Goal: Task Accomplishment & Management: Manage account settings

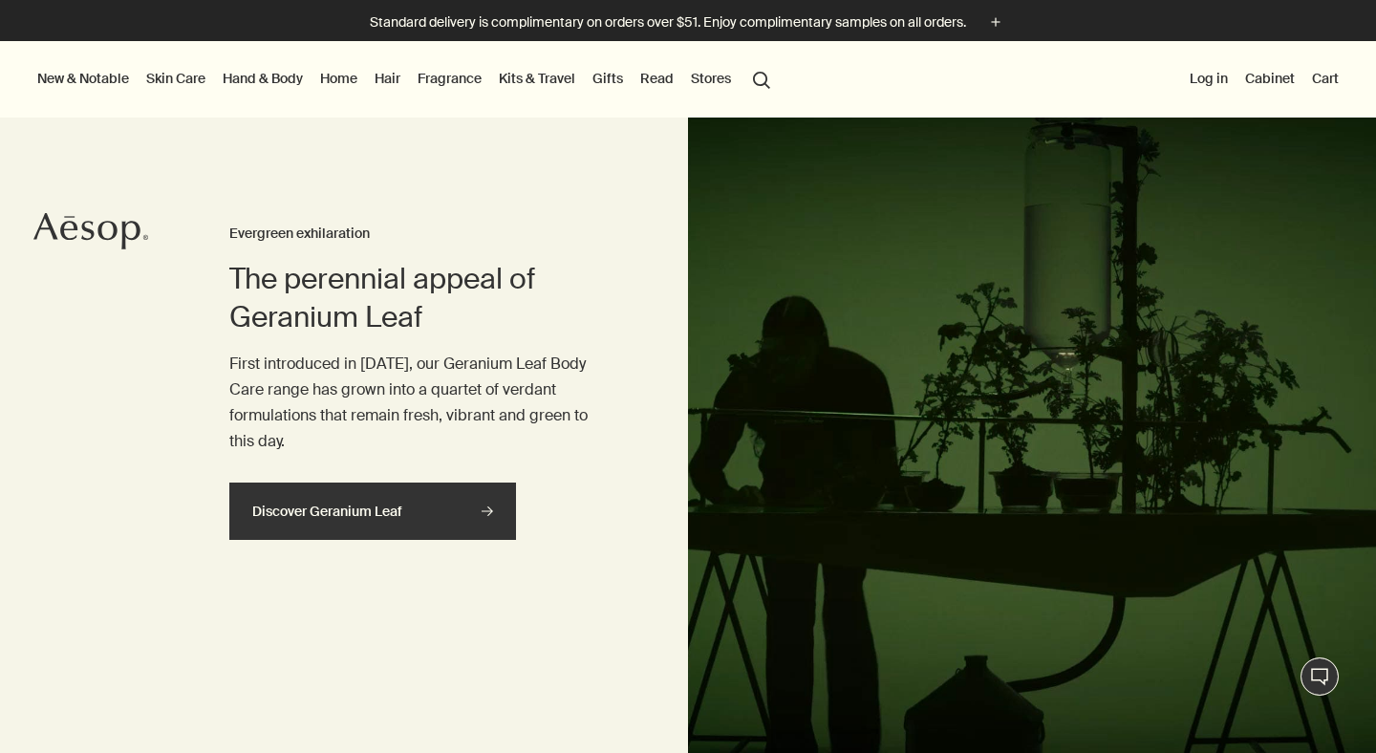
click at [345, 493] on link "Discover Geranium Leaf rightArrow" at bounding box center [372, 511] width 287 height 57
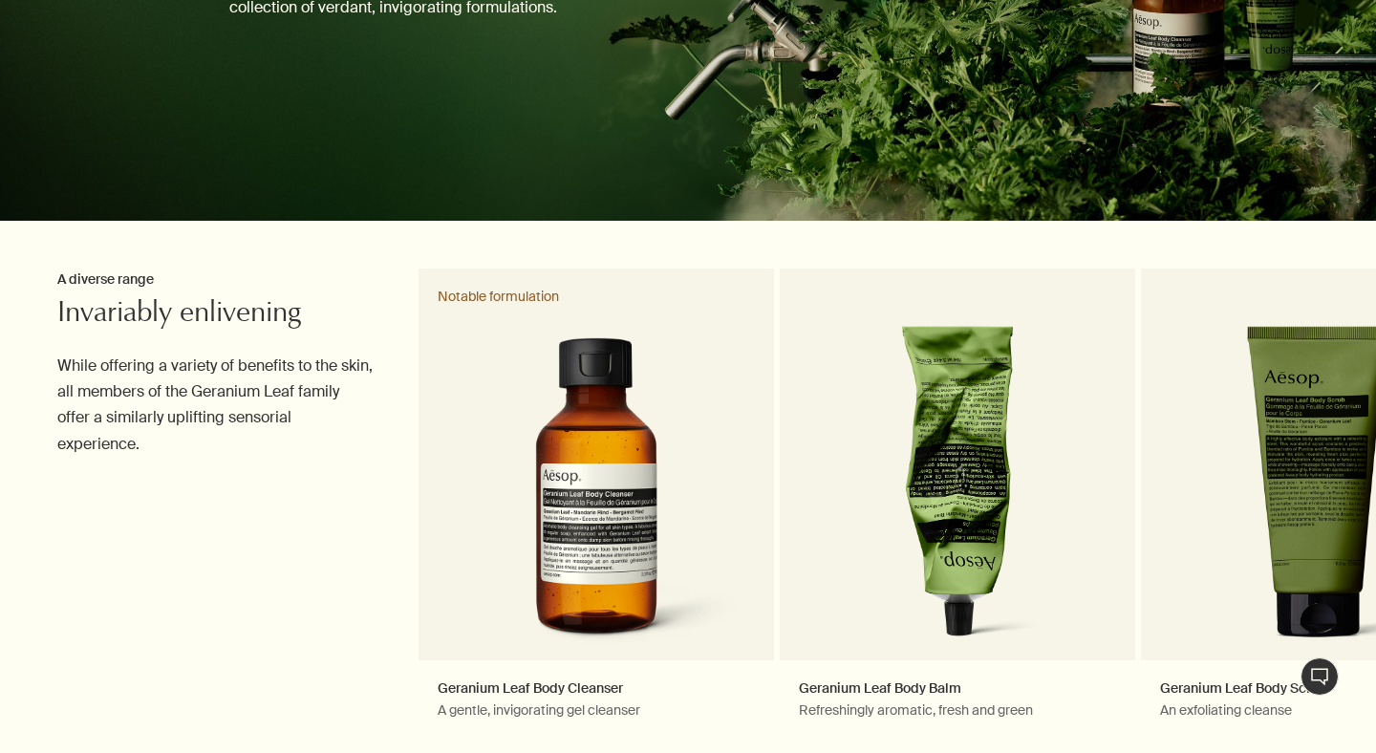
scroll to position [514, 0]
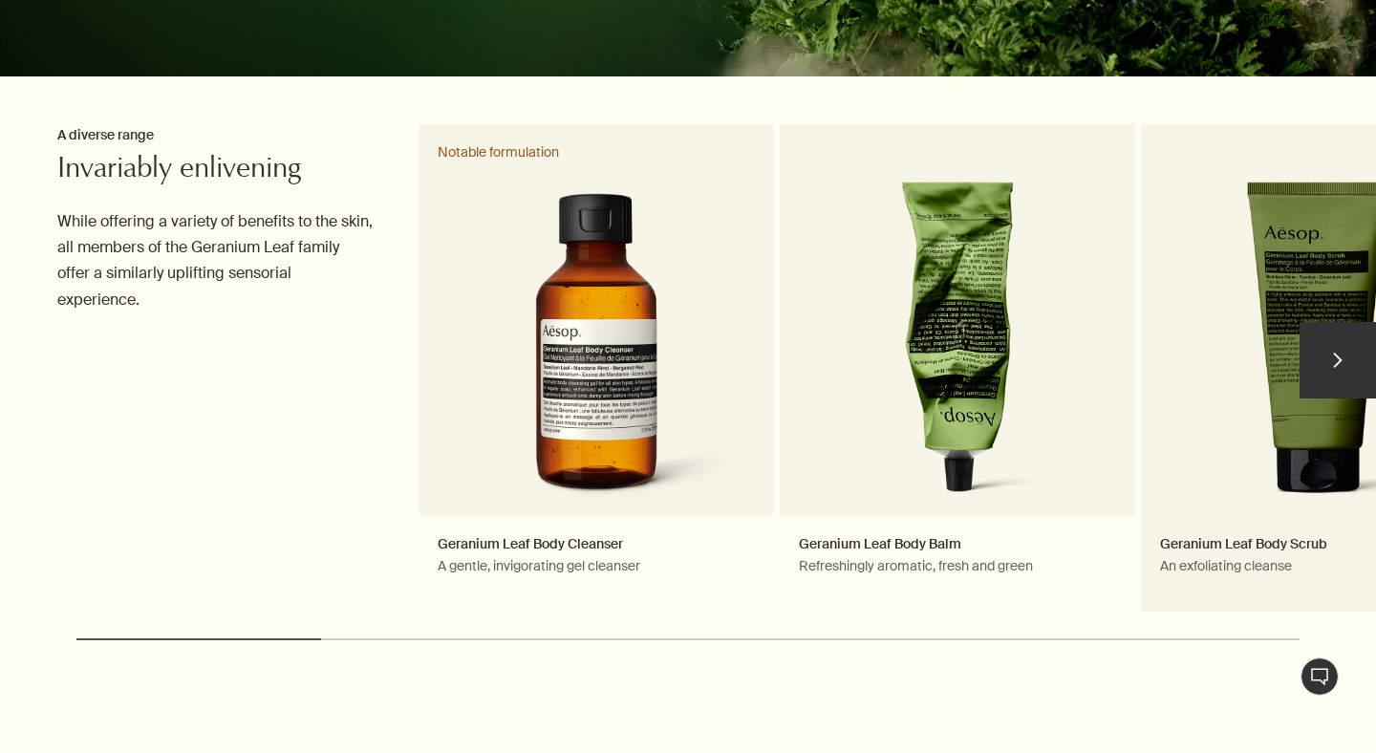
click at [1305, 277] on link "Geranium Leaf Body Scrub An exfoliating cleanse" at bounding box center [1318, 368] width 355 height 489
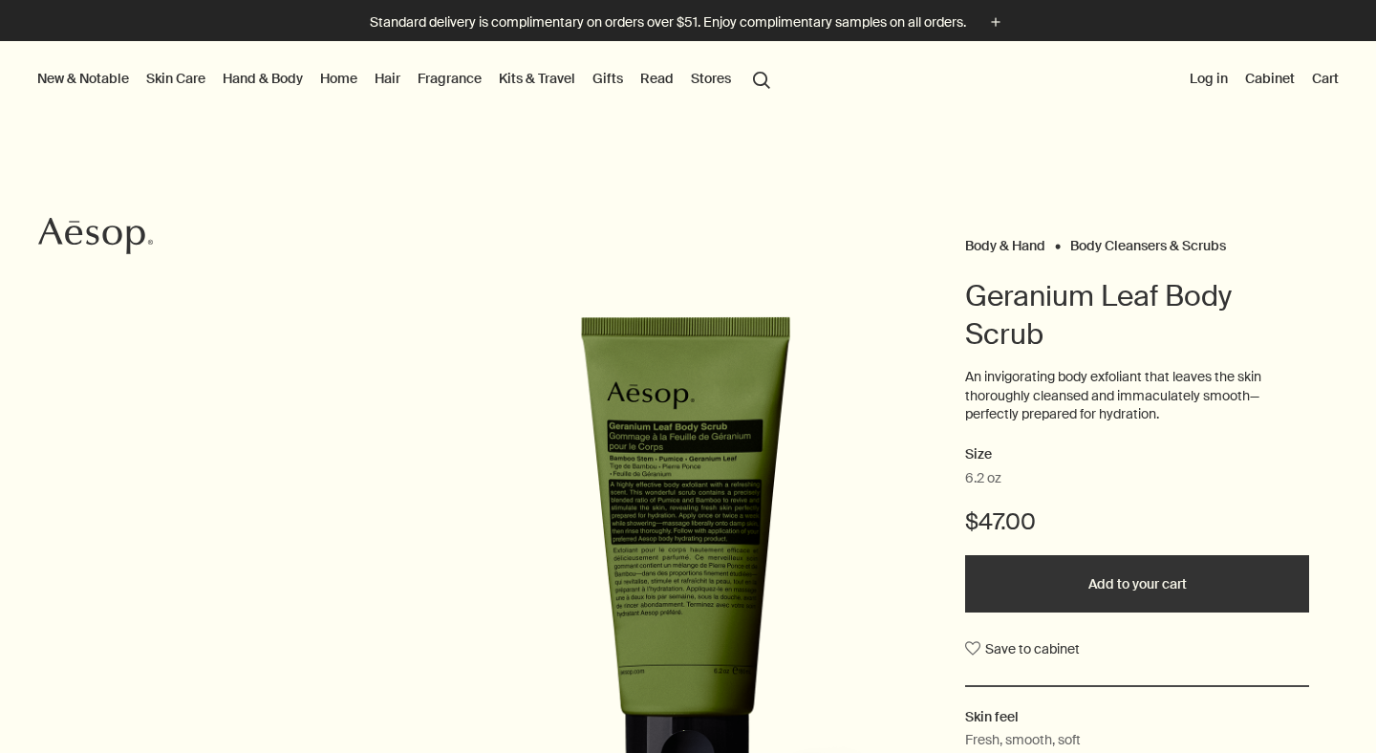
click at [1067, 602] on button "Add to your cart" at bounding box center [1137, 583] width 344 height 57
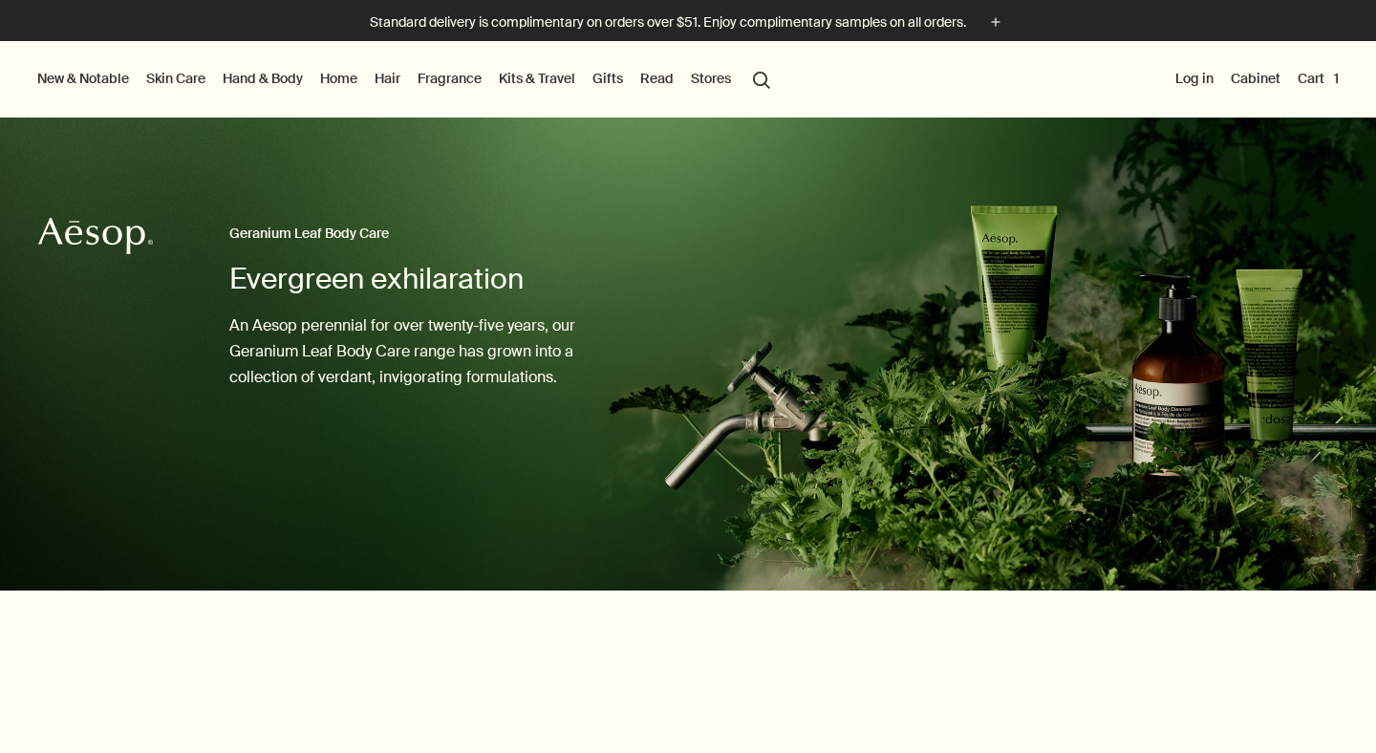
scroll to position [514, 0]
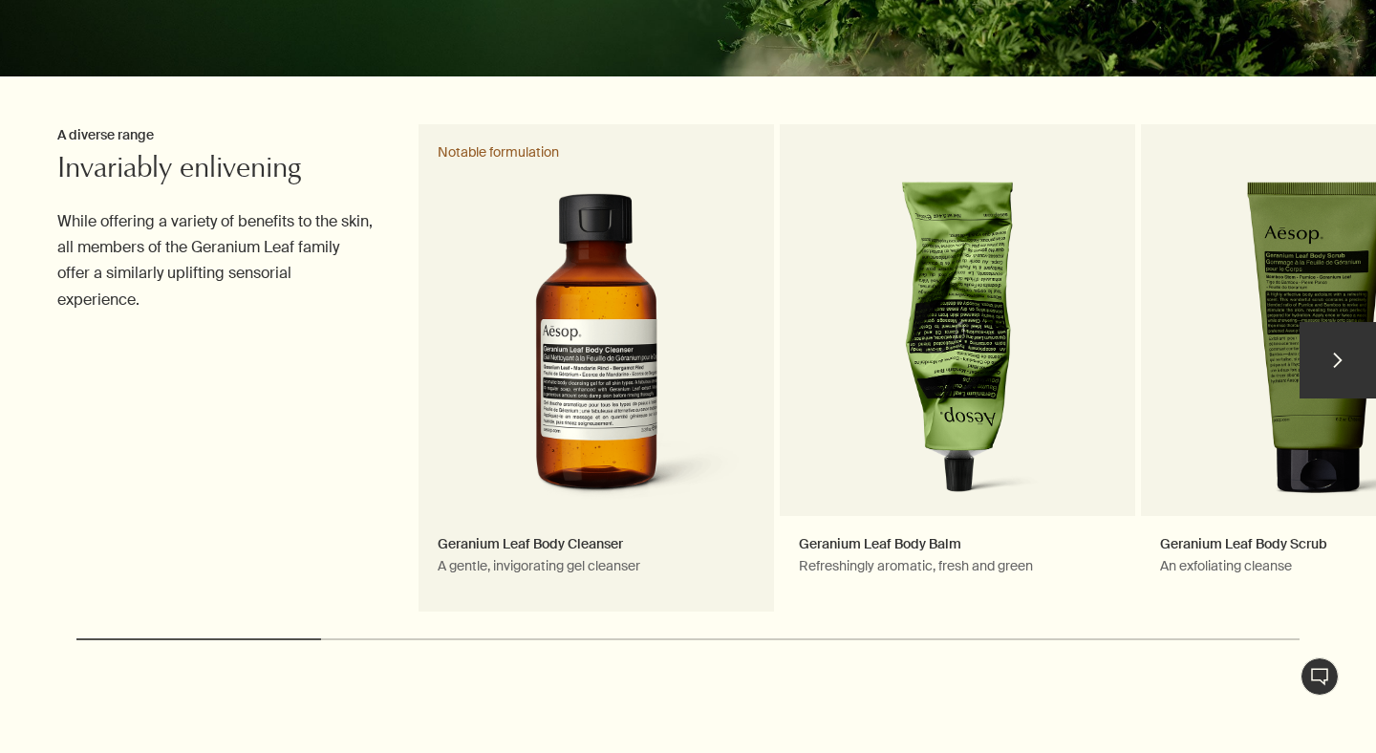
click at [588, 396] on link "Geranium Leaf Body Cleanser A gentle, invigorating gel cleanser Notable formula…" at bounding box center [596, 368] width 355 height 489
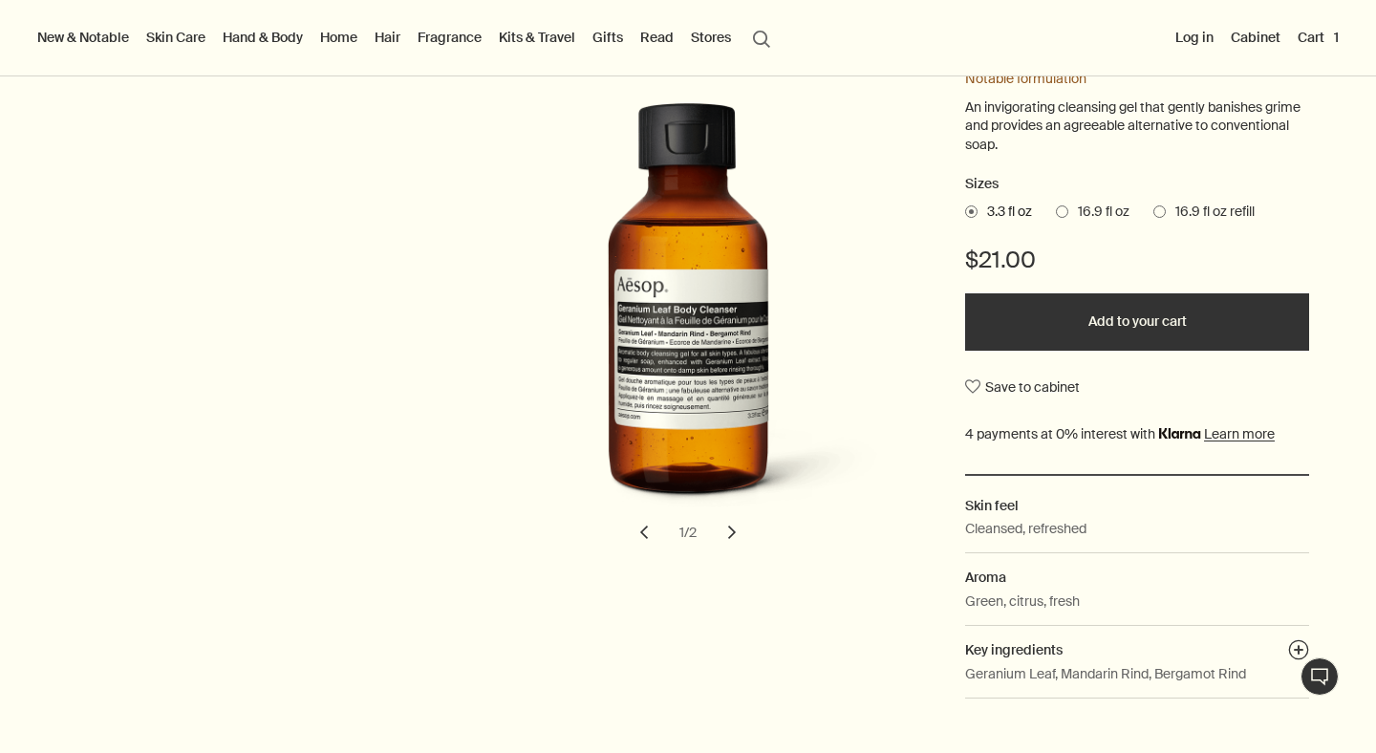
scroll to position [288, 0]
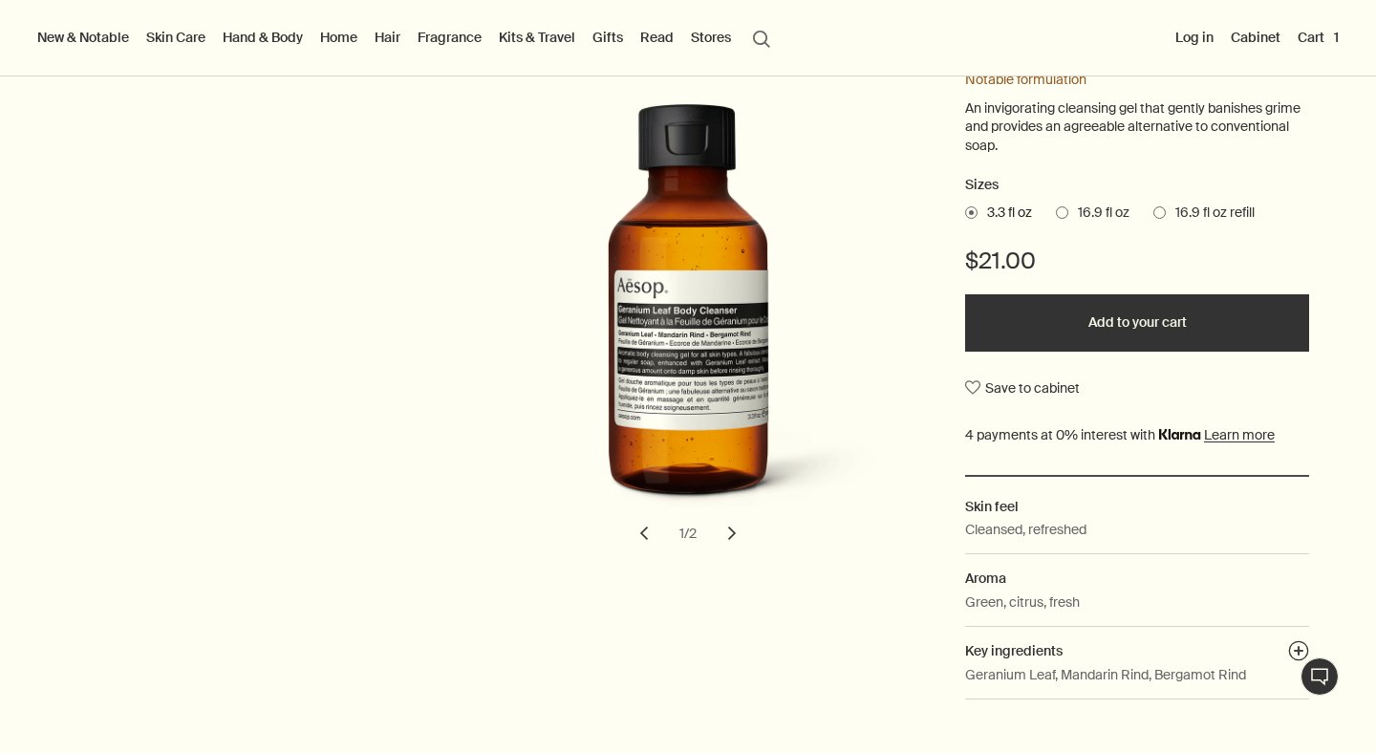
click at [1108, 212] on span "16.9 fl oz" at bounding box center [1098, 213] width 61 height 19
click at [1056, 212] on input "16.9 fl oz" at bounding box center [1056, 210] width 0 height 12
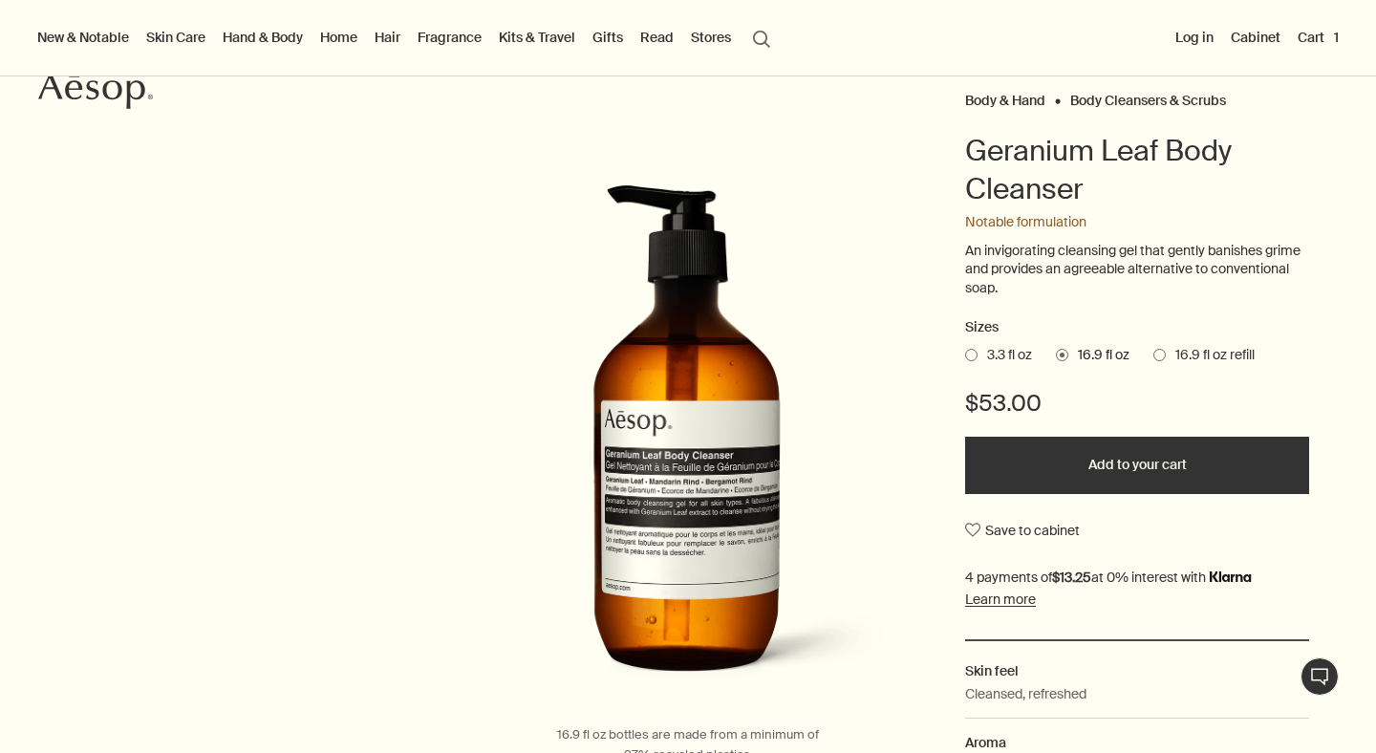
scroll to position [151, 0]
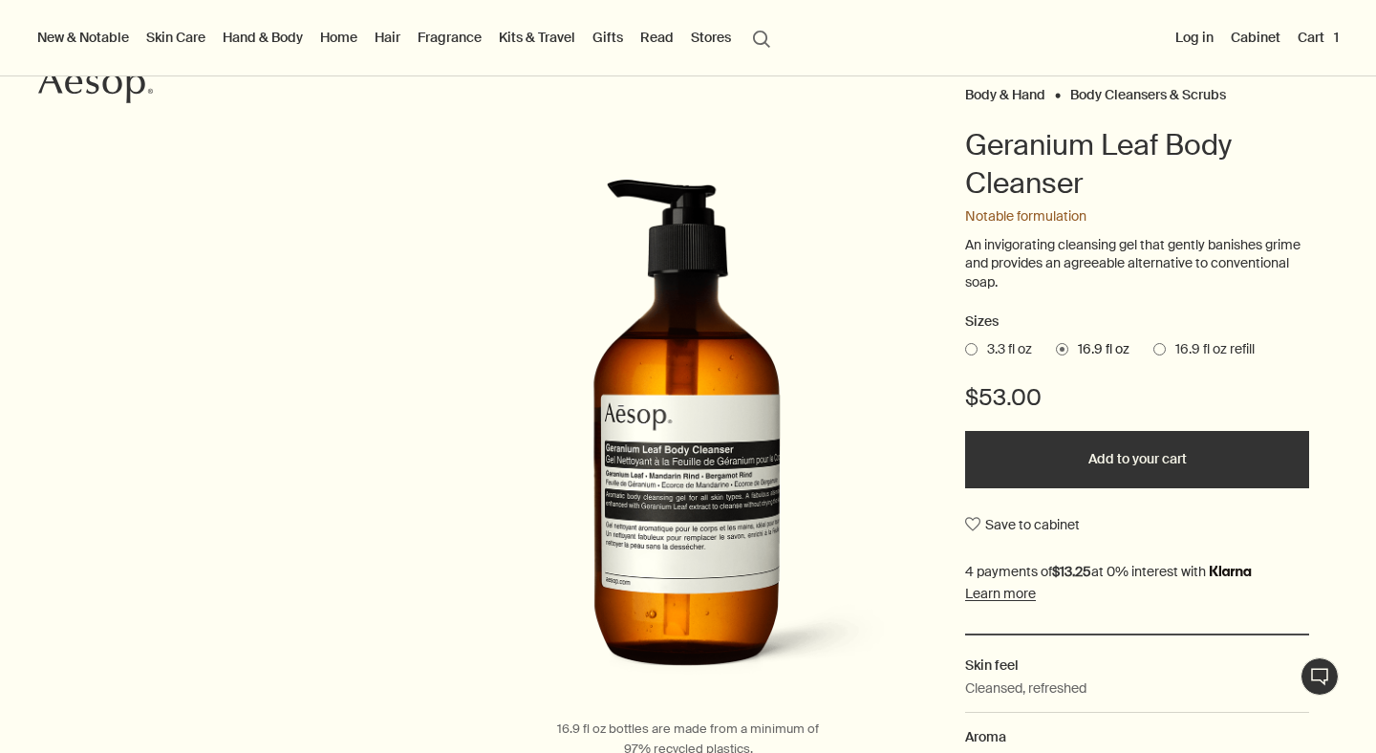
click at [1108, 459] on button "Add to your cart" at bounding box center [1137, 459] width 344 height 57
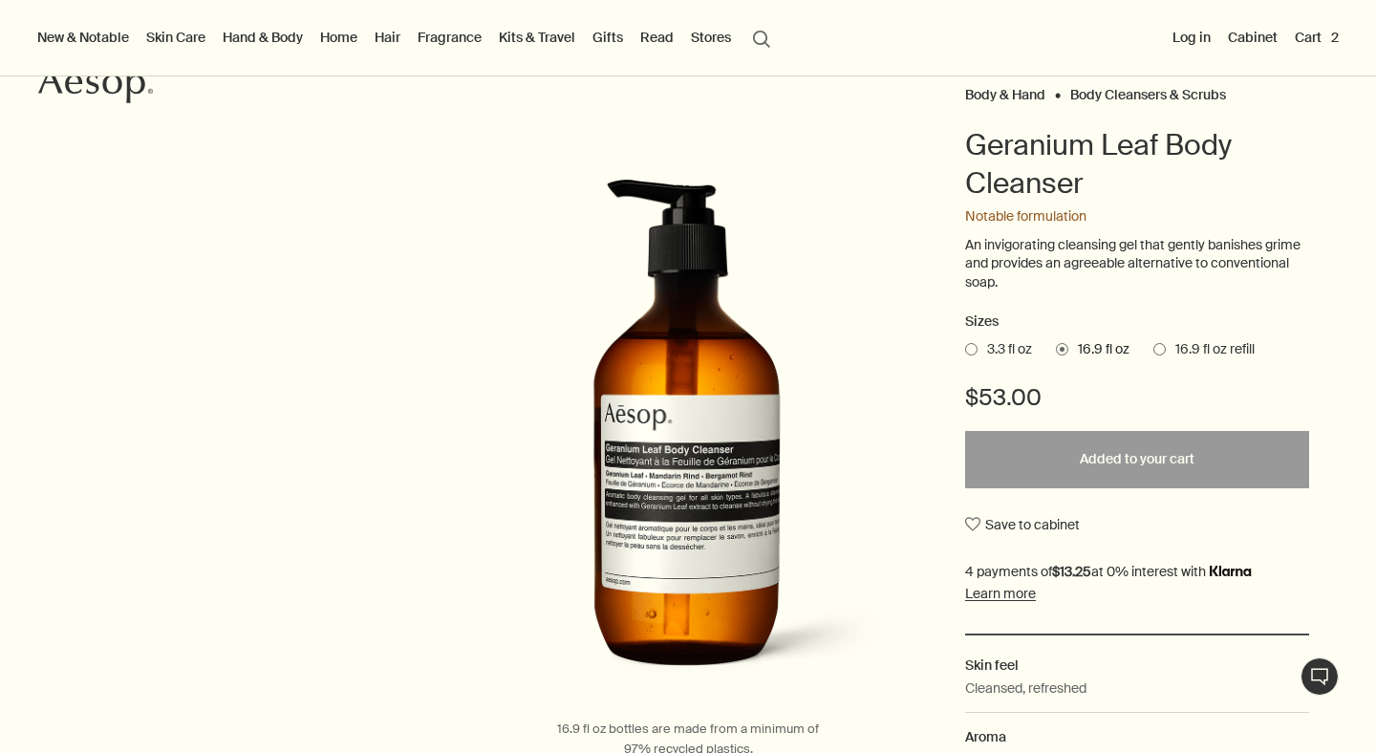
scroll to position [0, 0]
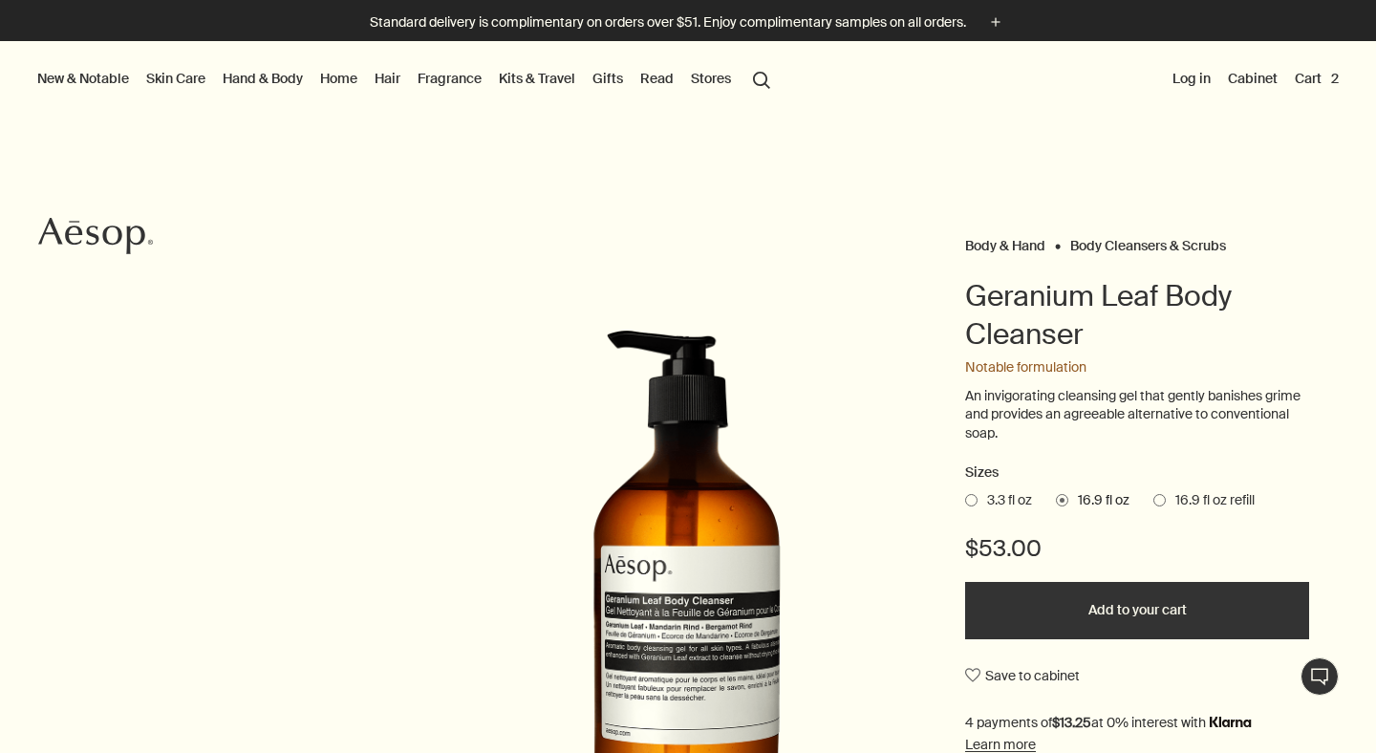
click at [342, 80] on link "Home" at bounding box center [338, 78] width 45 height 25
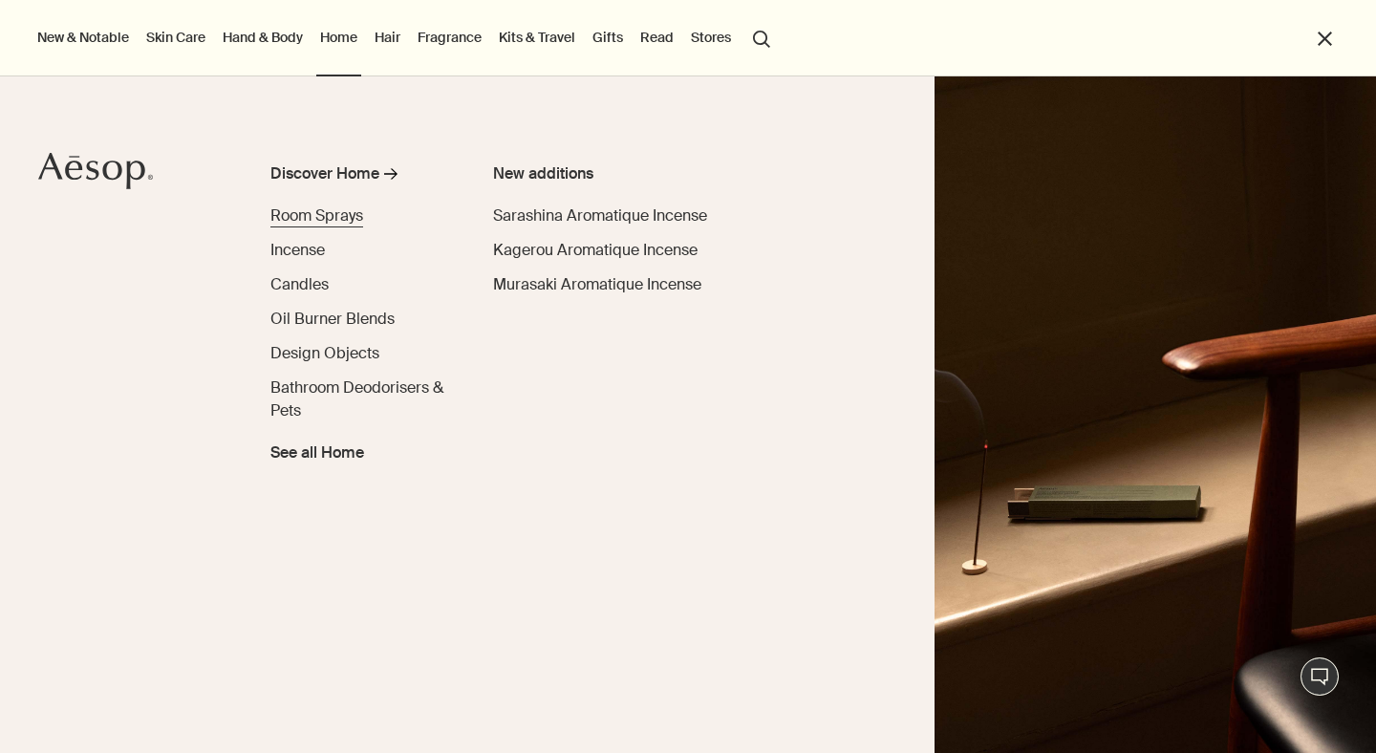
click at [323, 220] on span "Room Sprays" at bounding box center [316, 215] width 93 height 20
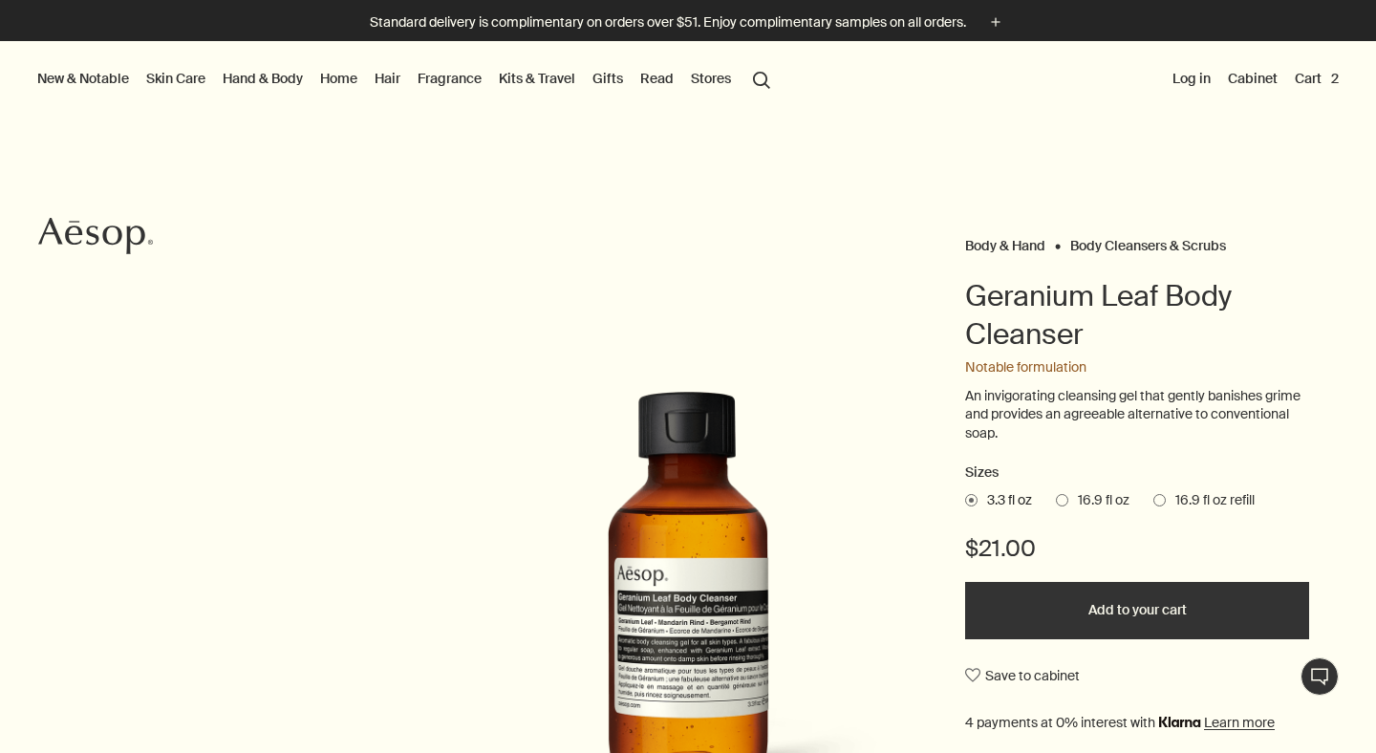
click at [351, 81] on link "Home" at bounding box center [338, 78] width 45 height 25
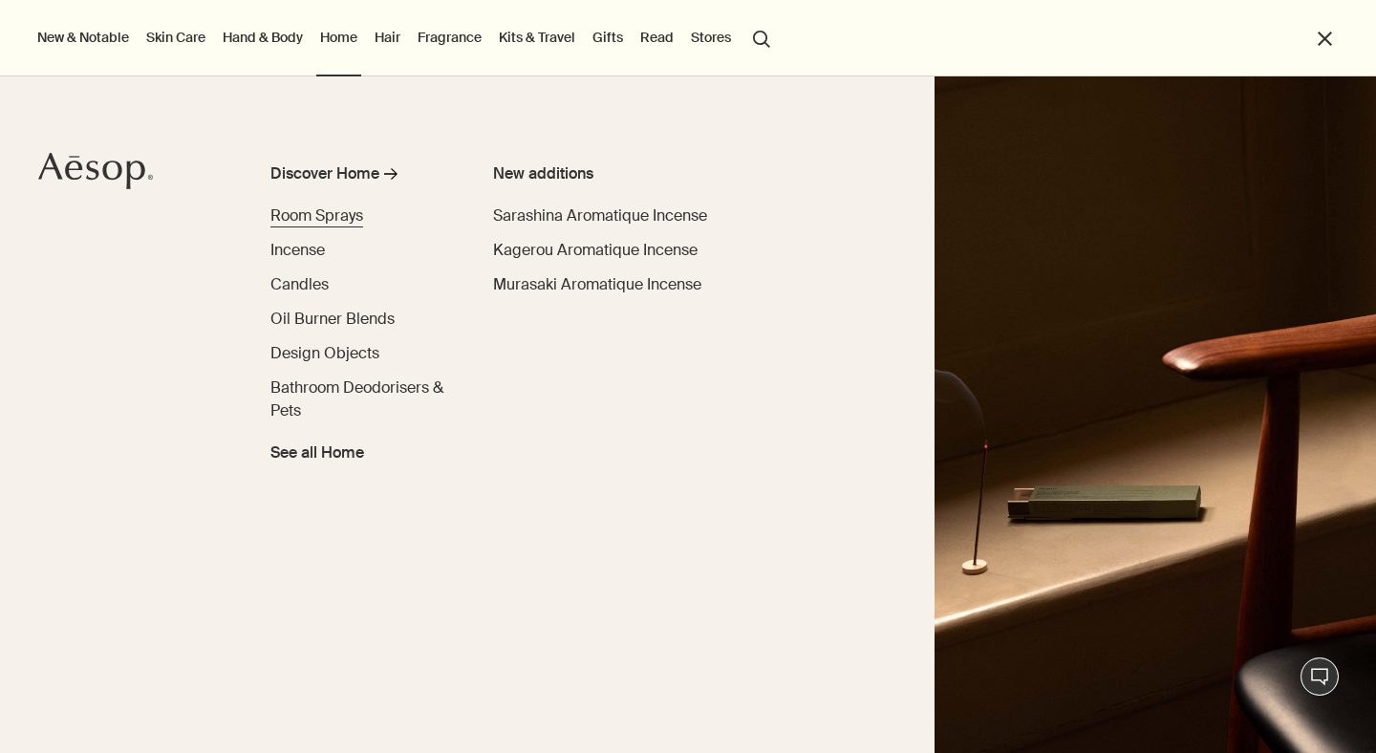
click at [332, 213] on span "Room Sprays" at bounding box center [316, 215] width 93 height 20
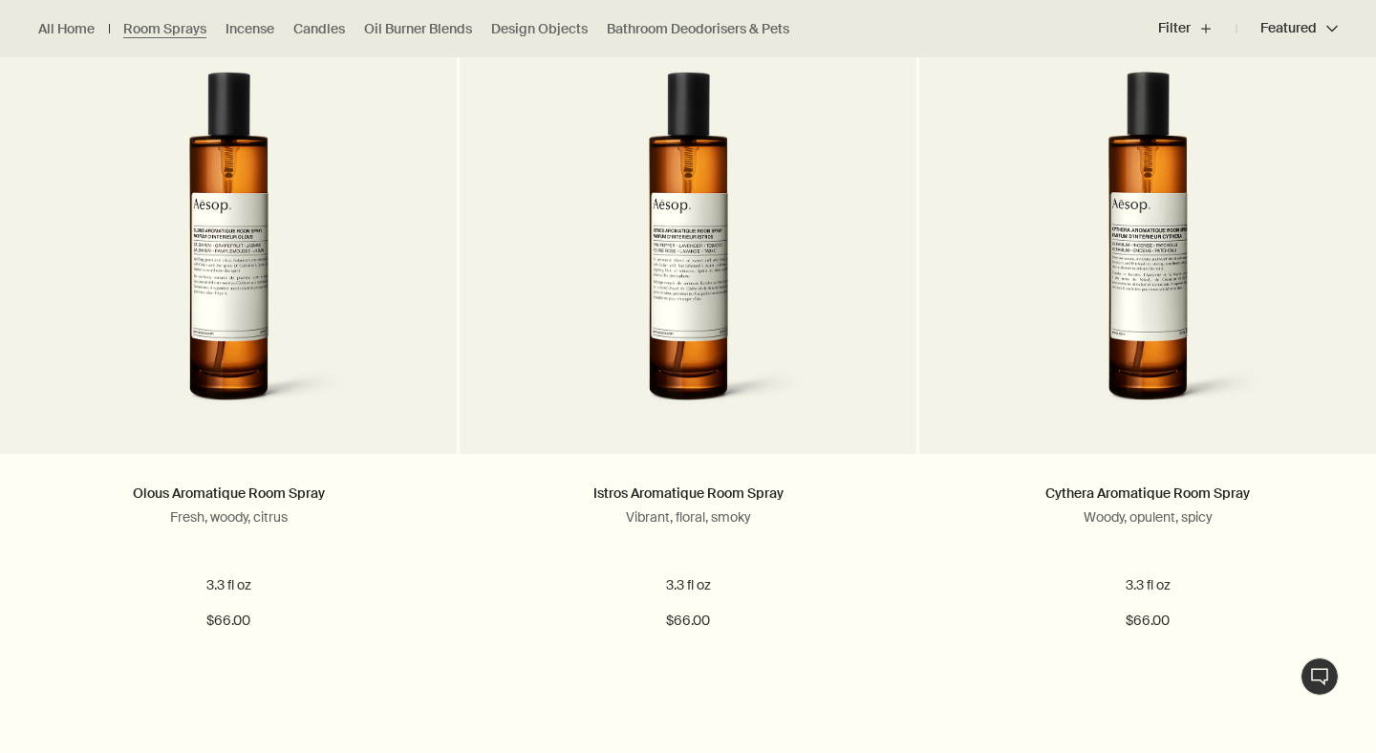
scroll to position [590, 0]
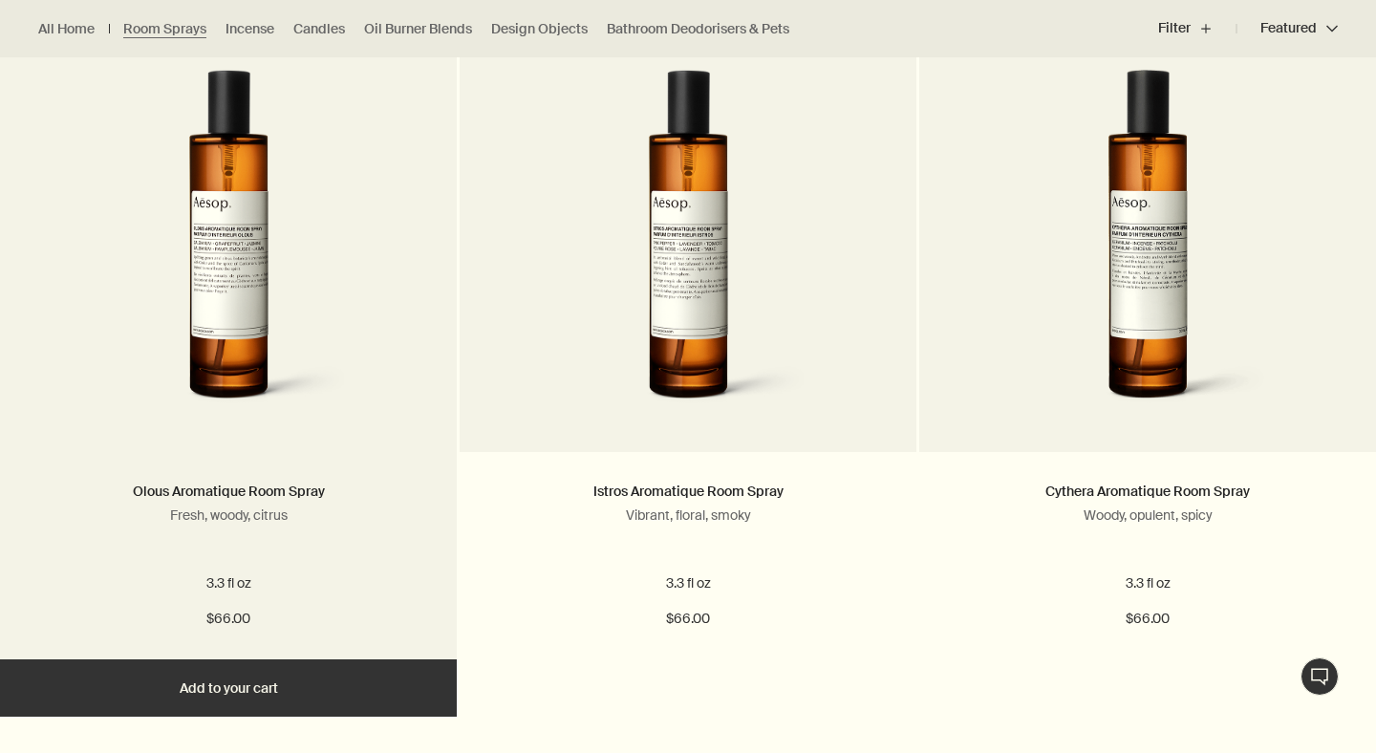
click at [268, 683] on button "Add Add to your cart" at bounding box center [228, 687] width 457 height 57
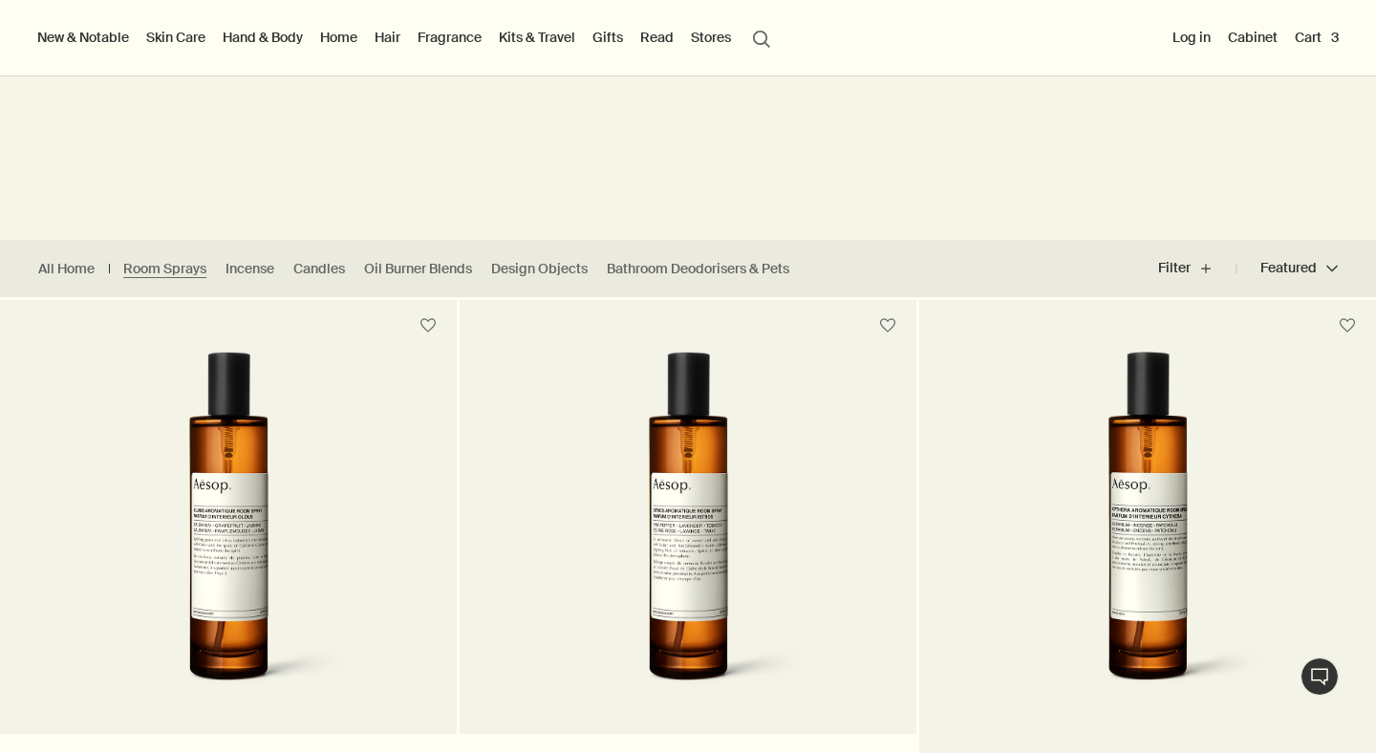
scroll to position [307, 0]
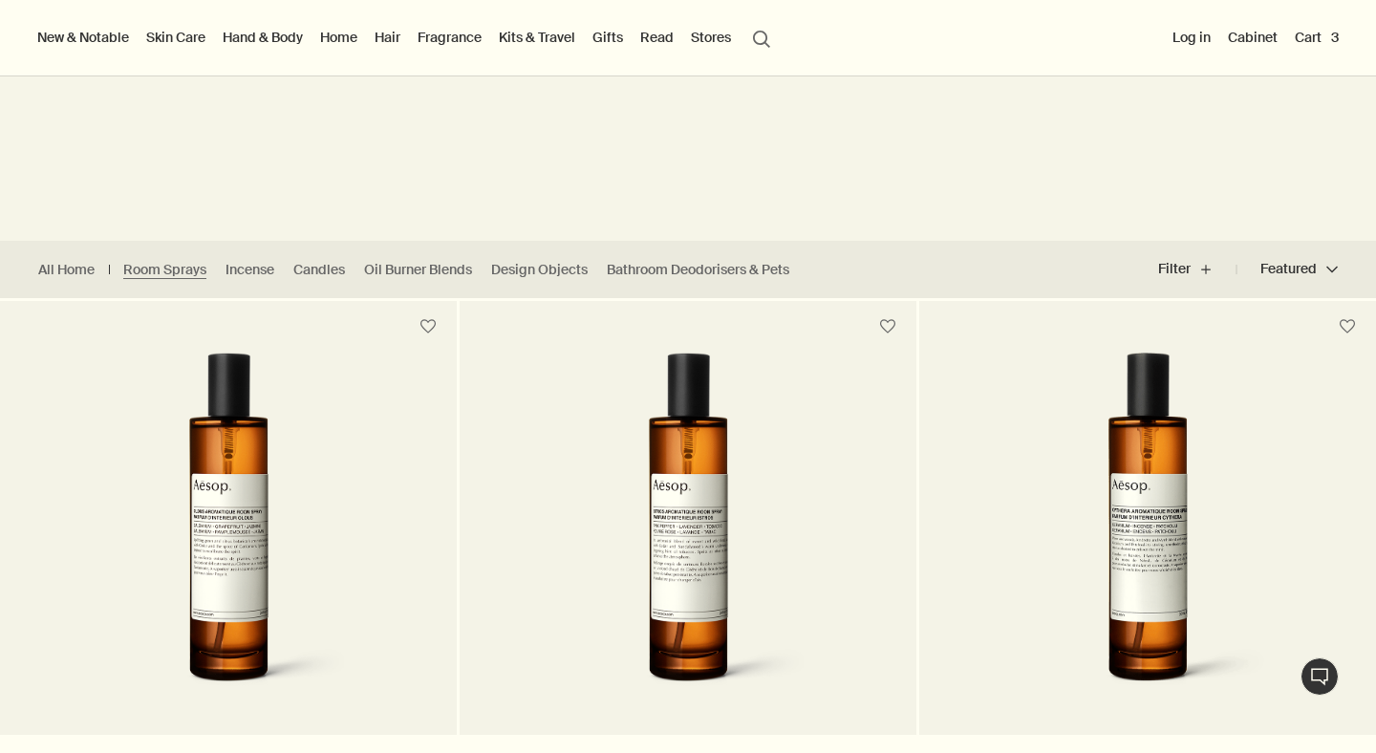
click at [1194, 33] on button "Log in" at bounding box center [1192, 37] width 46 height 25
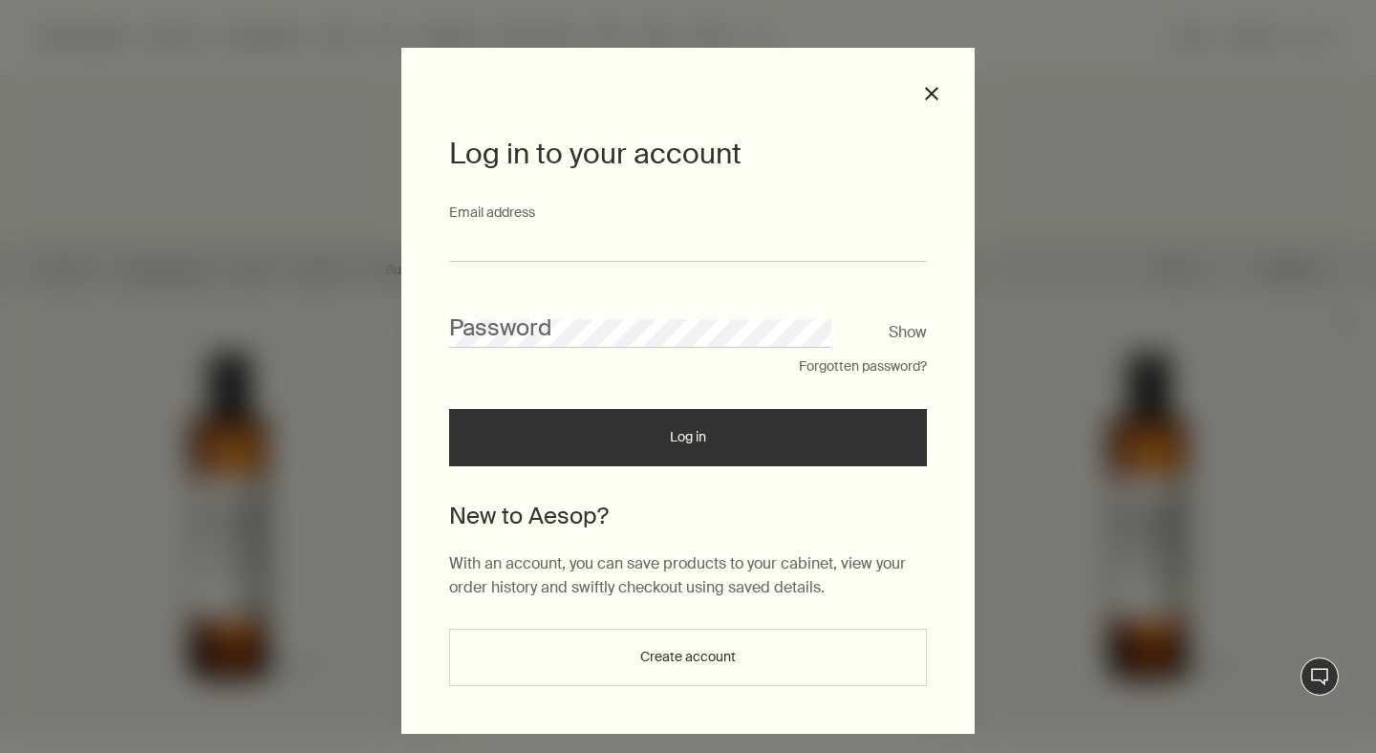
click at [619, 232] on input "Email address" at bounding box center [688, 243] width 478 height 35
type input "**********"
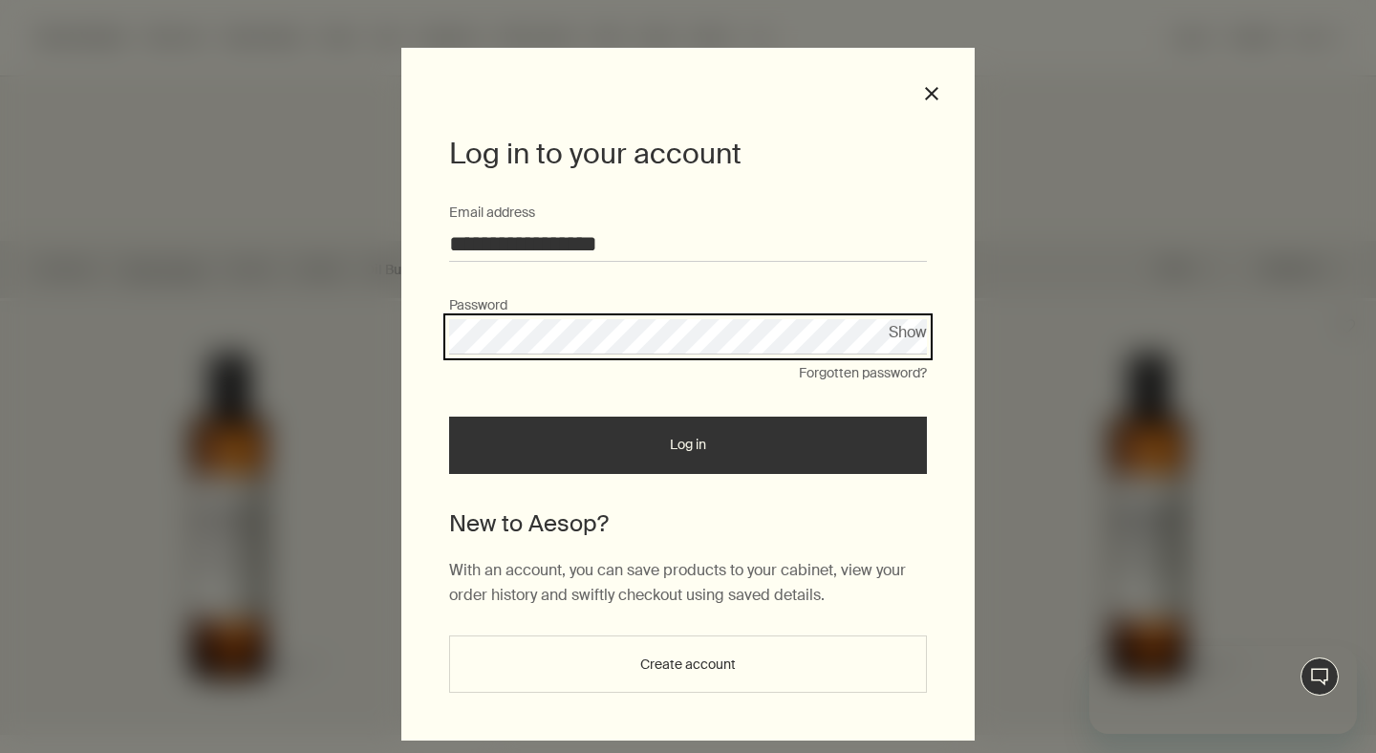
scroll to position [0, 0]
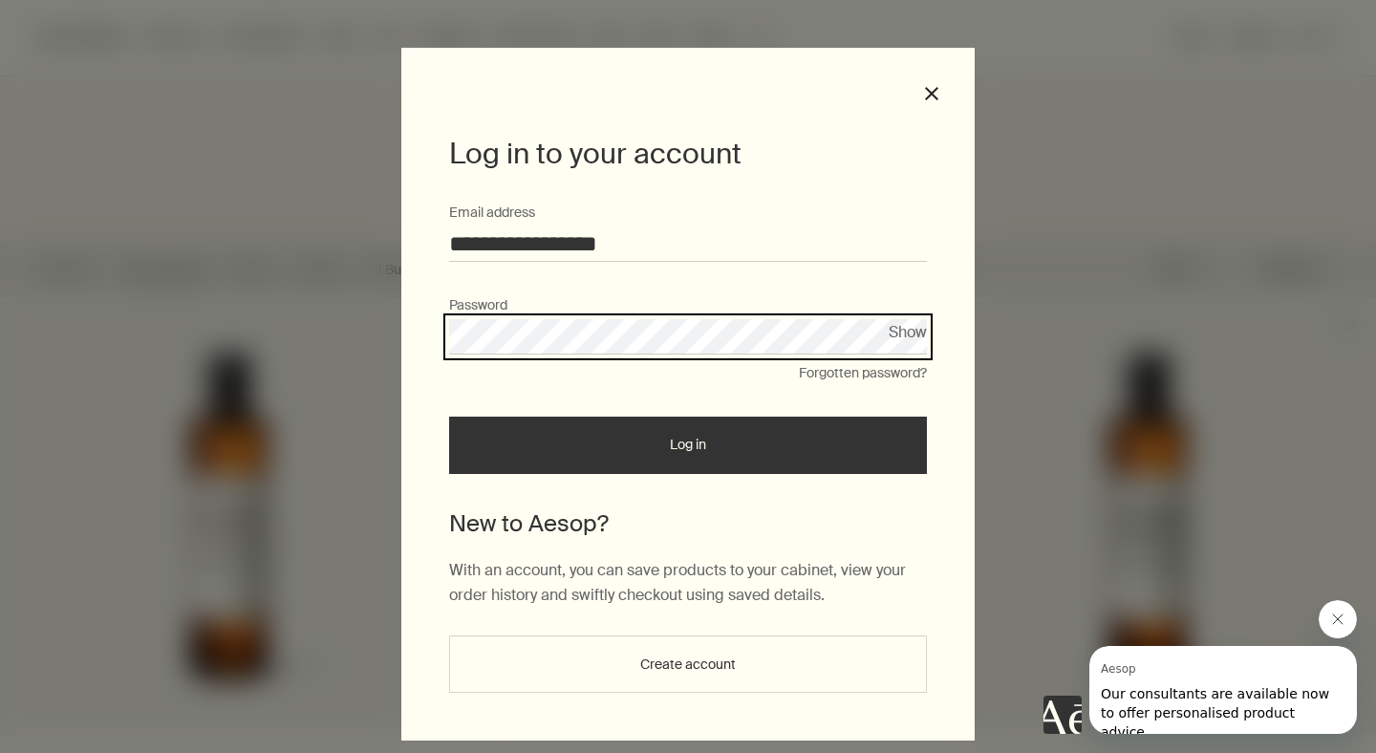
click at [449, 417] on button "Log in" at bounding box center [688, 445] width 478 height 57
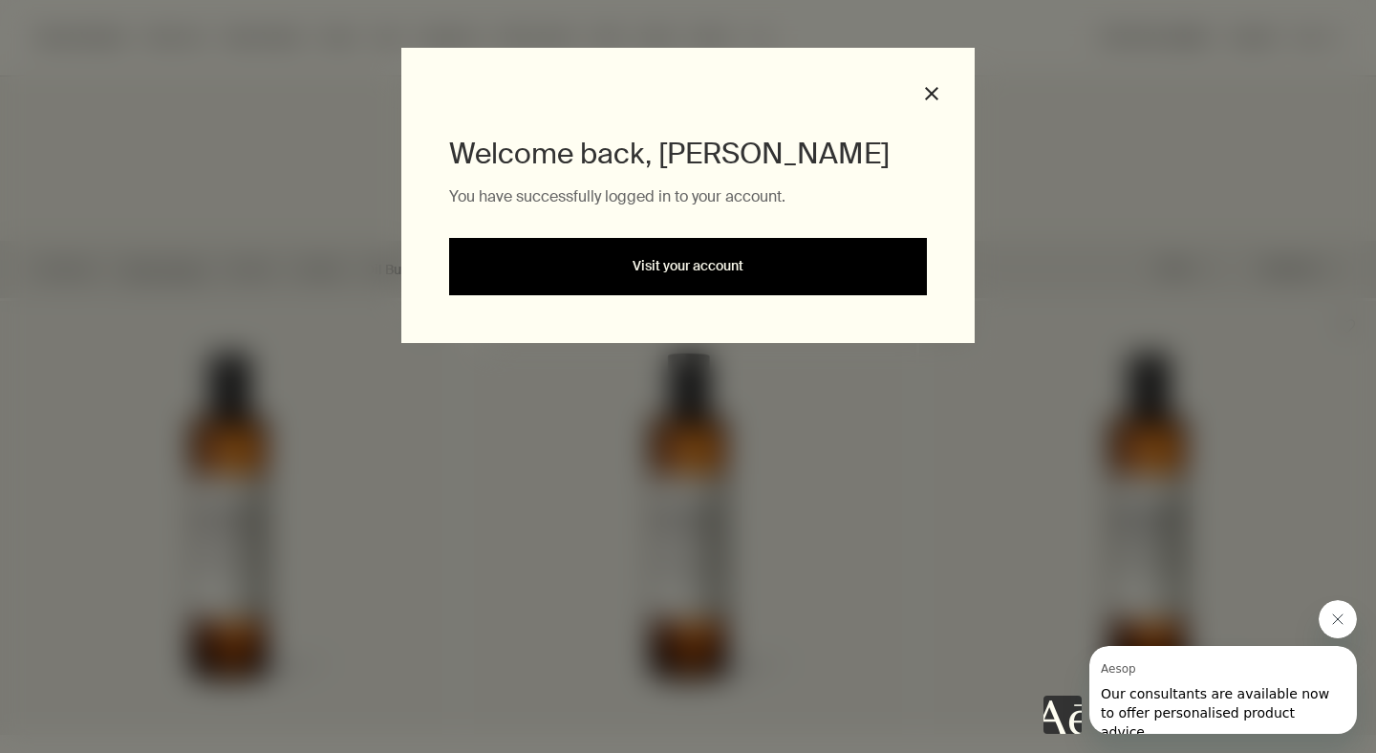
click at [590, 268] on link "Visit your account" at bounding box center [688, 266] width 478 height 57
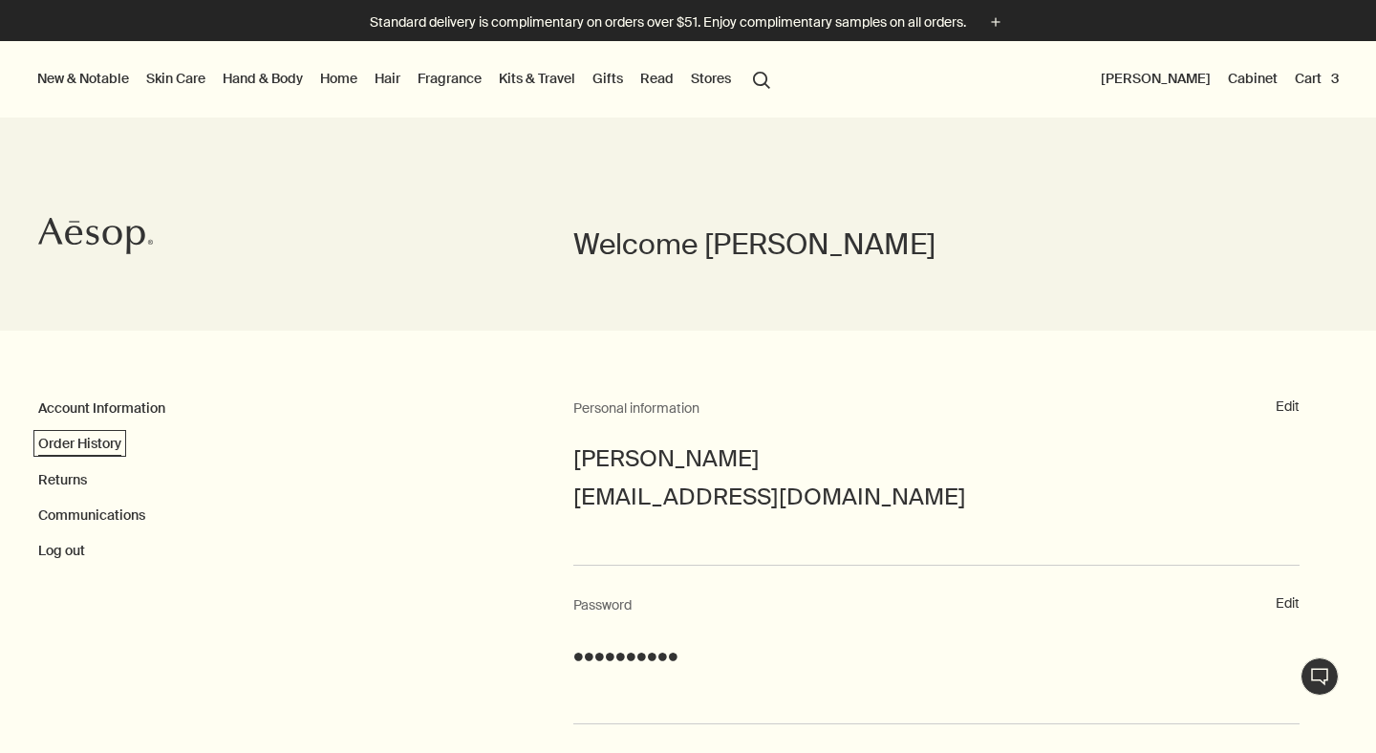
click at [77, 444] on link "Order History" at bounding box center [79, 443] width 83 height 17
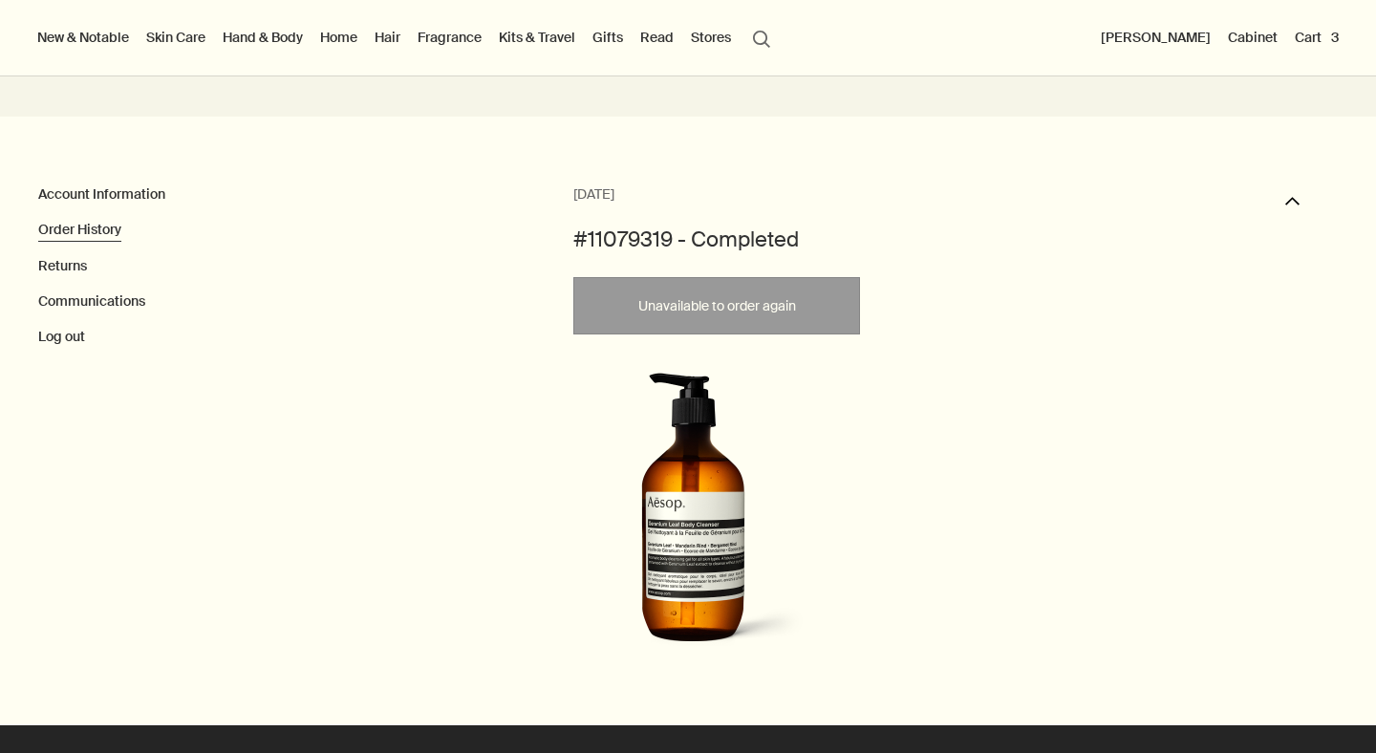
scroll to position [207, 0]
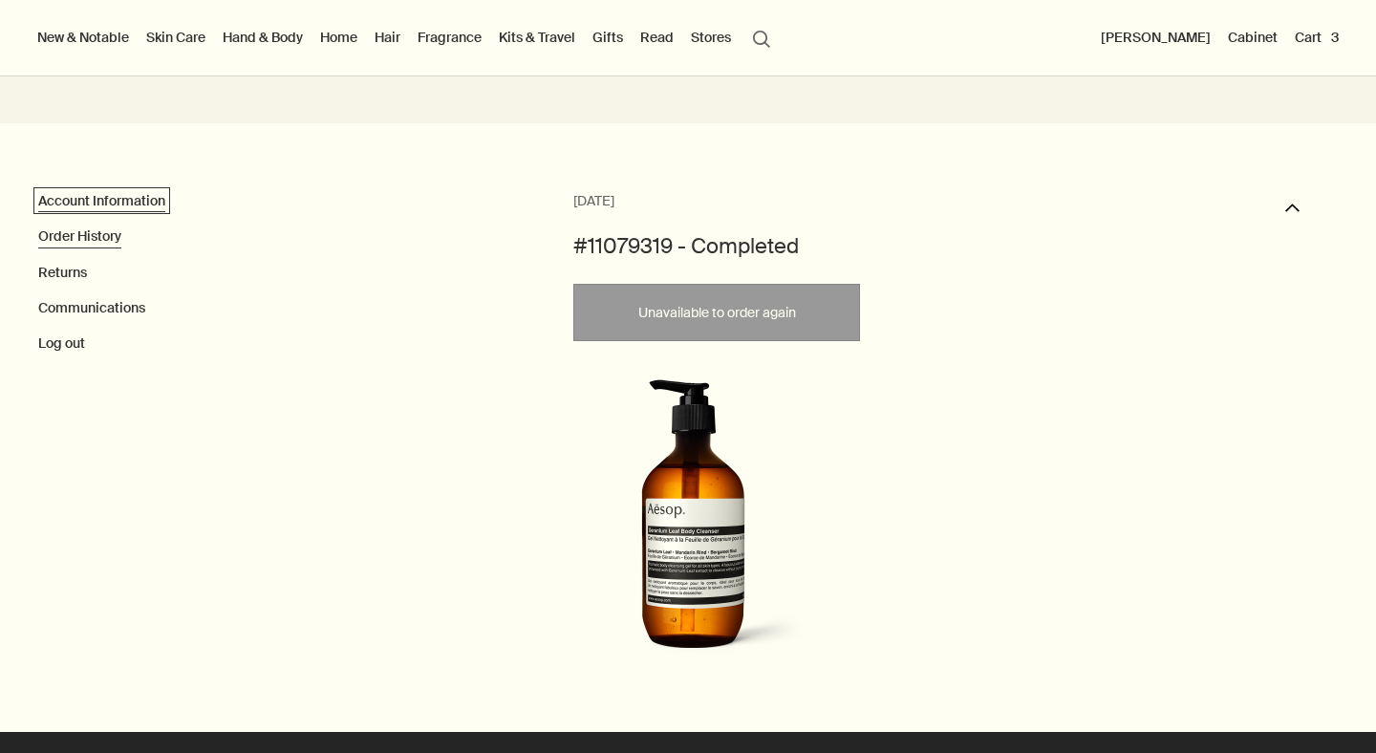
click at [94, 192] on link "Account Information" at bounding box center [101, 200] width 127 height 17
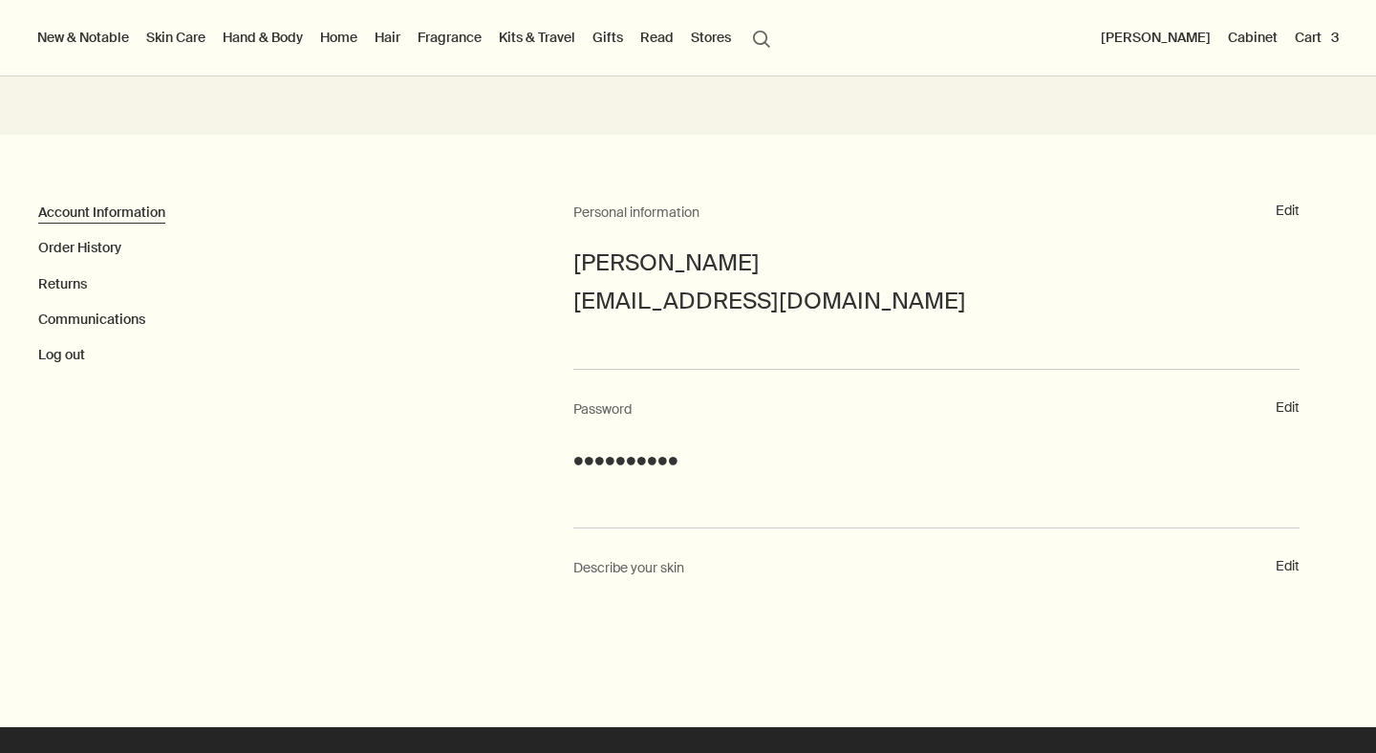
scroll to position [178, 0]
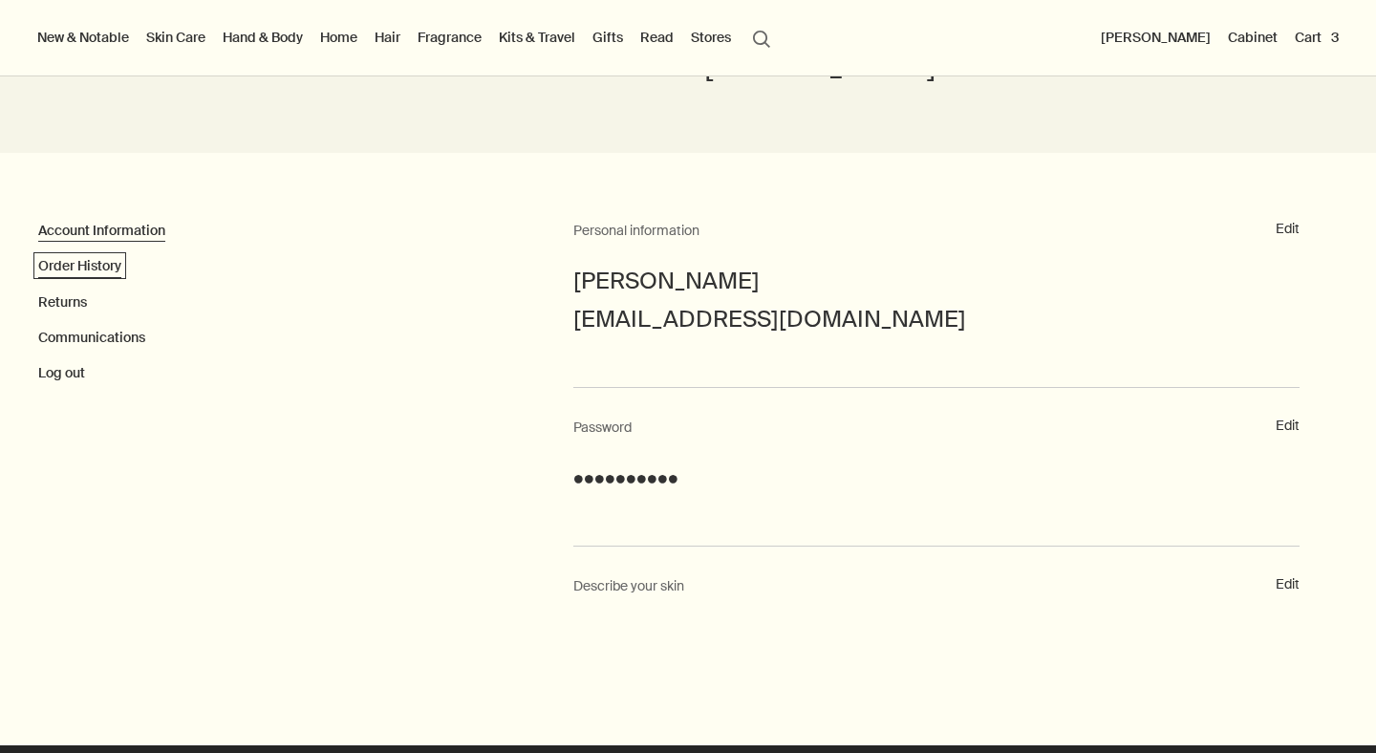
click at [96, 273] on link "Order History" at bounding box center [79, 265] width 83 height 17
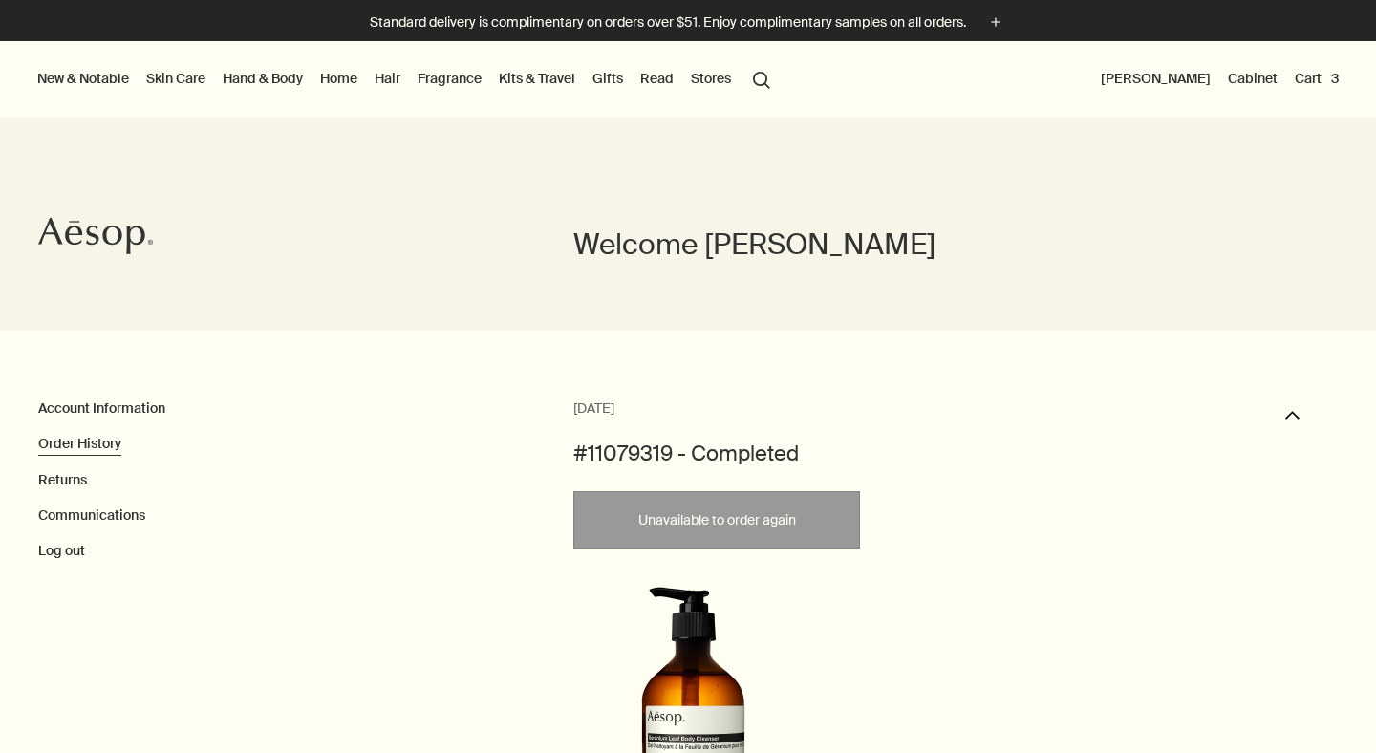
click at [1177, 76] on button "[PERSON_NAME]" at bounding box center [1156, 78] width 118 height 25
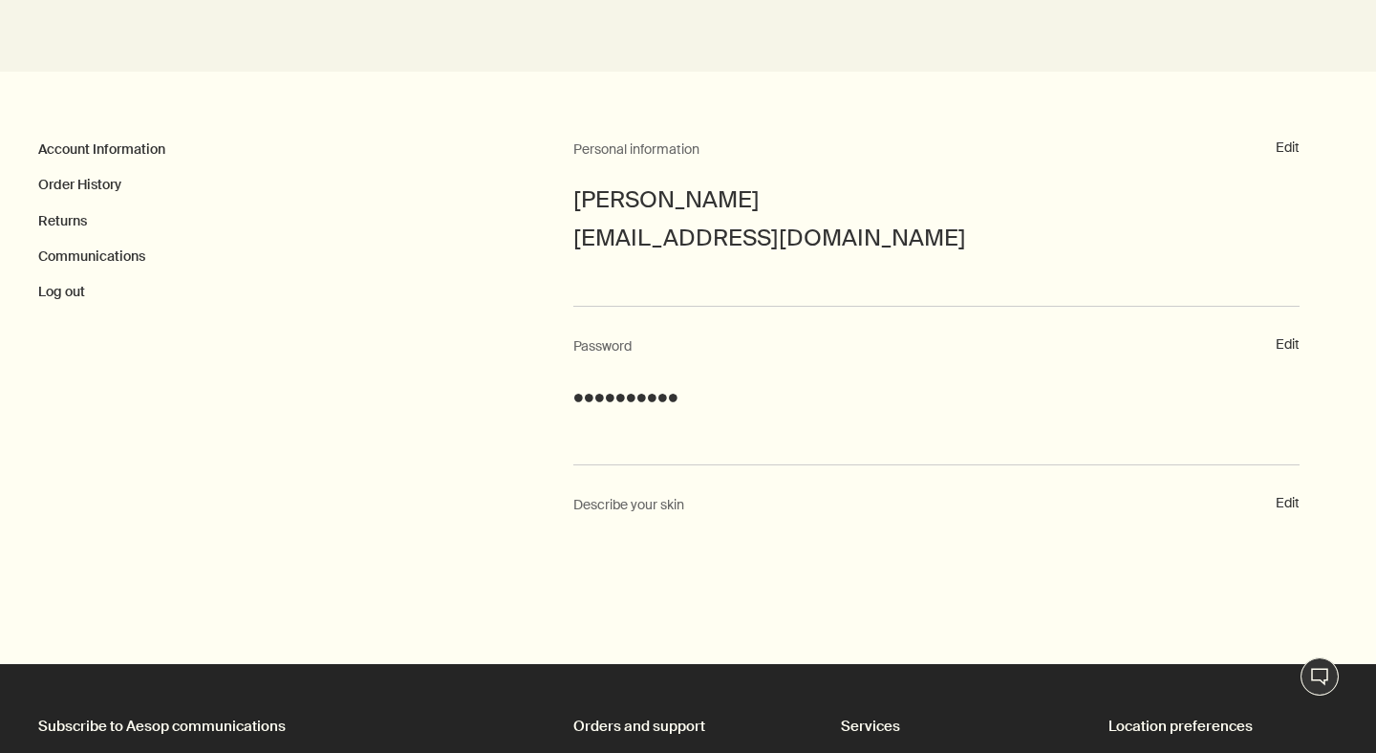
scroll to position [269, 0]
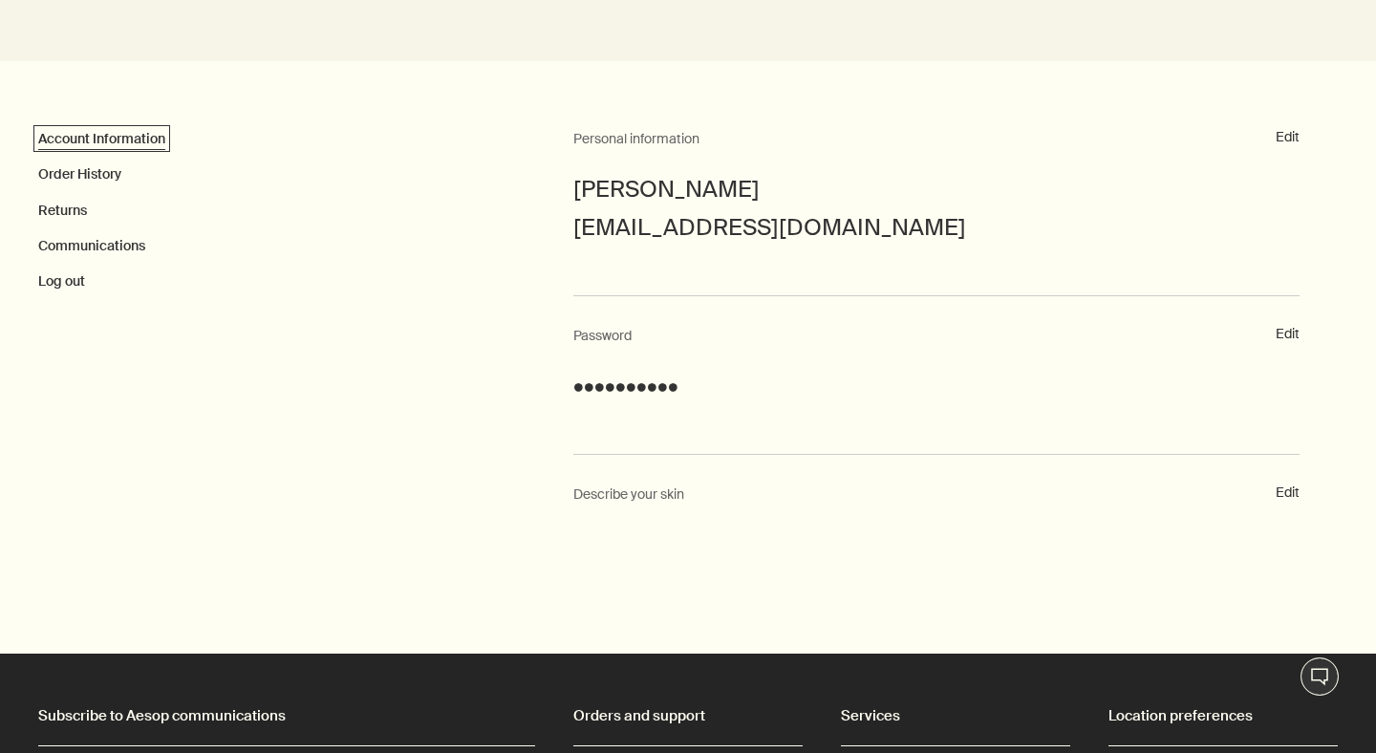
click at [112, 139] on link "Account Information" at bounding box center [101, 138] width 127 height 17
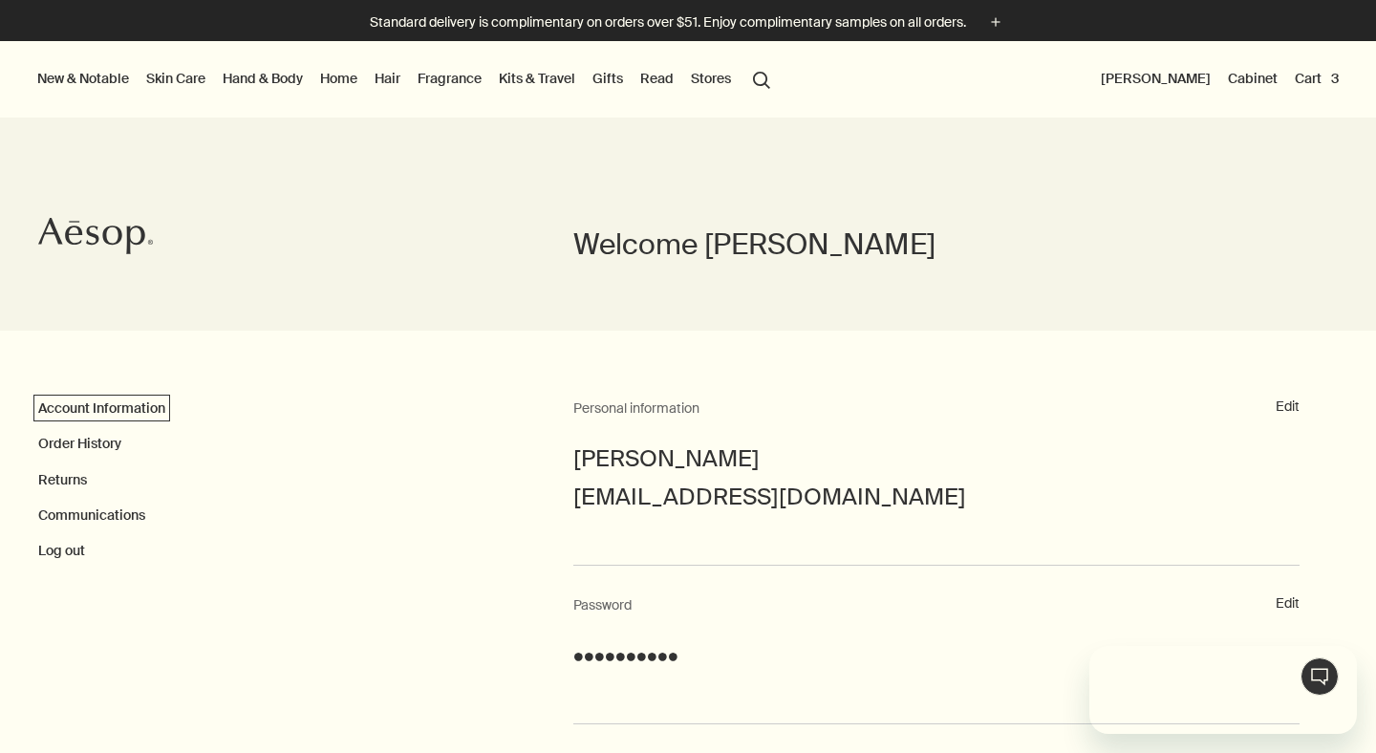
scroll to position [0, 0]
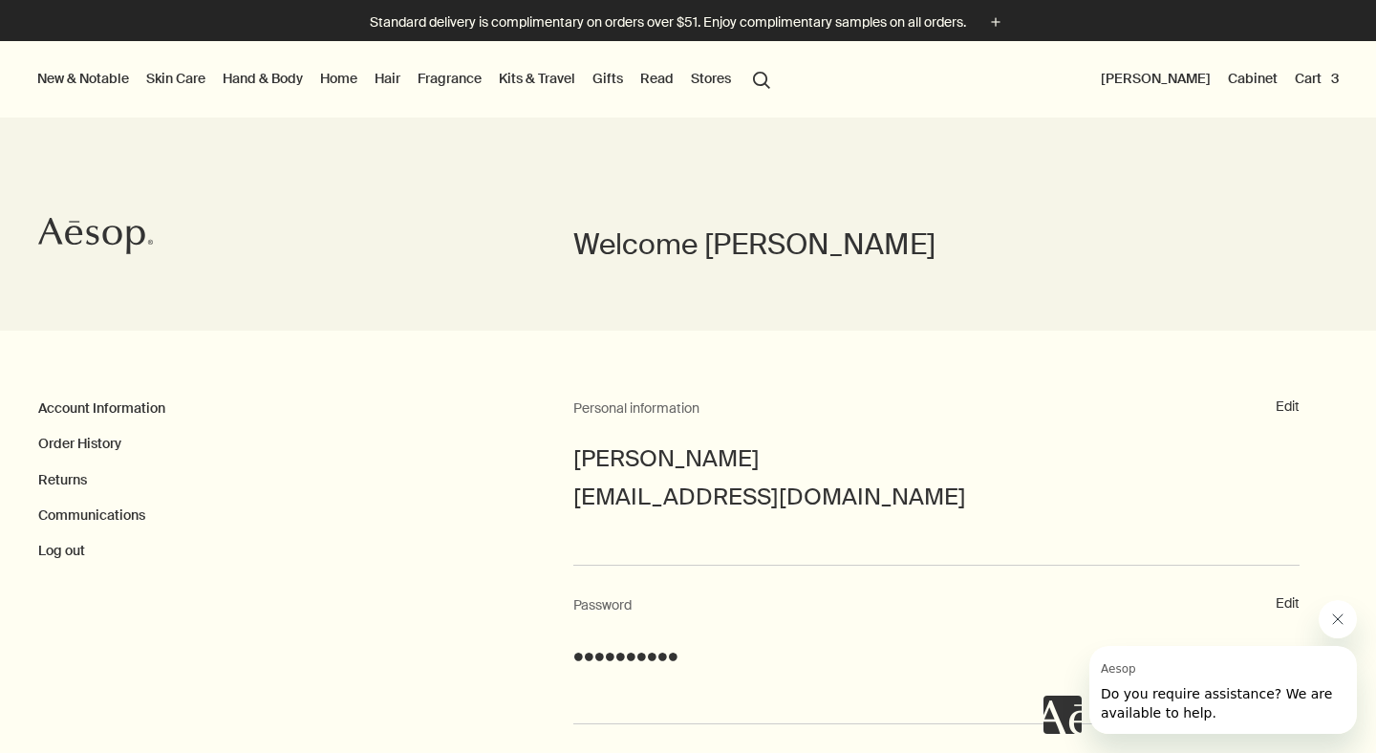
click at [346, 79] on link "Home" at bounding box center [338, 78] width 45 height 25
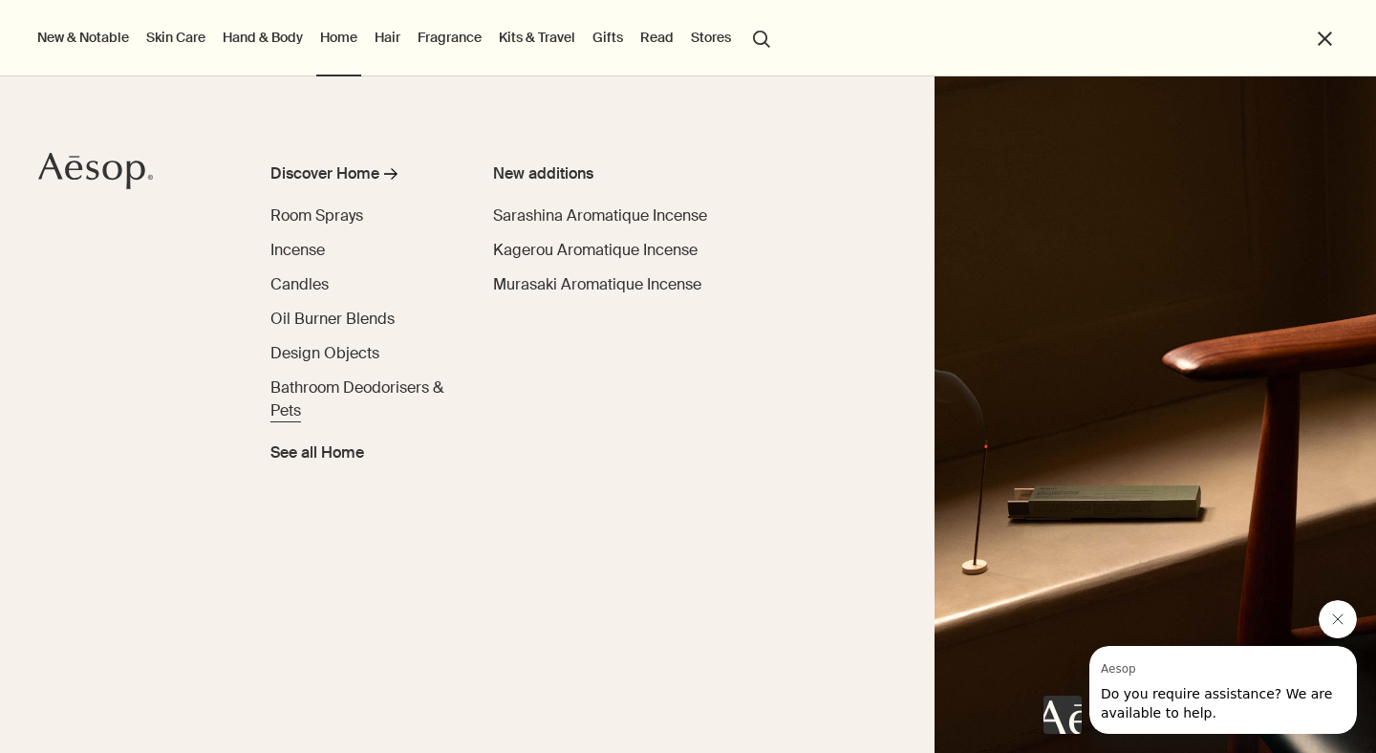
click at [355, 392] on span "Bathroom Deodorisers & Pets" at bounding box center [356, 398] width 173 height 43
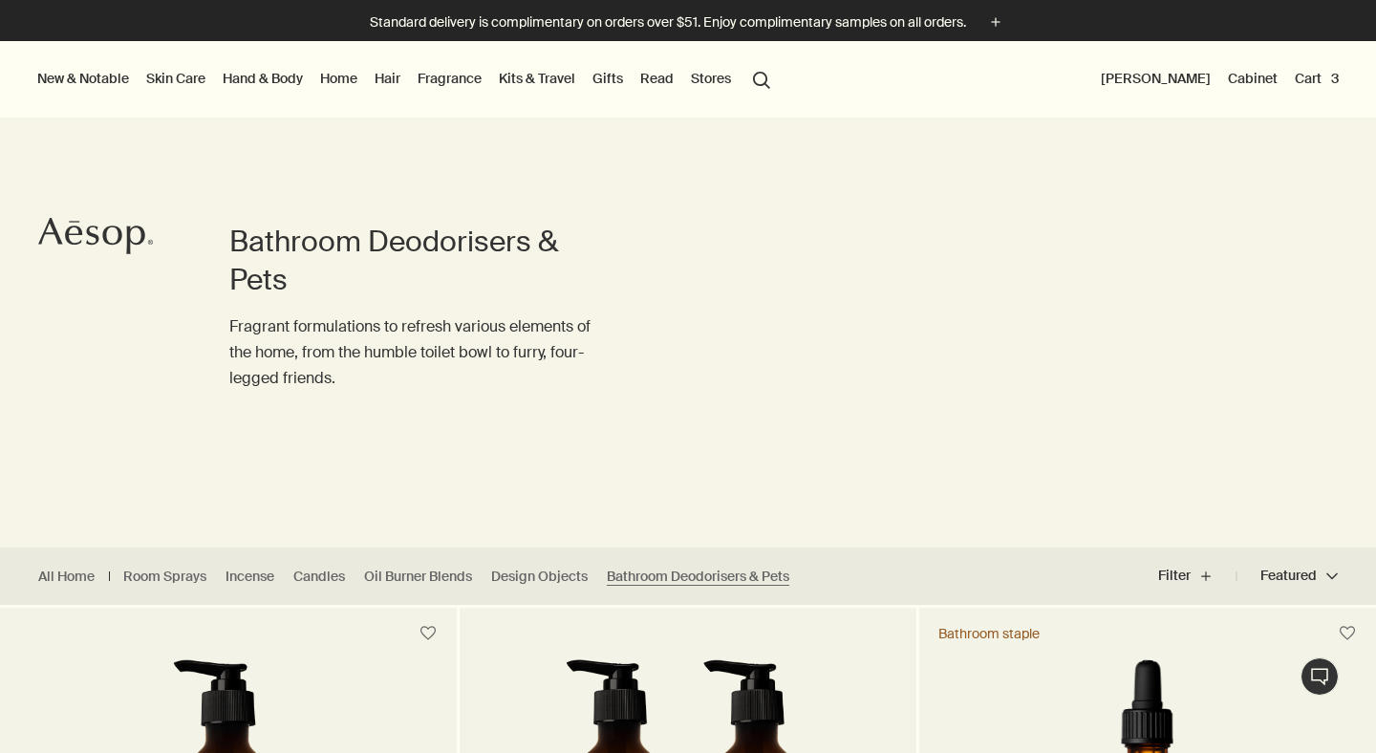
click at [344, 82] on link "Home" at bounding box center [338, 78] width 45 height 25
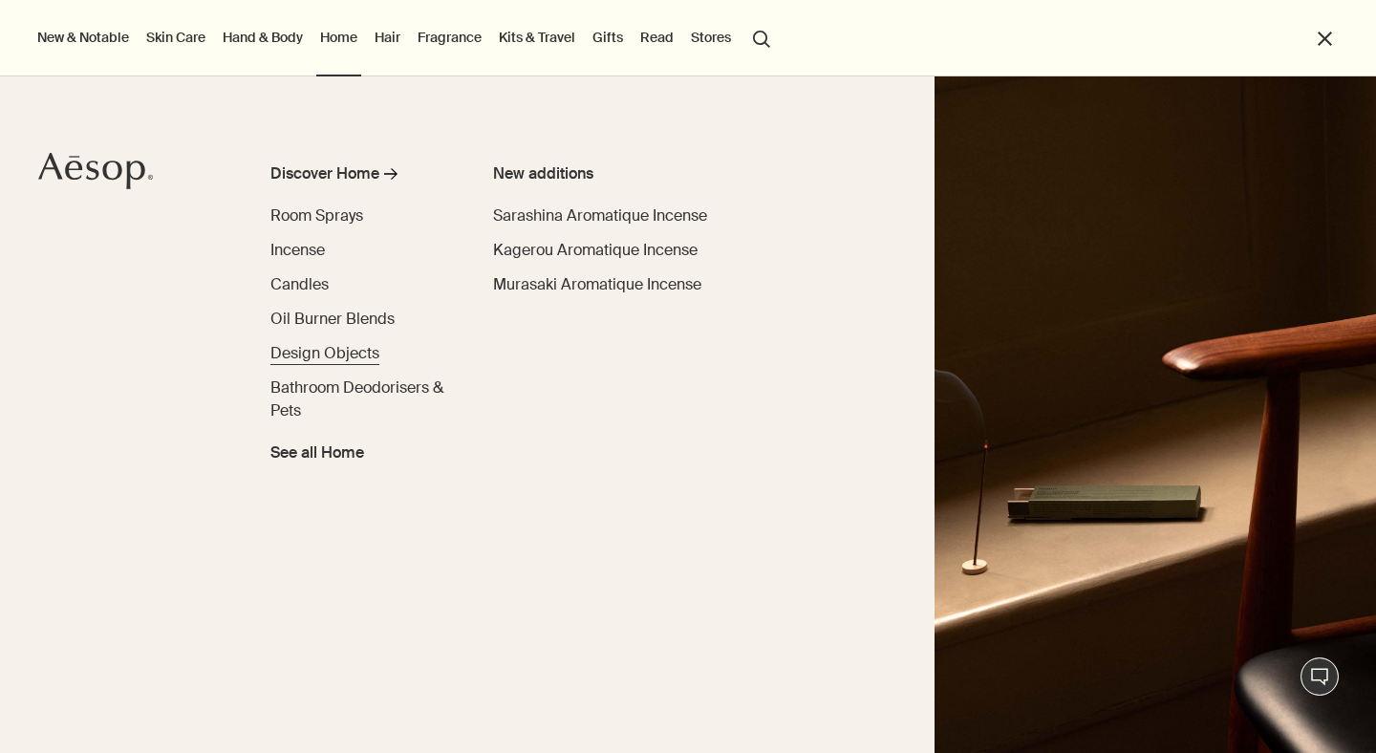
click at [311, 354] on span "Design Objects" at bounding box center [324, 353] width 109 height 20
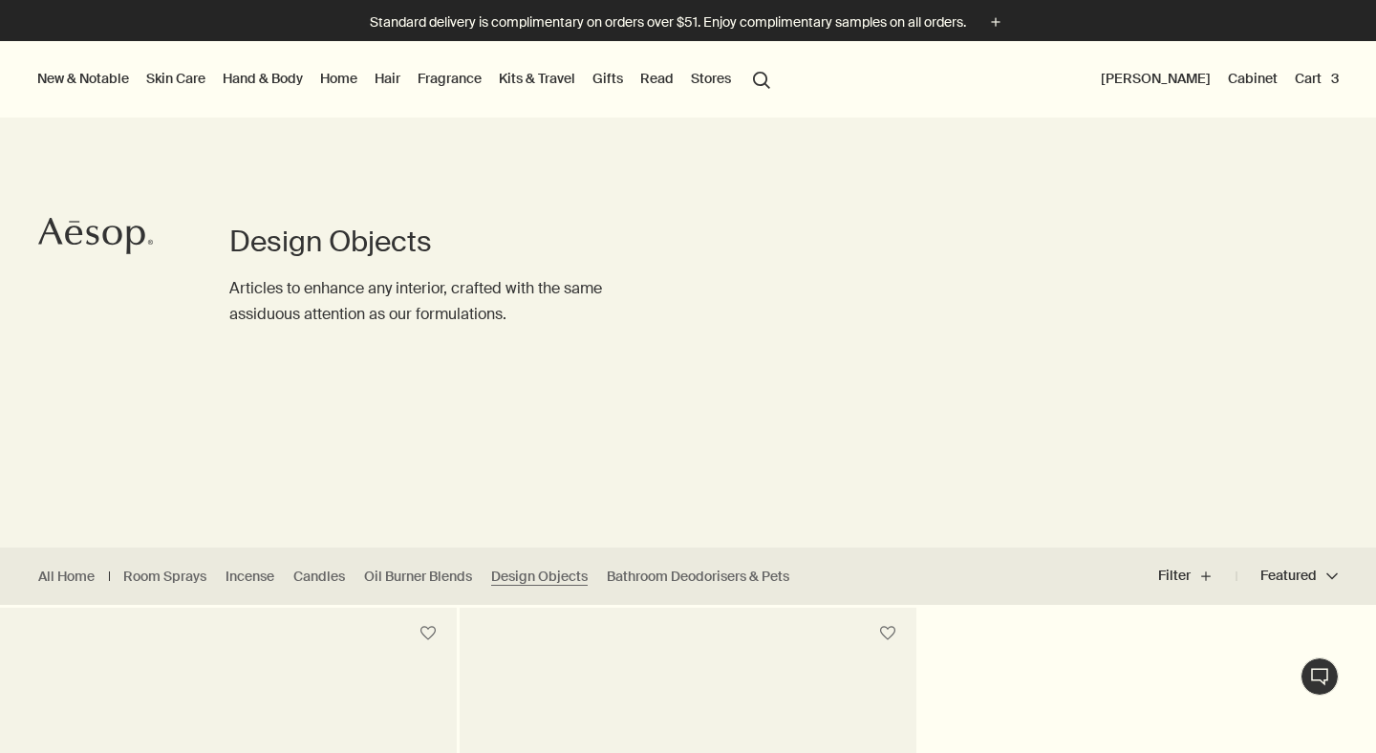
click at [109, 85] on button "New & Notable" at bounding box center [82, 78] width 99 height 25
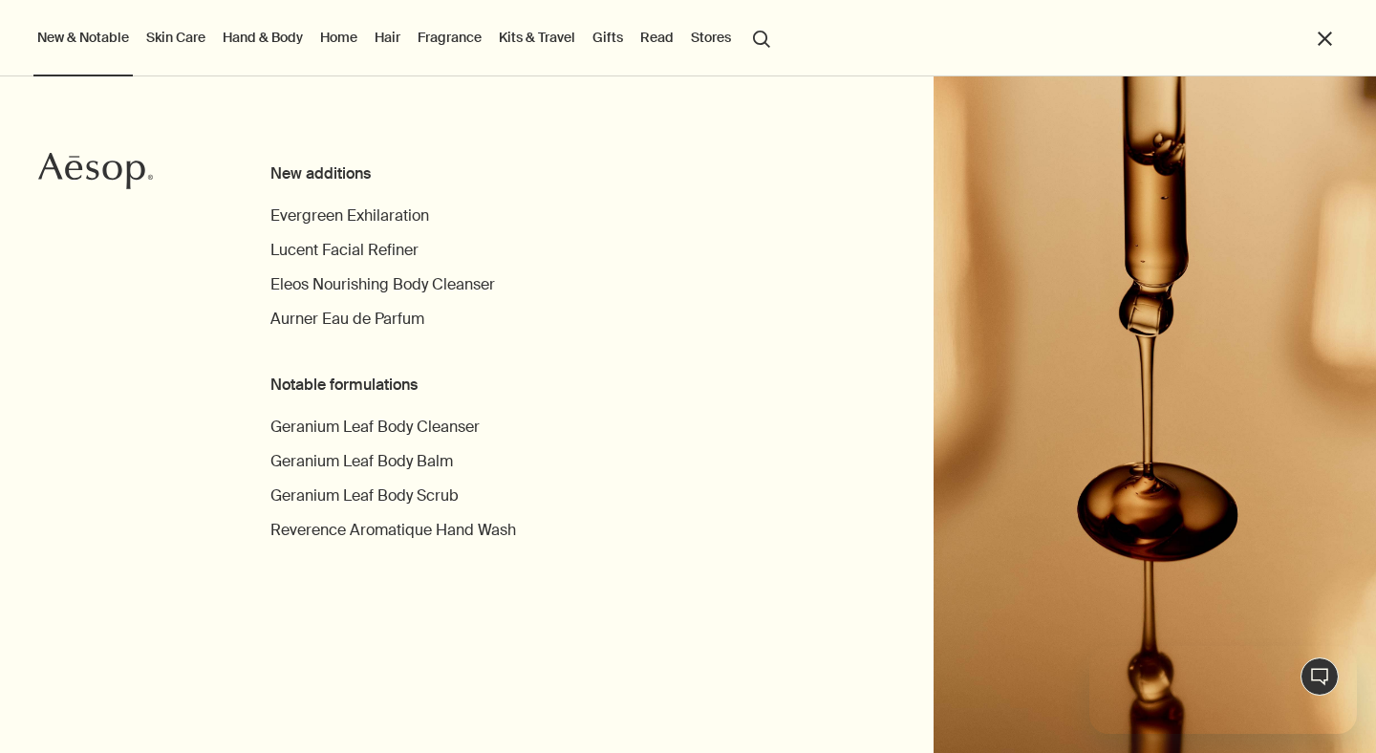
click at [603, 39] on link "Gifts" at bounding box center [608, 37] width 38 height 25
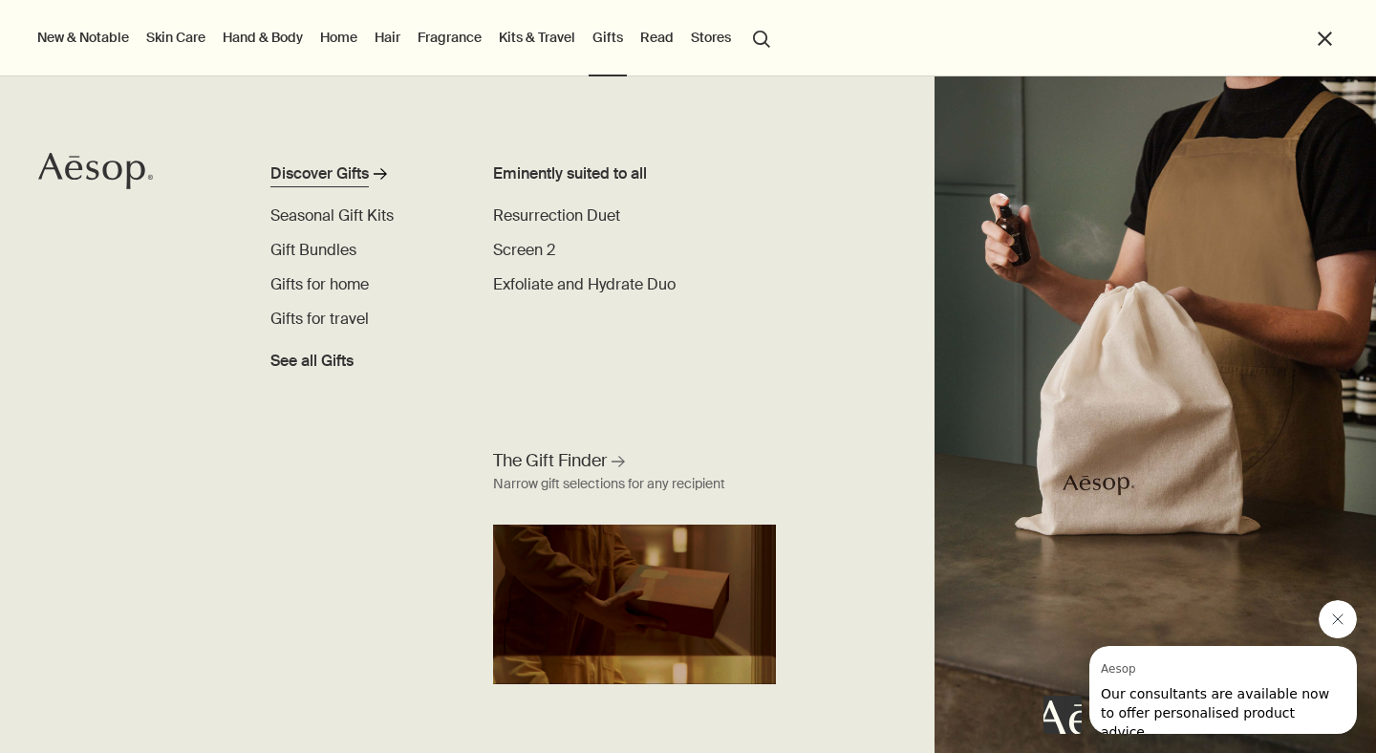
click at [337, 170] on div "Discover Gifts" at bounding box center [319, 173] width 98 height 23
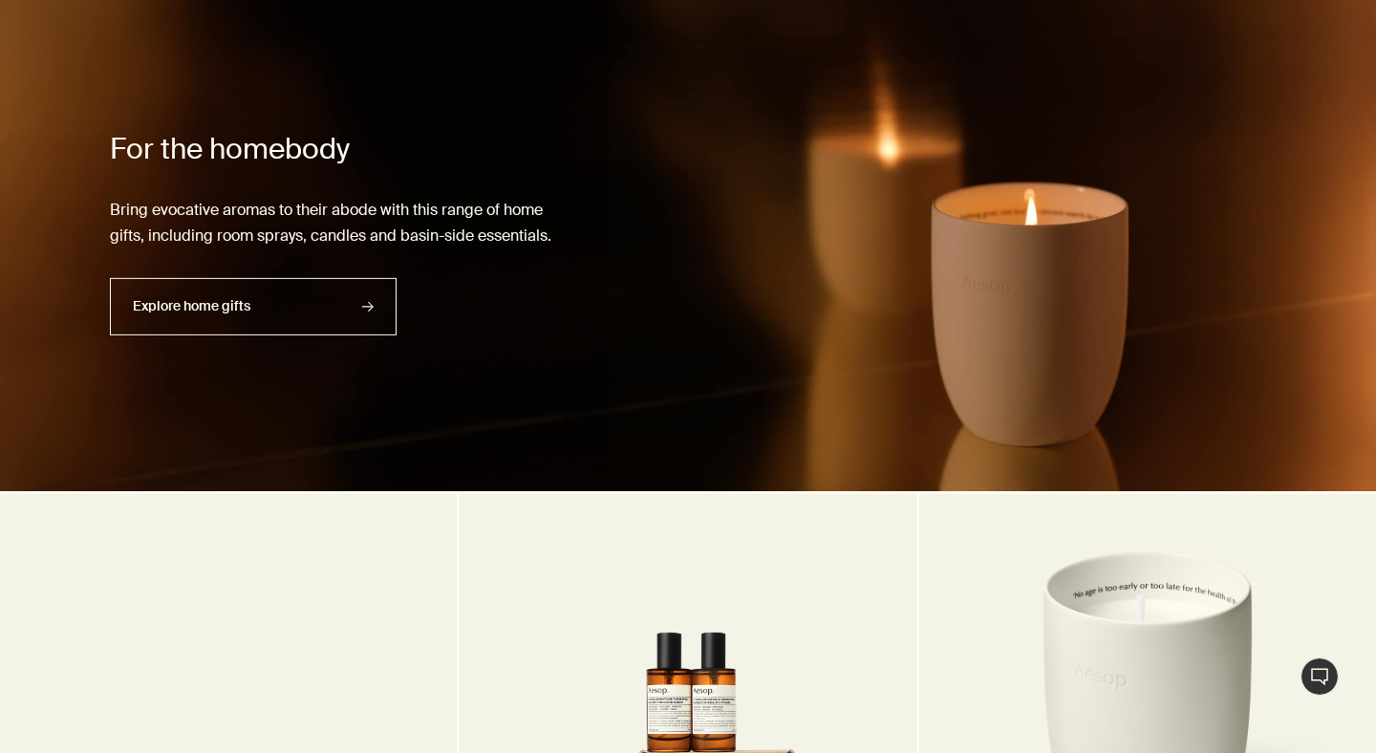
scroll to position [4136, 0]
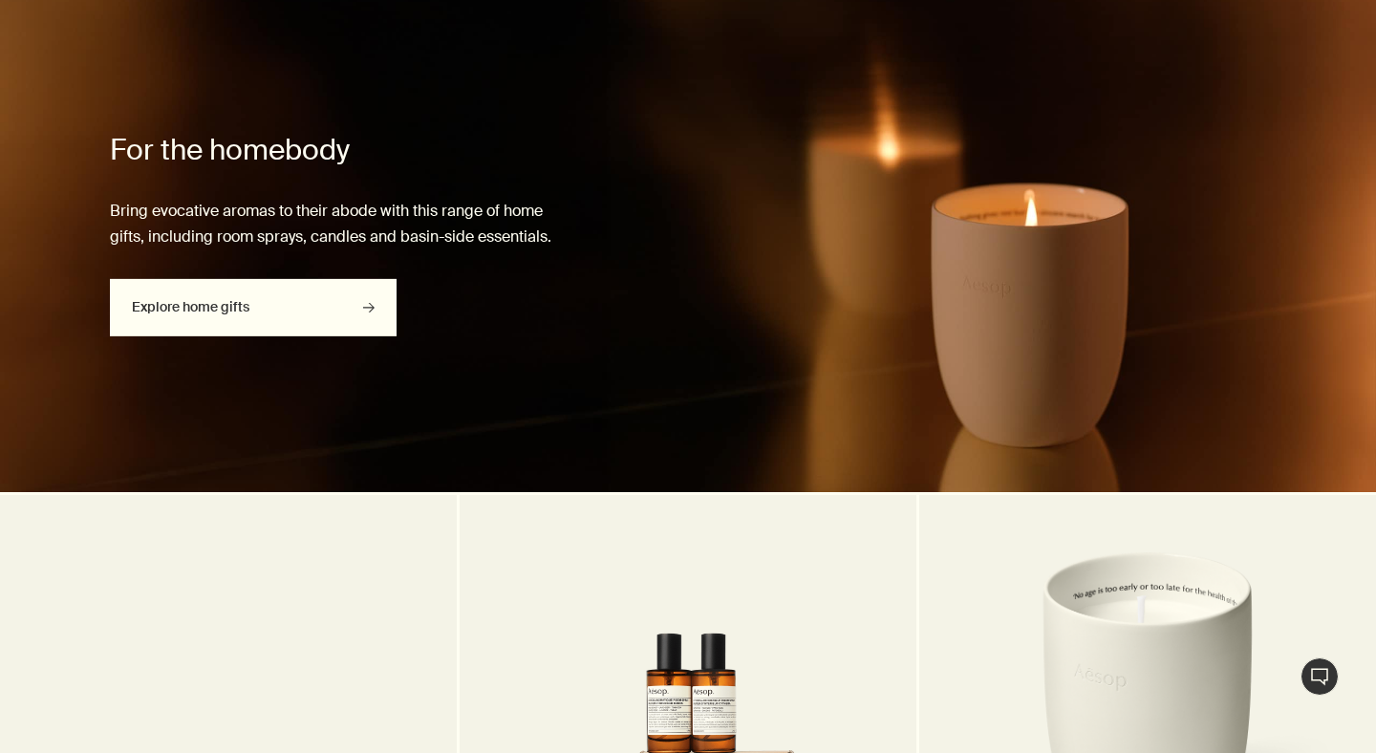
click at [216, 313] on link "Explore home gifts rightArrow" at bounding box center [253, 307] width 287 height 57
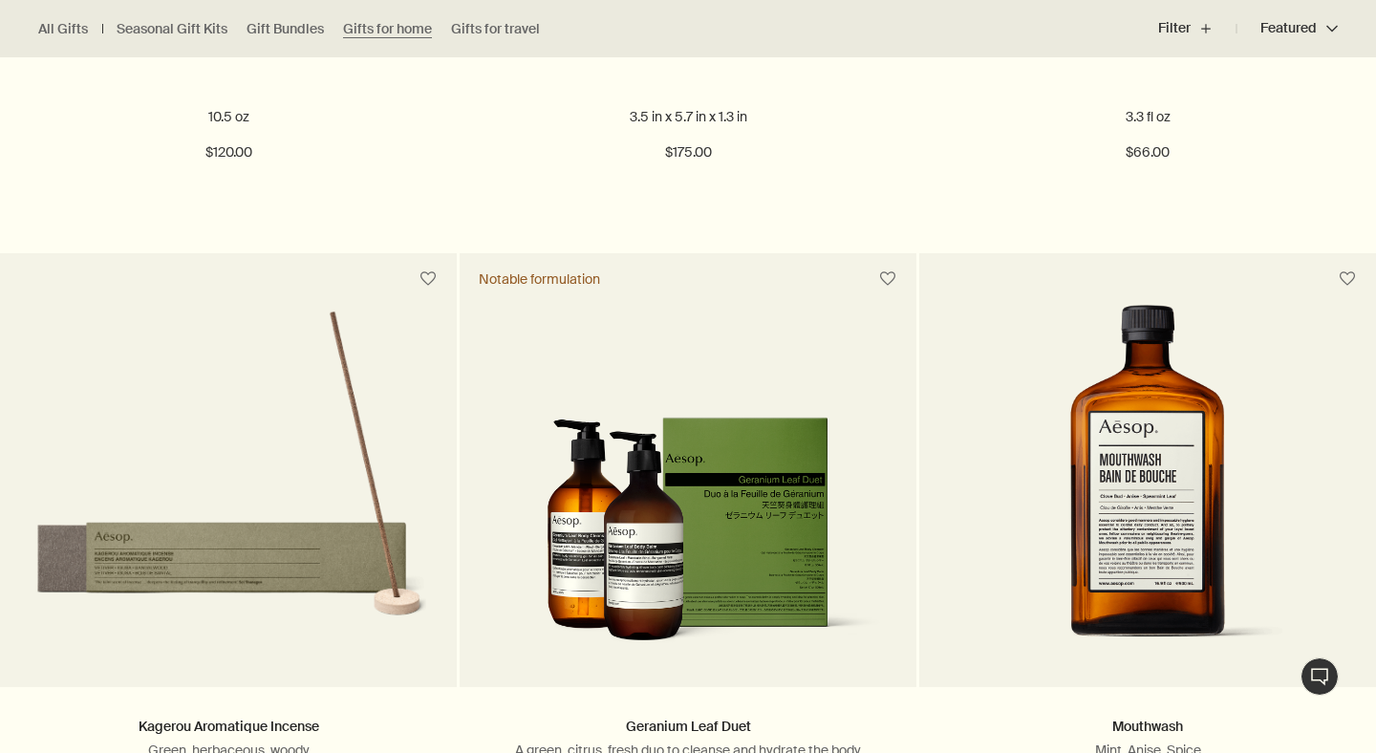
scroll to position [1057, 0]
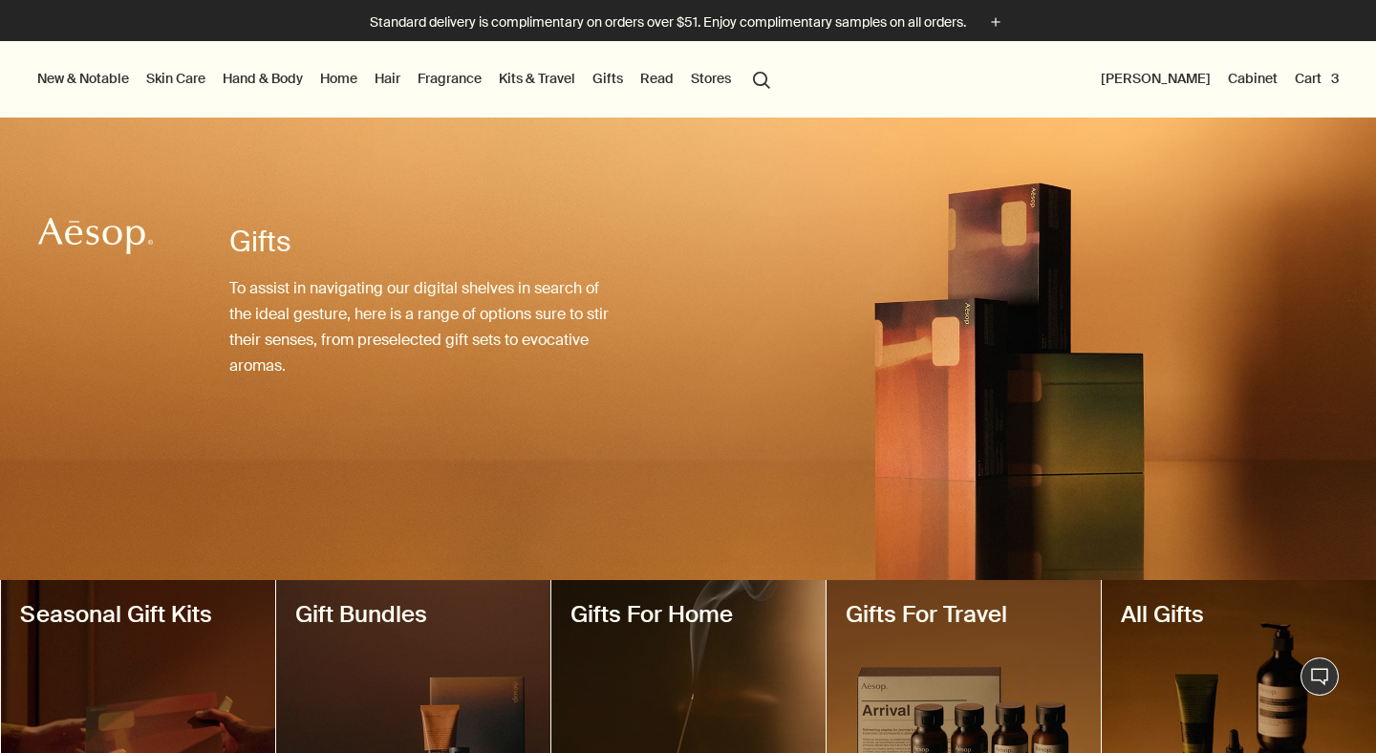
click at [338, 75] on link "Home" at bounding box center [338, 78] width 45 height 25
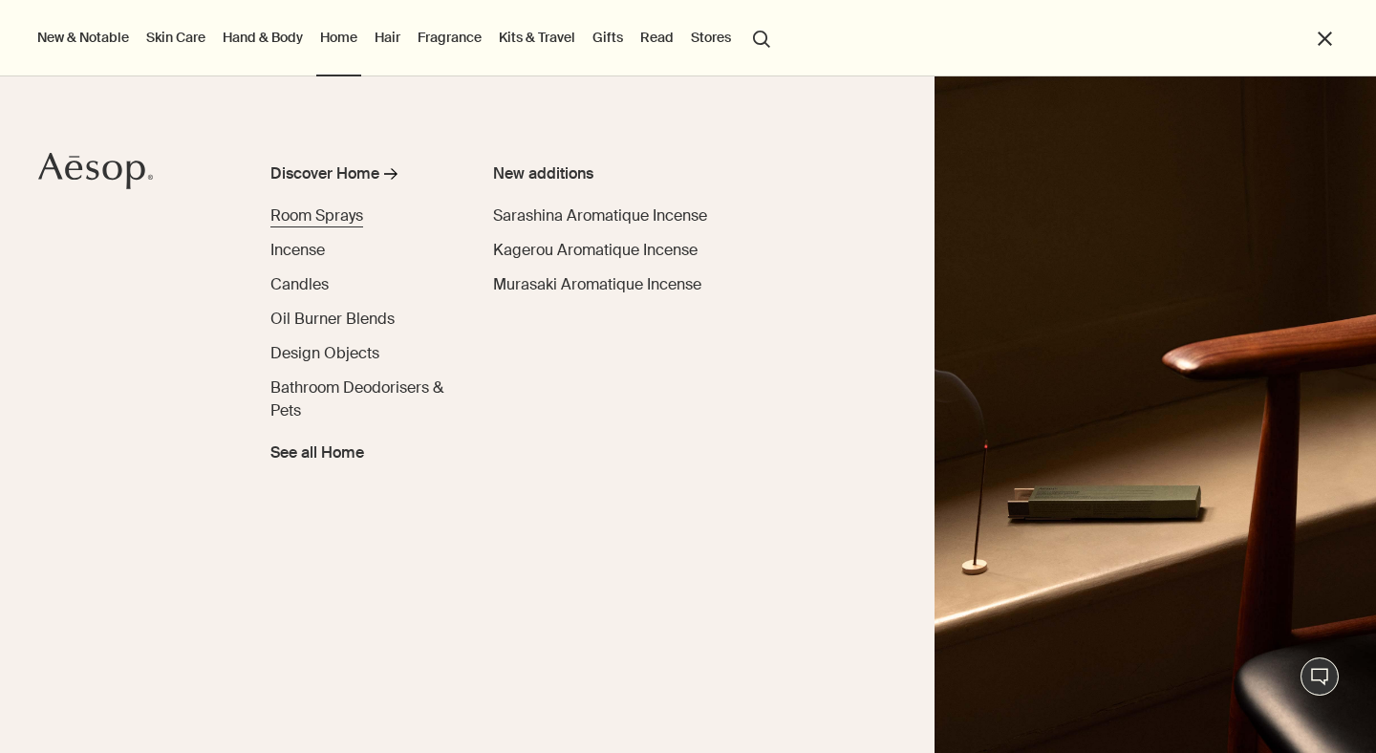
click at [315, 207] on span "Room Sprays" at bounding box center [316, 215] width 93 height 20
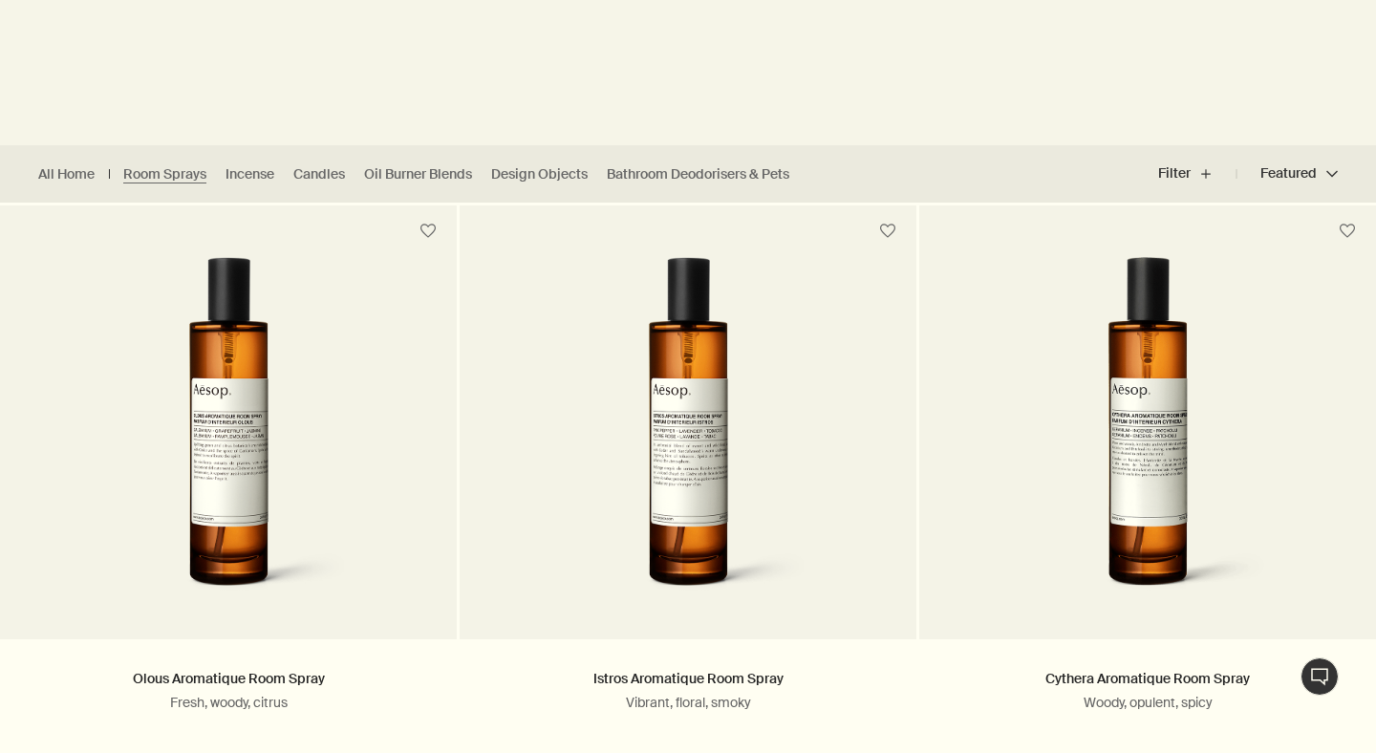
scroll to position [406, 0]
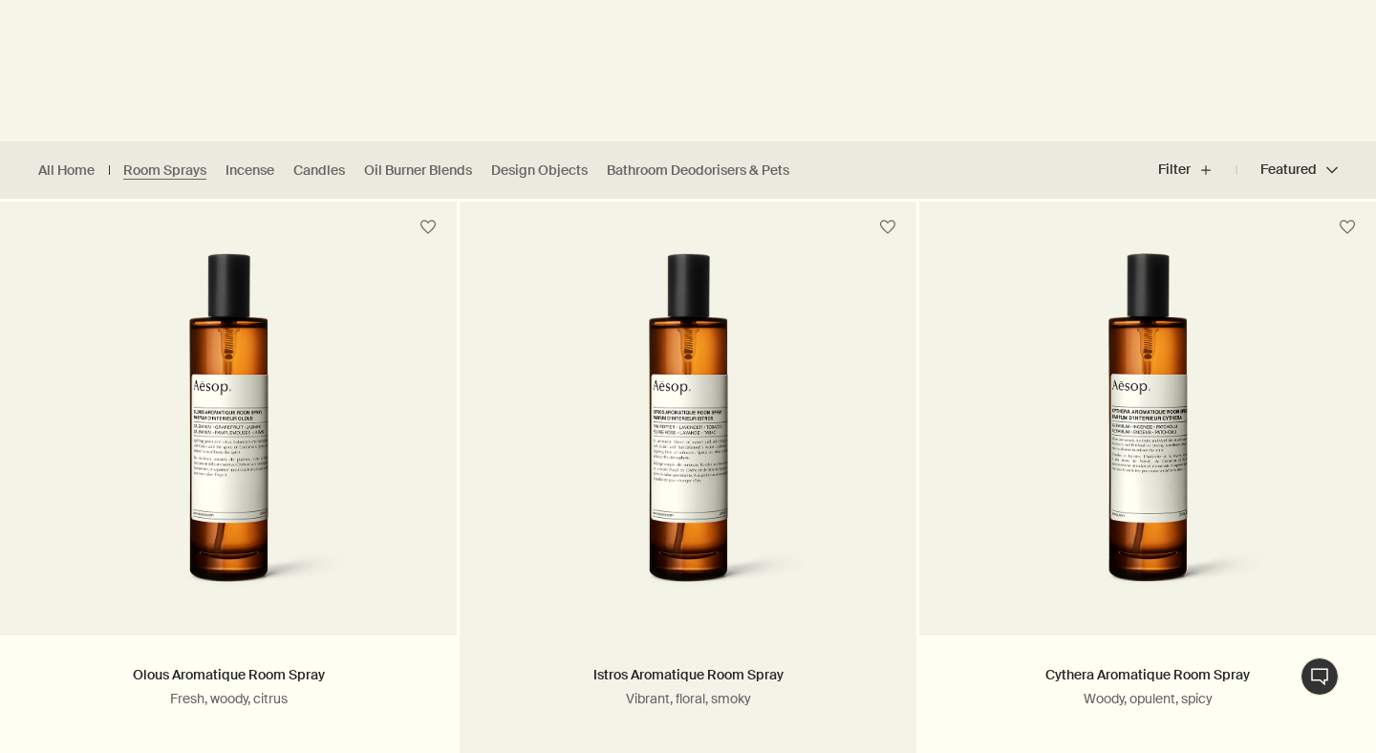
click at [680, 383] on img at bounding box center [687, 430] width 307 height 354
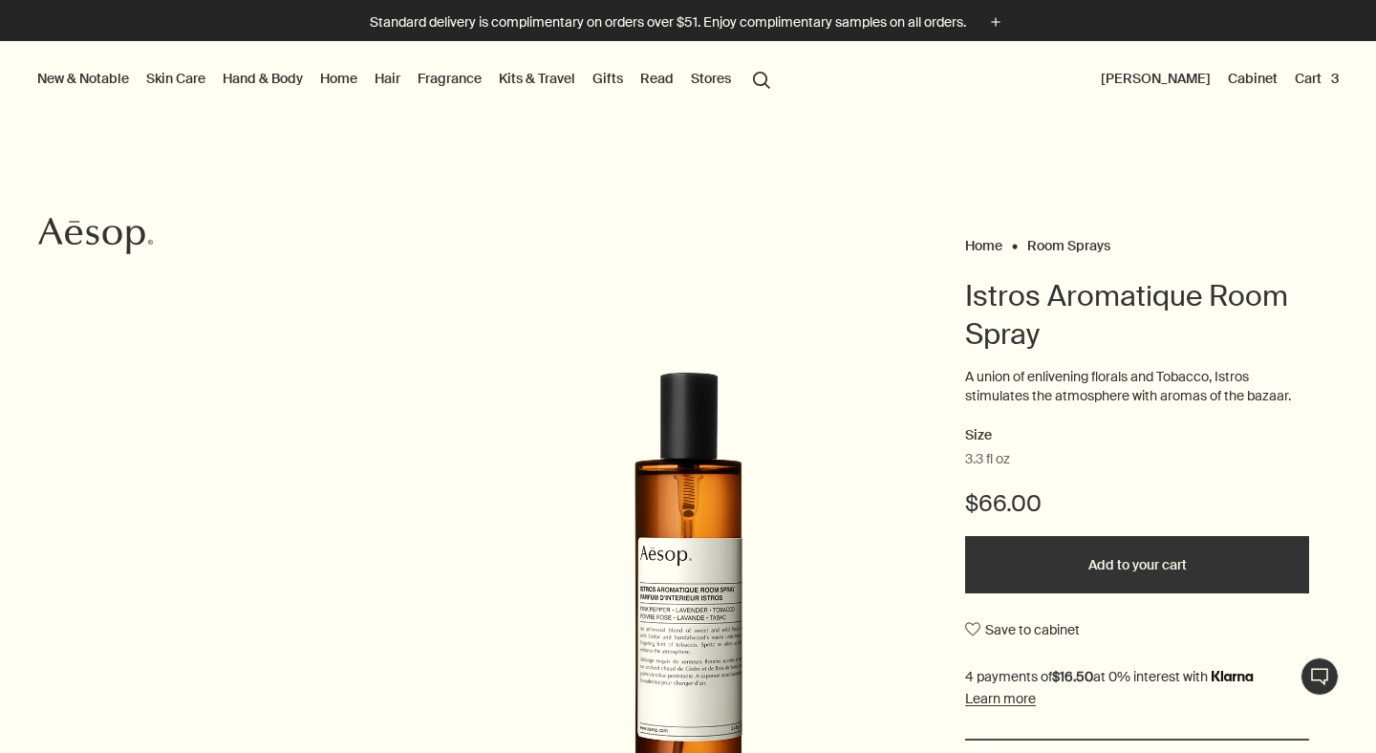
click at [1084, 560] on button "Add to your cart" at bounding box center [1137, 564] width 344 height 57
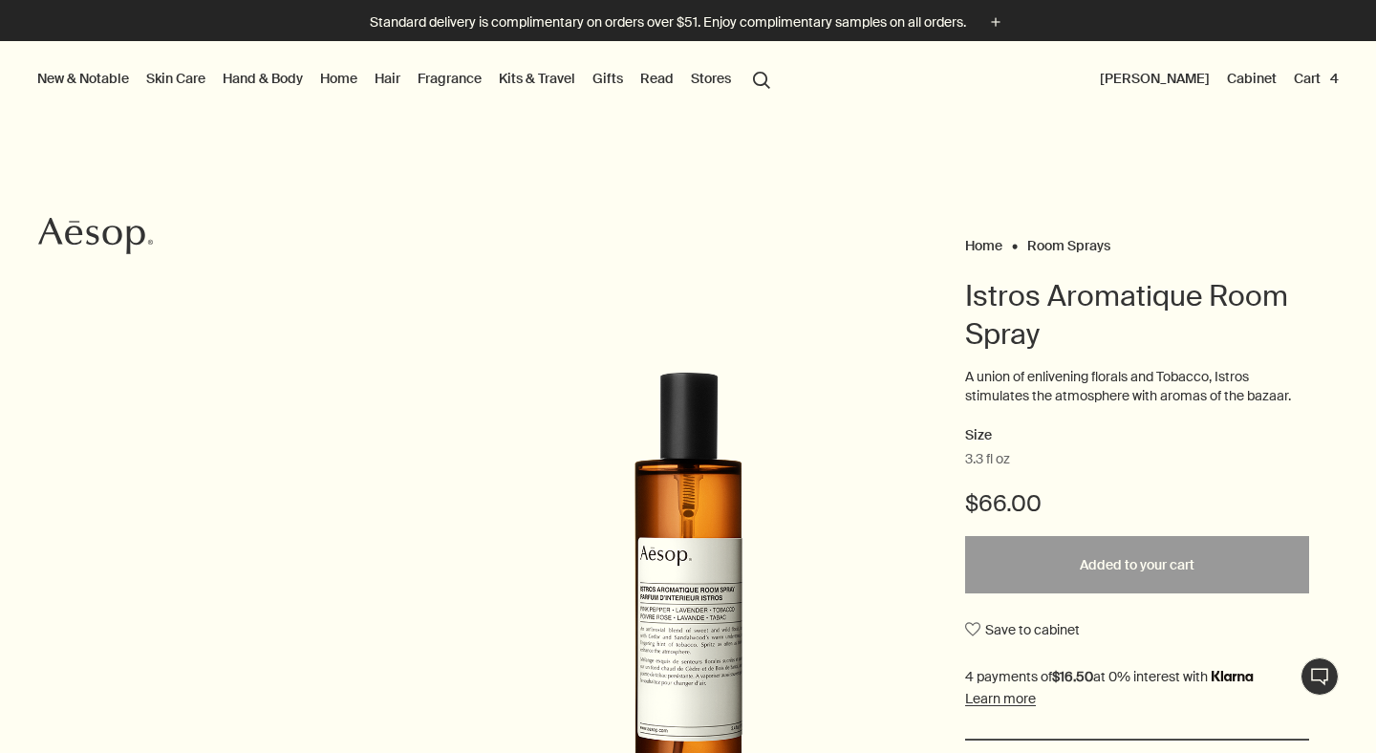
click at [1308, 68] on button "Cart 4" at bounding box center [1316, 78] width 53 height 25
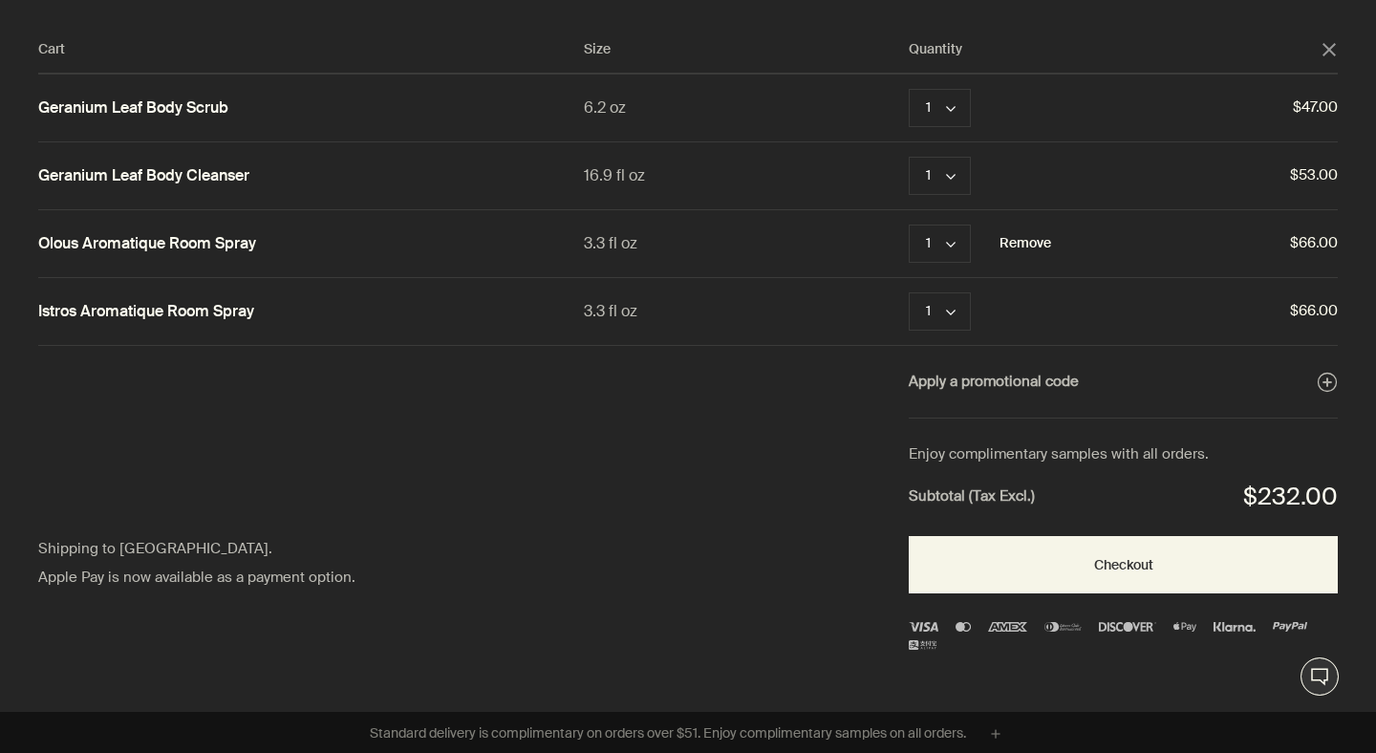
click at [1031, 245] on button "Remove" at bounding box center [1025, 243] width 52 height 23
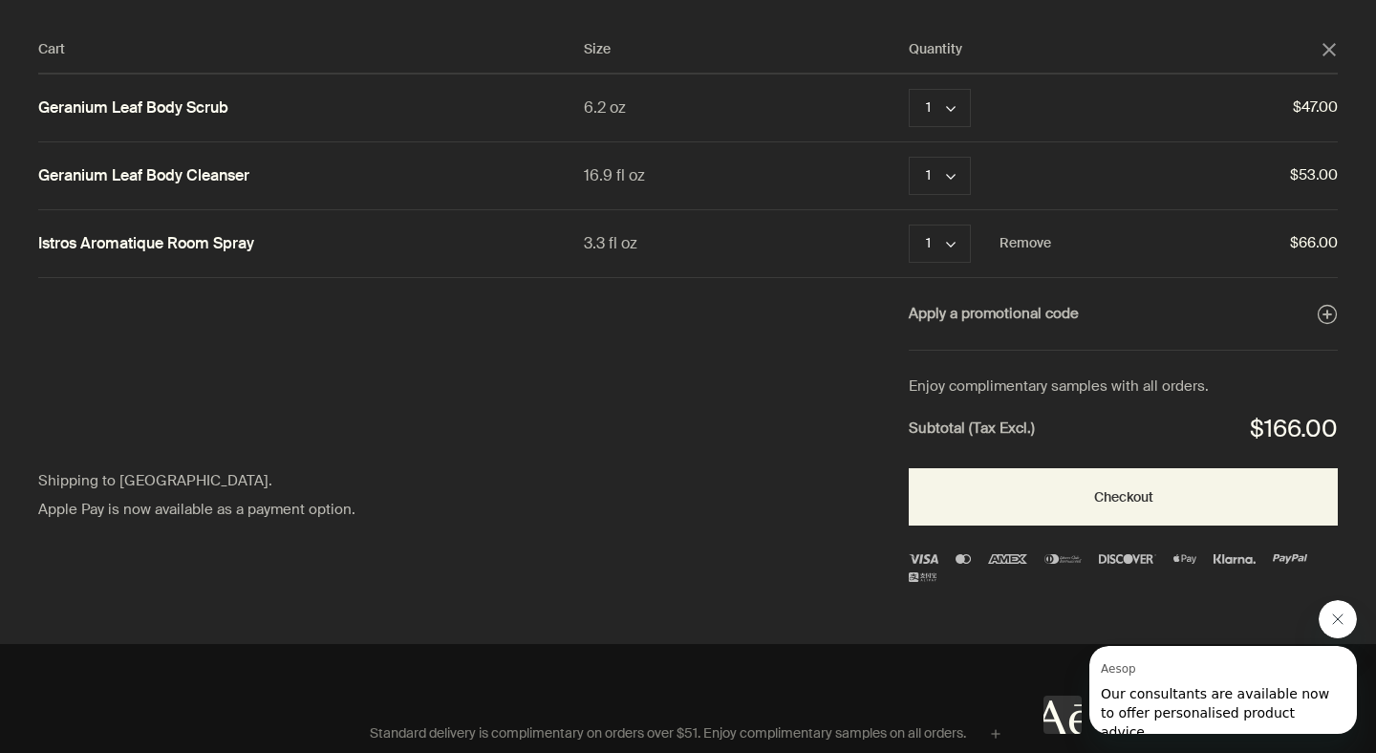
click at [706, 383] on div "Cart Size Quantity close Geranium Leaf Body Scrub 6.2 oz 1 chevron Remove $47.0…" at bounding box center [707, 322] width 1414 height 644
click at [1332, 616] on icon "Close message from Aesop" at bounding box center [1337, 619] width 15 height 15
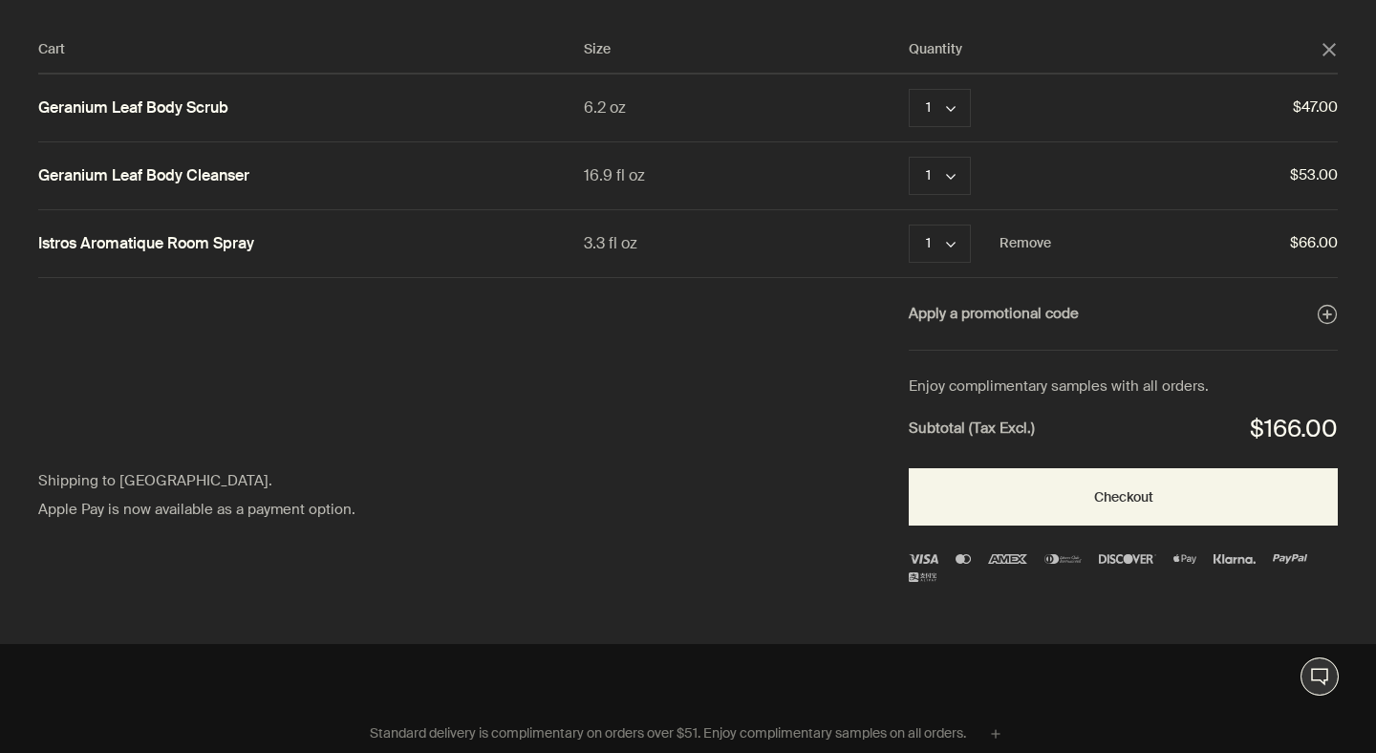
click at [1329, 46] on icon "close" at bounding box center [1328, 49] width 13 height 13
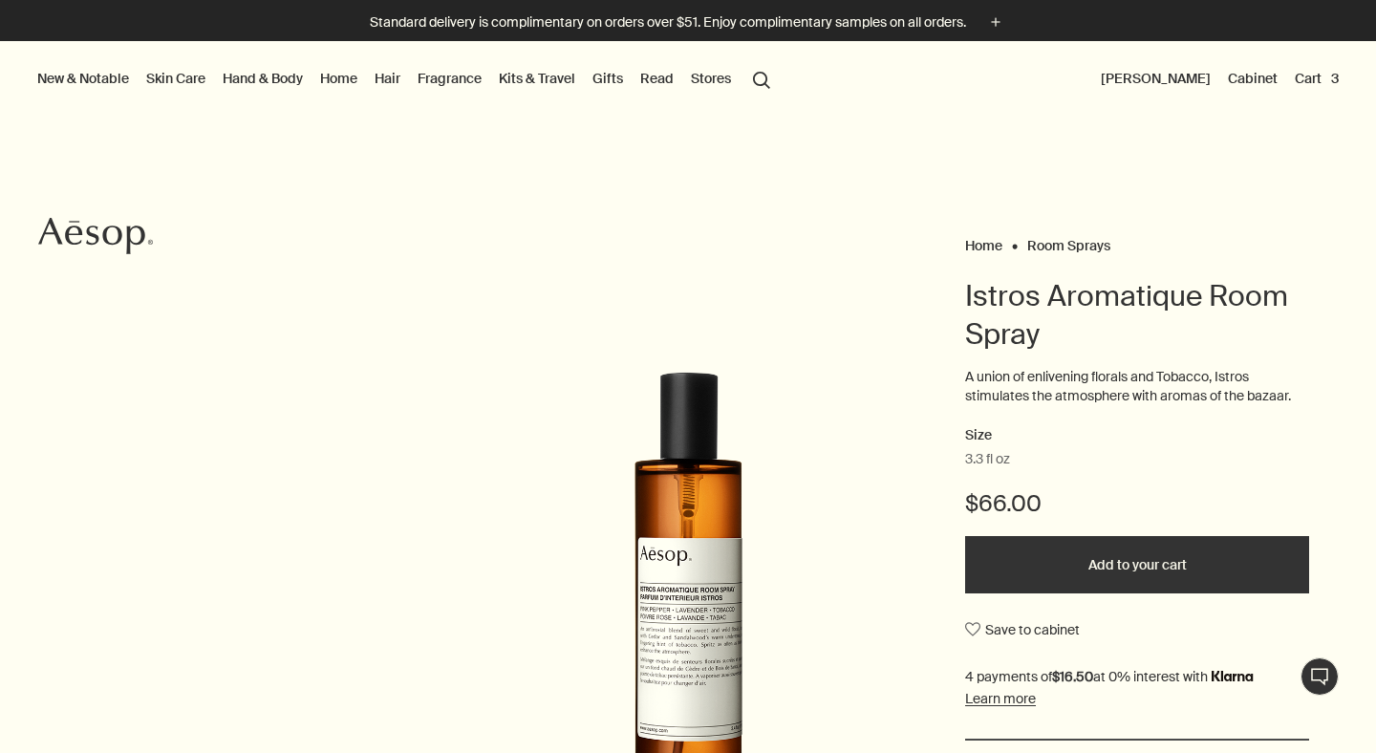
click at [110, 75] on button "New & Notable" at bounding box center [82, 78] width 99 height 25
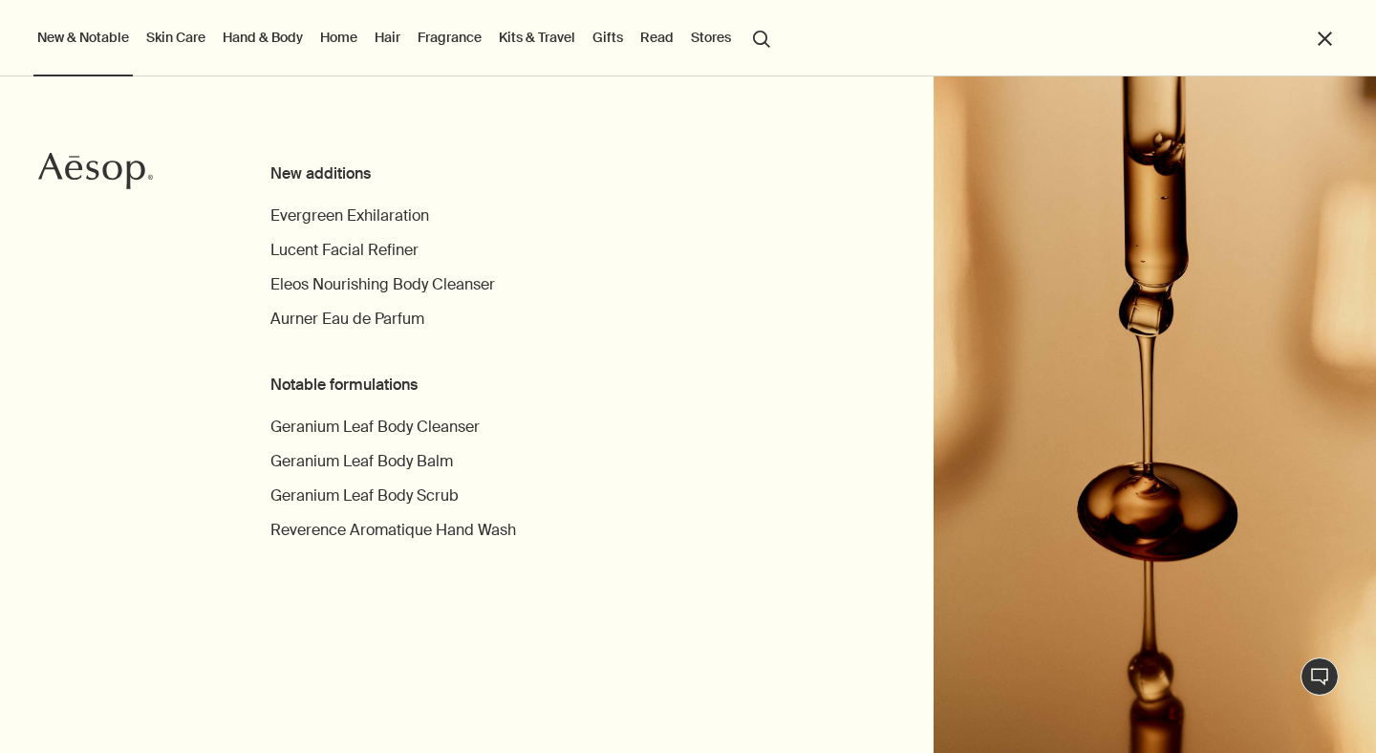
click at [182, 26] on link "Skin Care" at bounding box center [175, 37] width 67 height 25
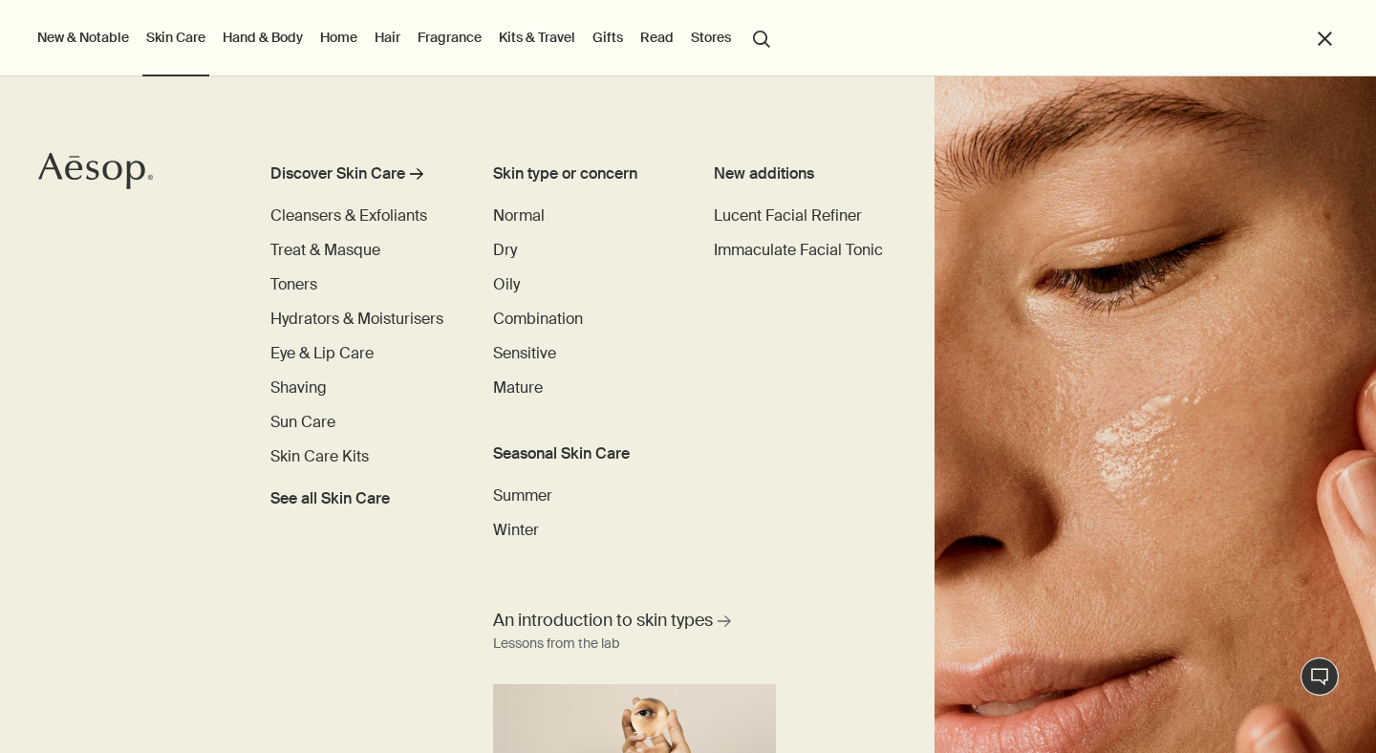
click at [275, 40] on link "Hand & Body" at bounding box center [263, 37] width 88 height 25
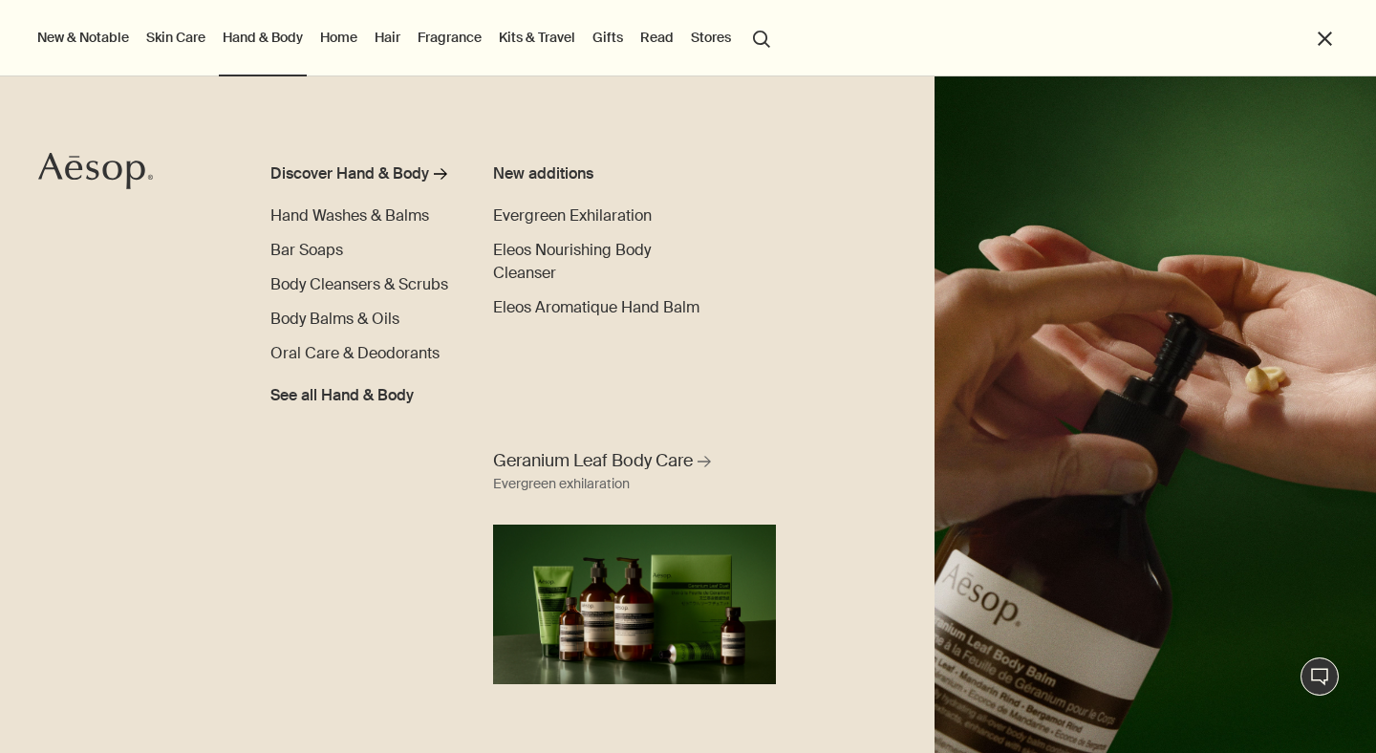
click at [341, 37] on link "Home" at bounding box center [338, 37] width 45 height 25
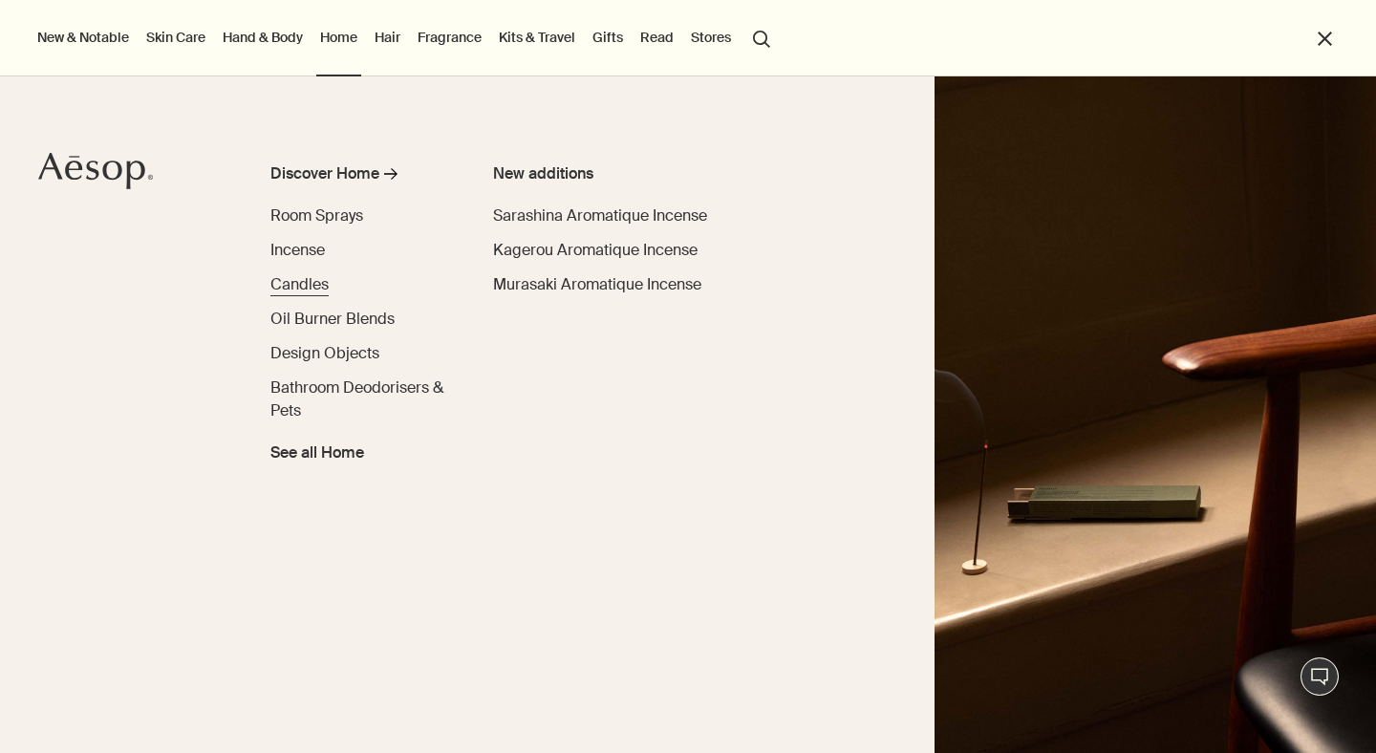
click at [297, 286] on span "Candles" at bounding box center [299, 284] width 58 height 20
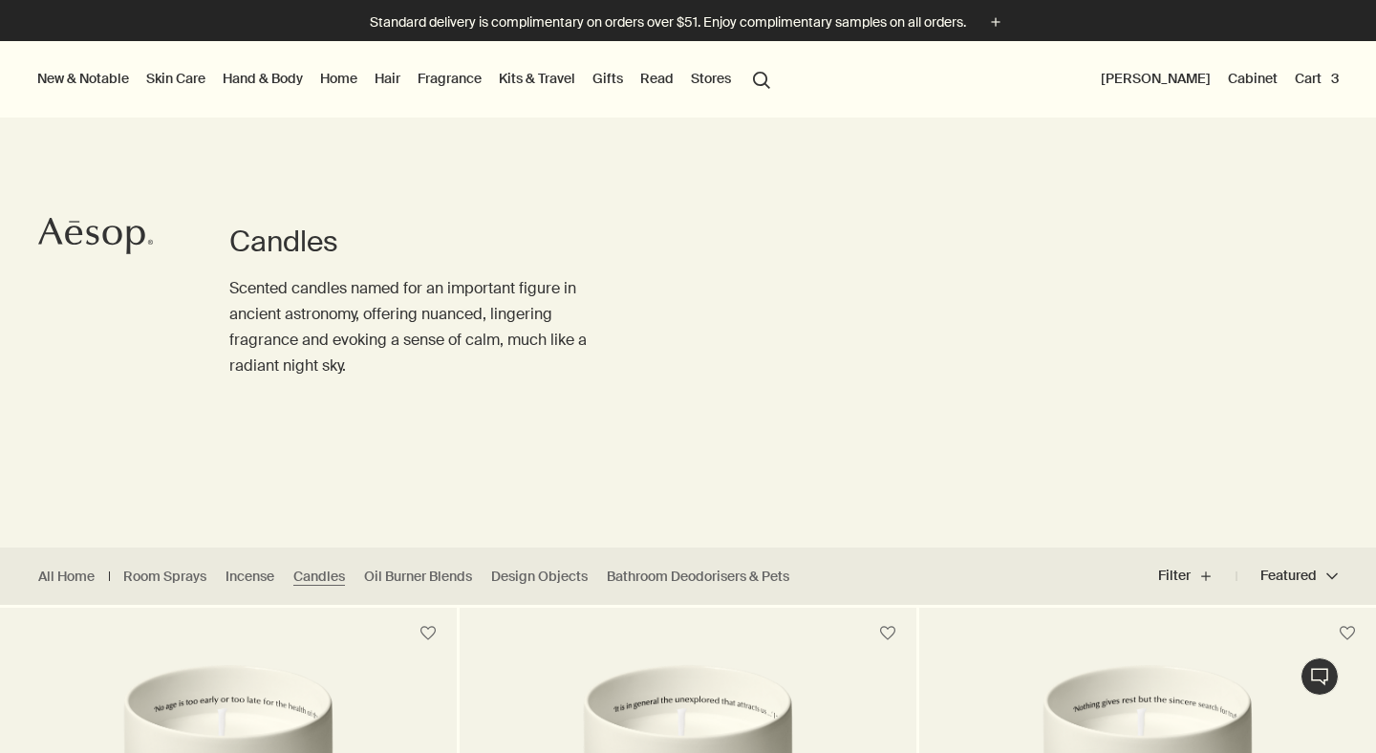
click at [665, 77] on link "Read" at bounding box center [656, 78] width 41 height 25
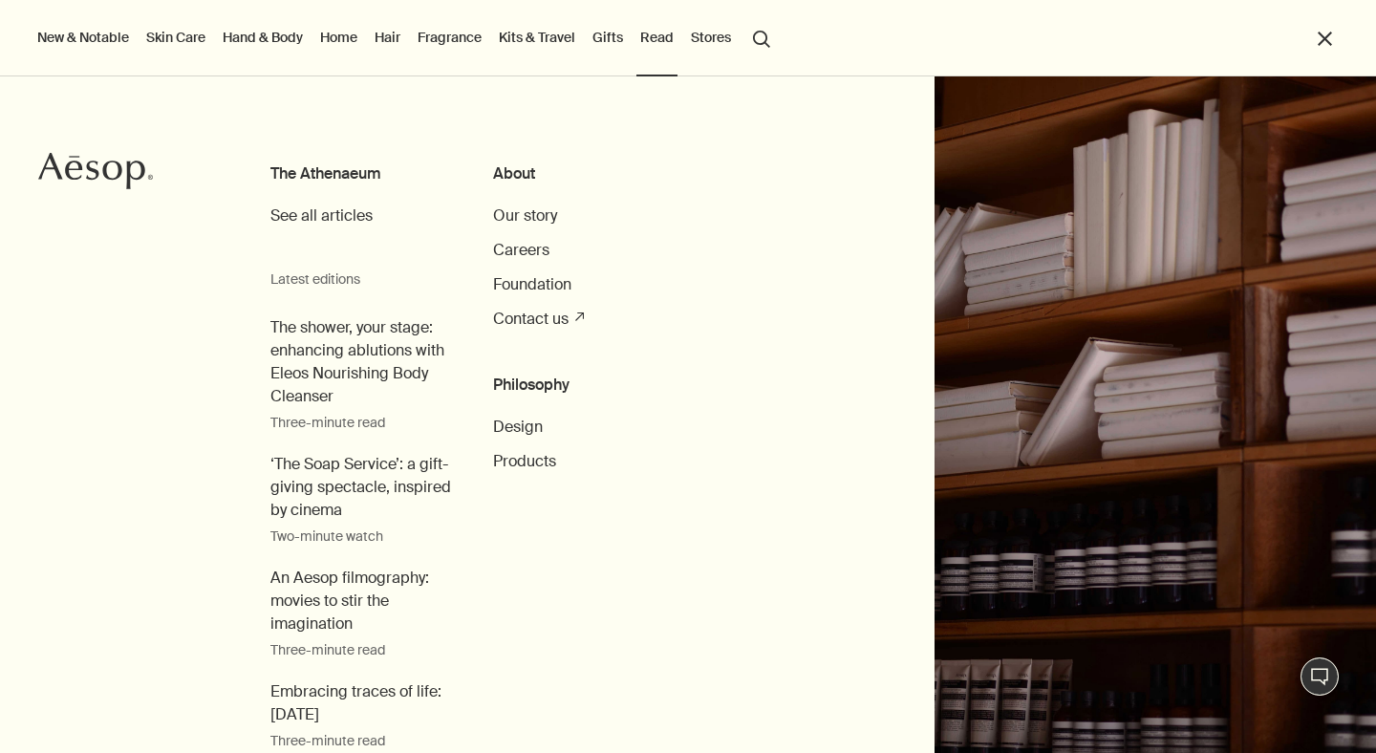
click at [714, 37] on button "Stores" at bounding box center [711, 37] width 48 height 25
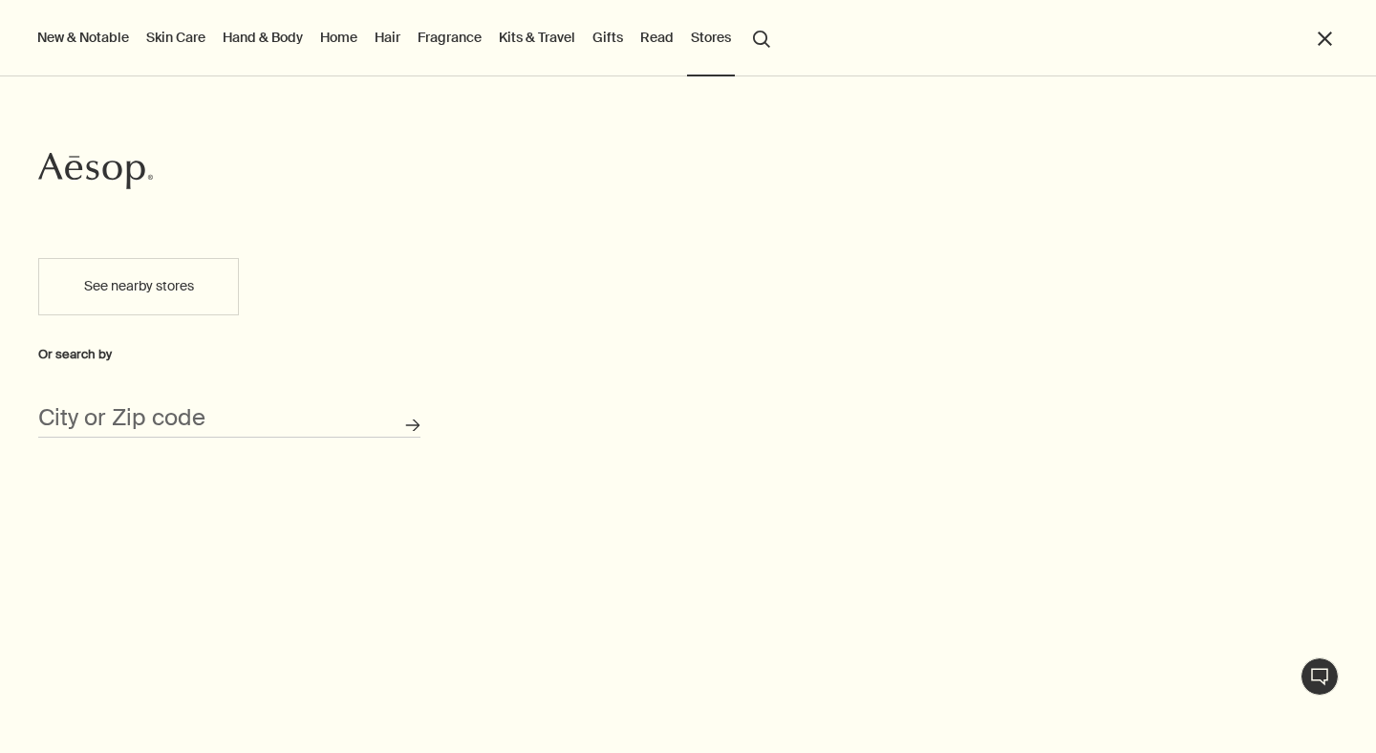
click at [1324, 37] on button "close" at bounding box center [1325, 39] width 22 height 22
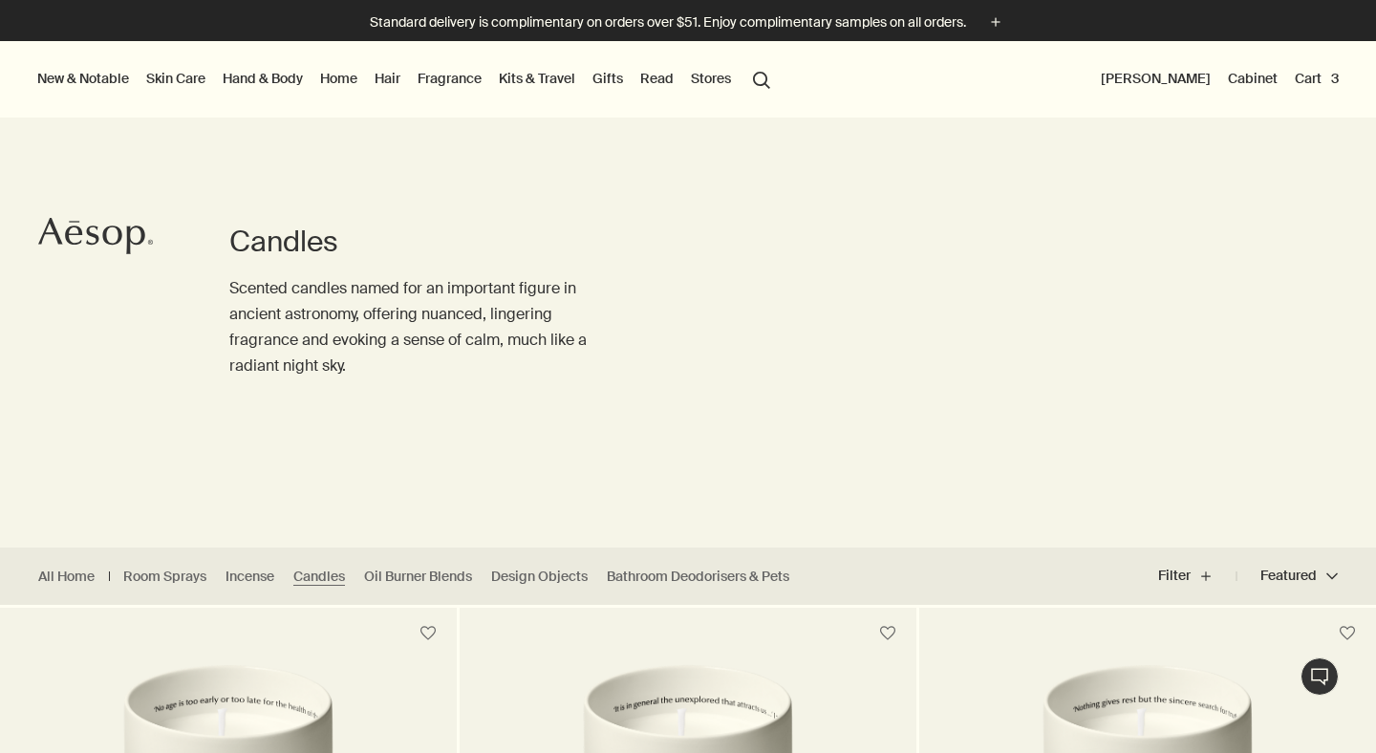
click at [1307, 78] on button "Cart 3" at bounding box center [1317, 78] width 52 height 25
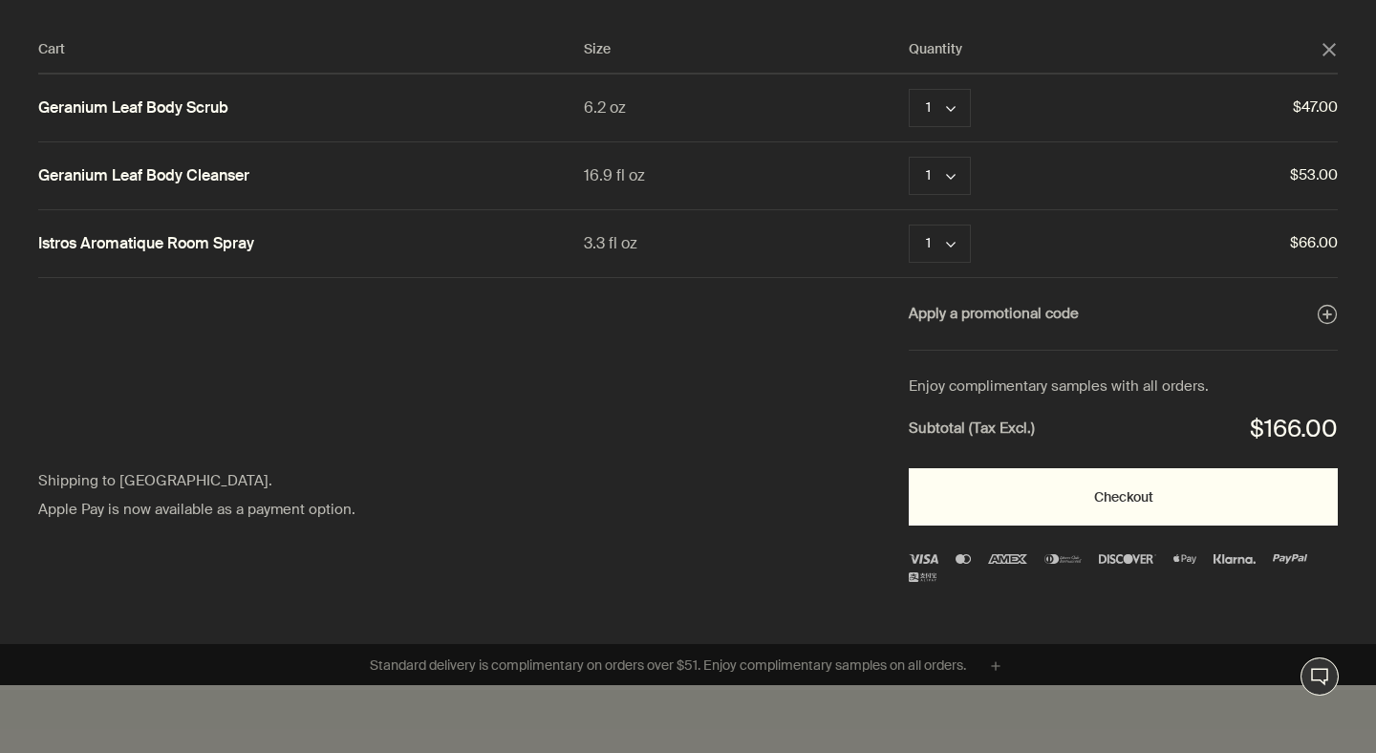
click at [1063, 498] on button "Checkout" at bounding box center [1123, 496] width 429 height 57
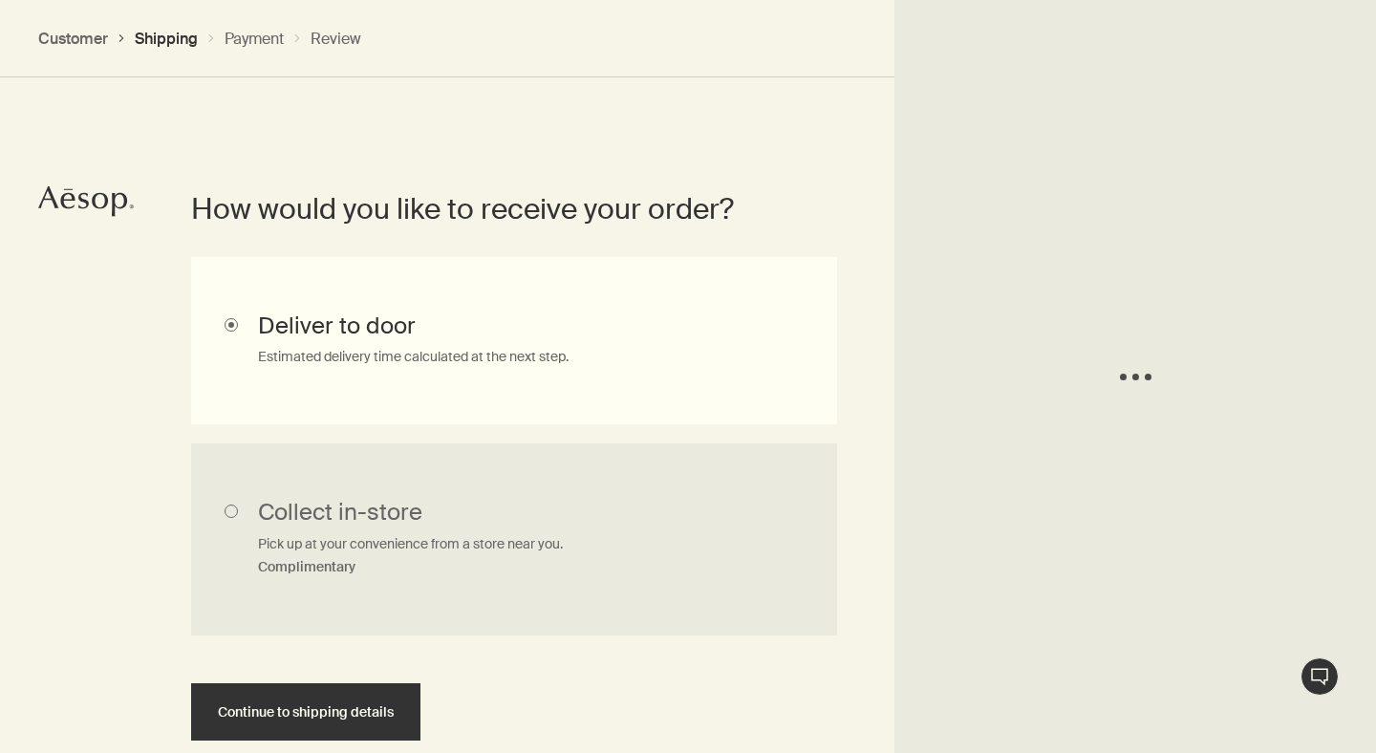
scroll to position [428, 0]
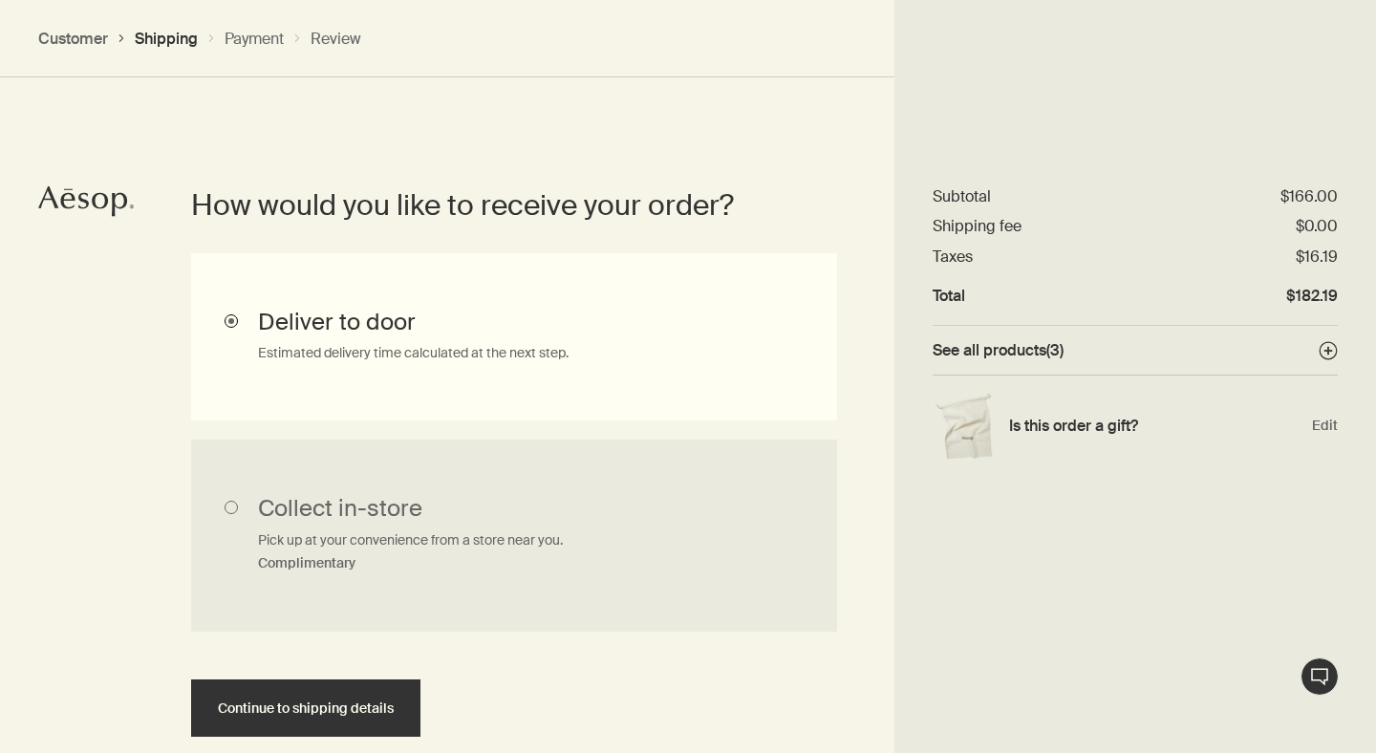
click at [374, 337] on input "Deliver to door Estimated delivery time calculated at the next step." at bounding box center [514, 336] width 646 height 167
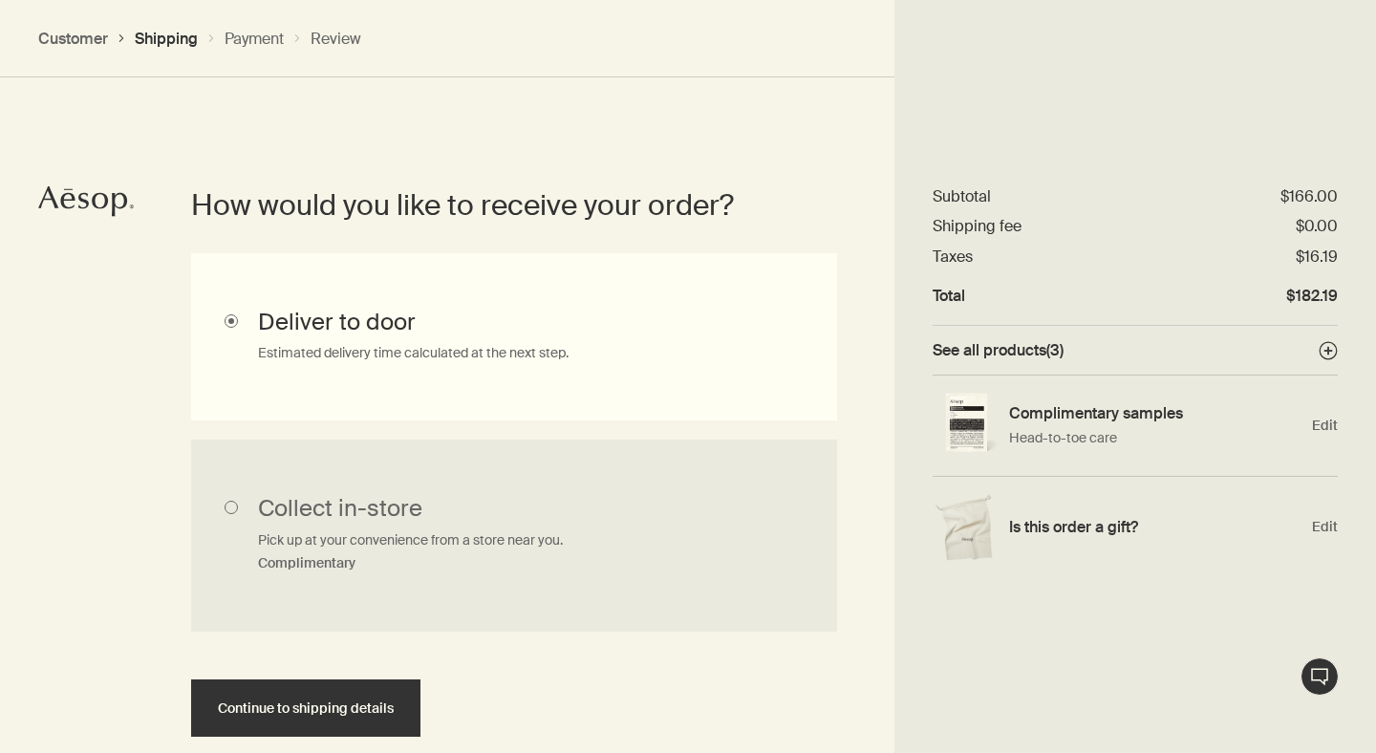
scroll to position [539, 0]
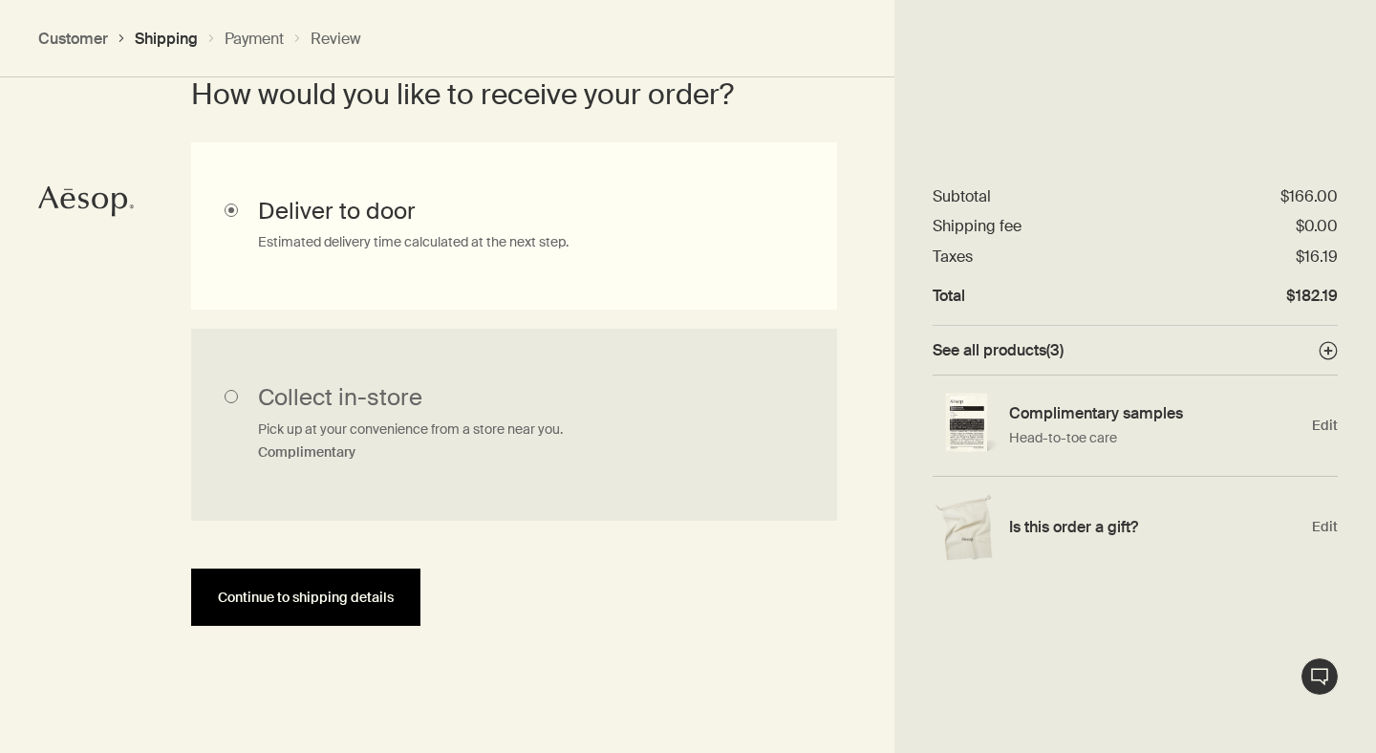
click at [322, 604] on button "Continue to shipping details" at bounding box center [305, 597] width 229 height 57
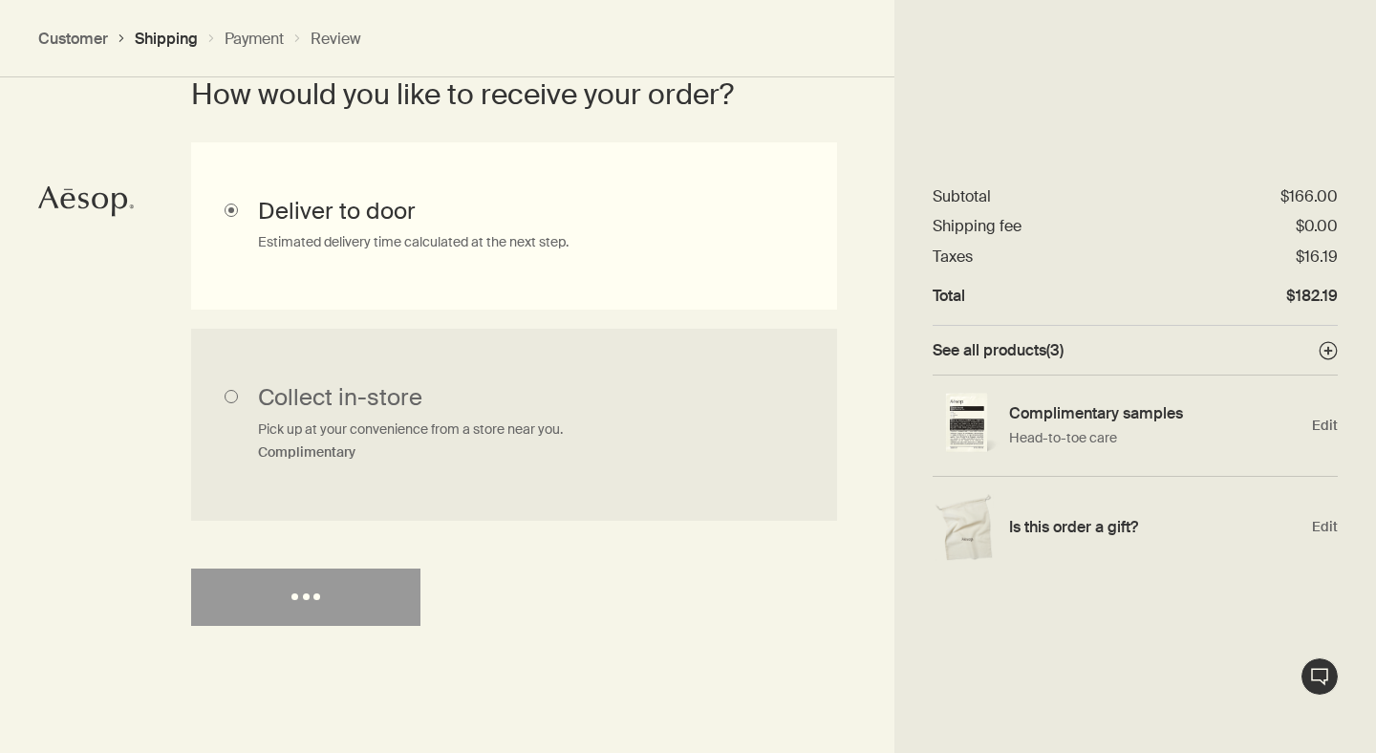
select select "US"
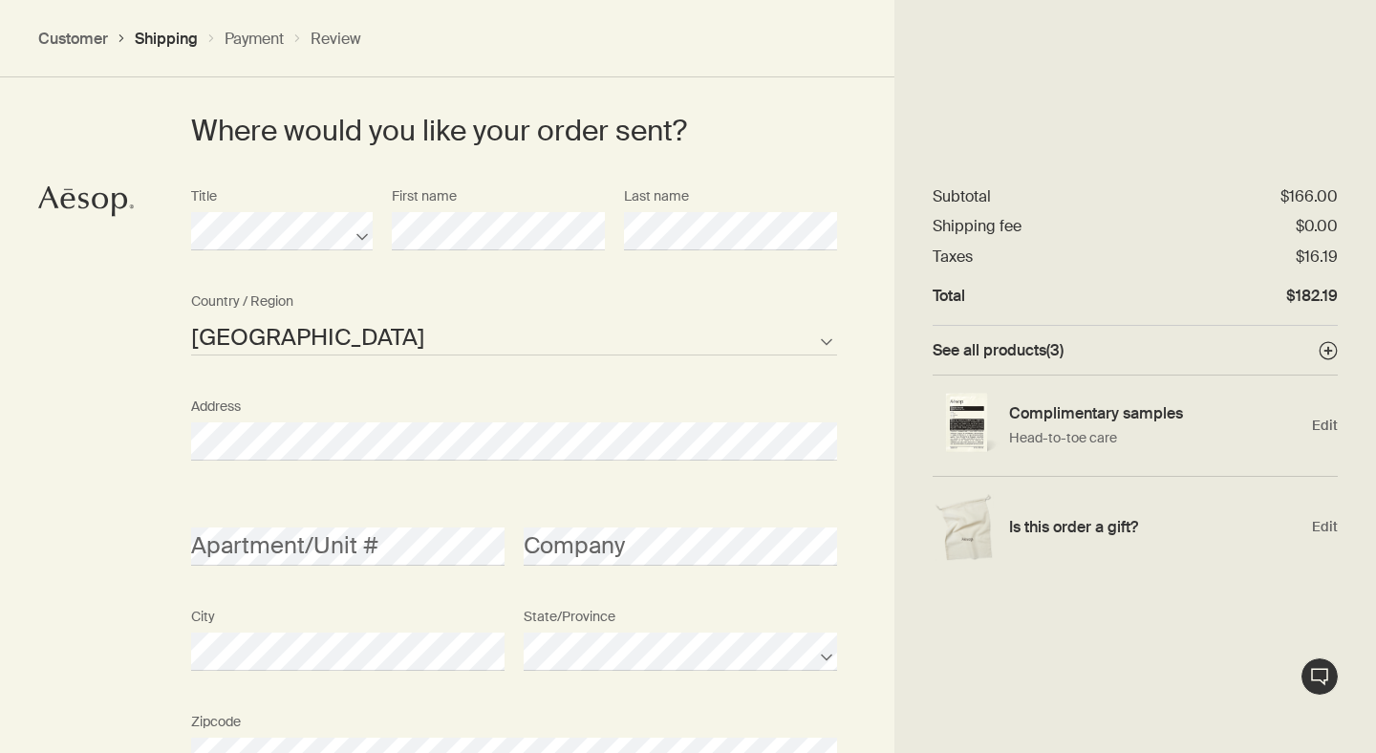
scroll to position [910, 0]
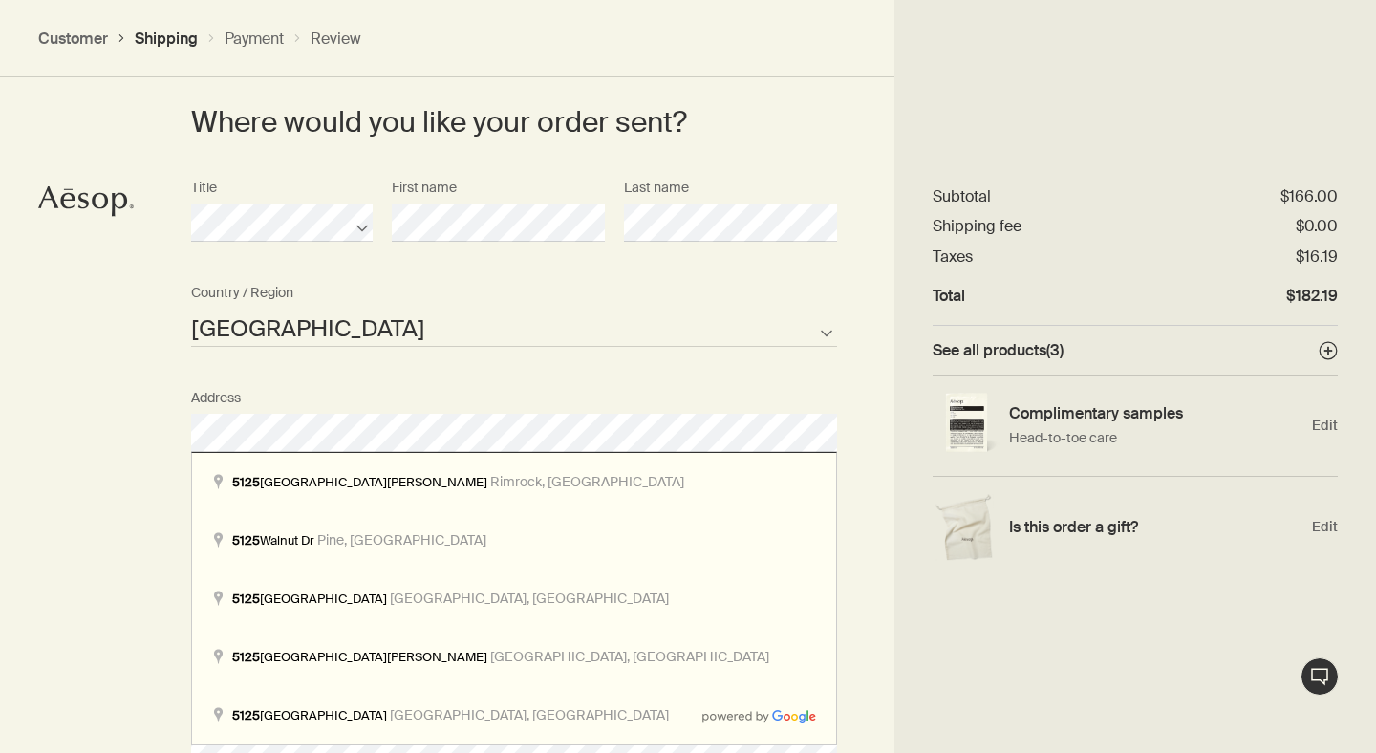
click at [96, 445] on div "Where would you like your order sent? Title First name Last name United States …" at bounding box center [688, 550] width 1376 height 1148
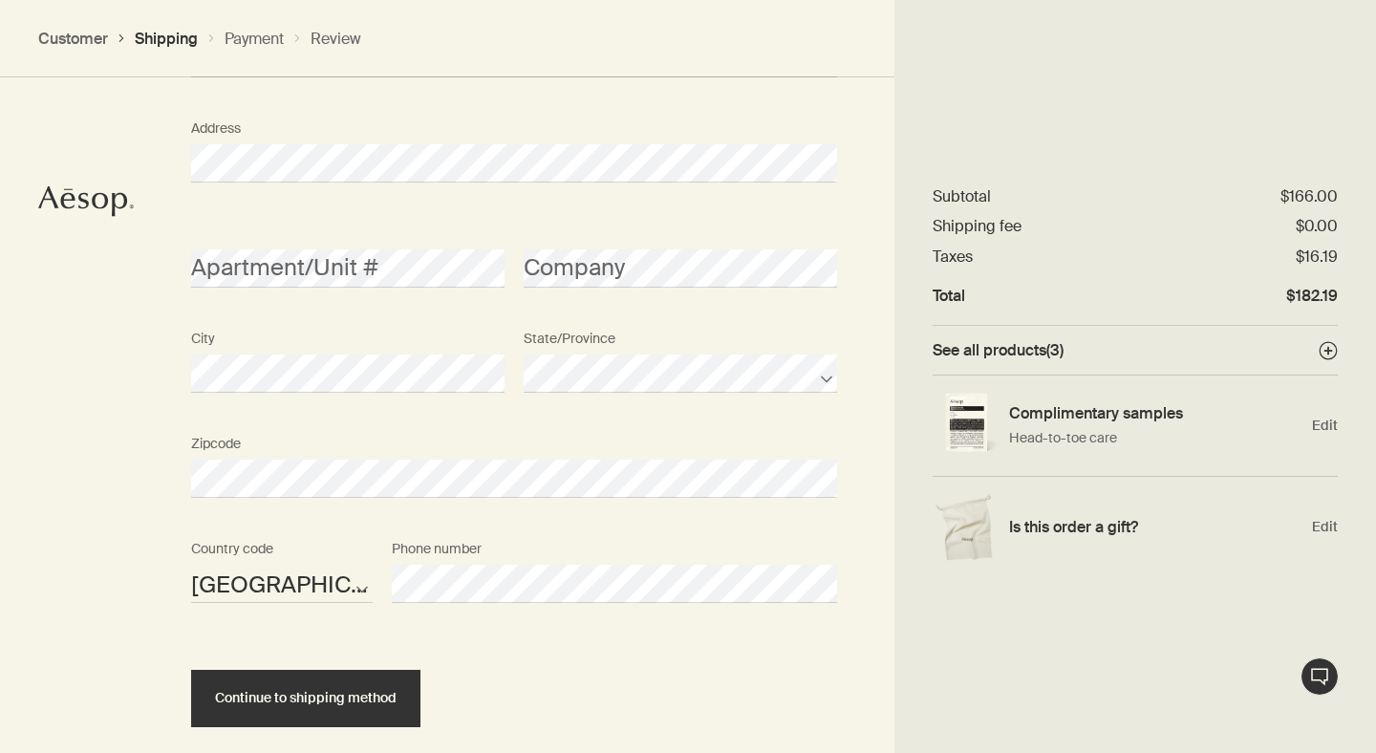
scroll to position [1279, 0]
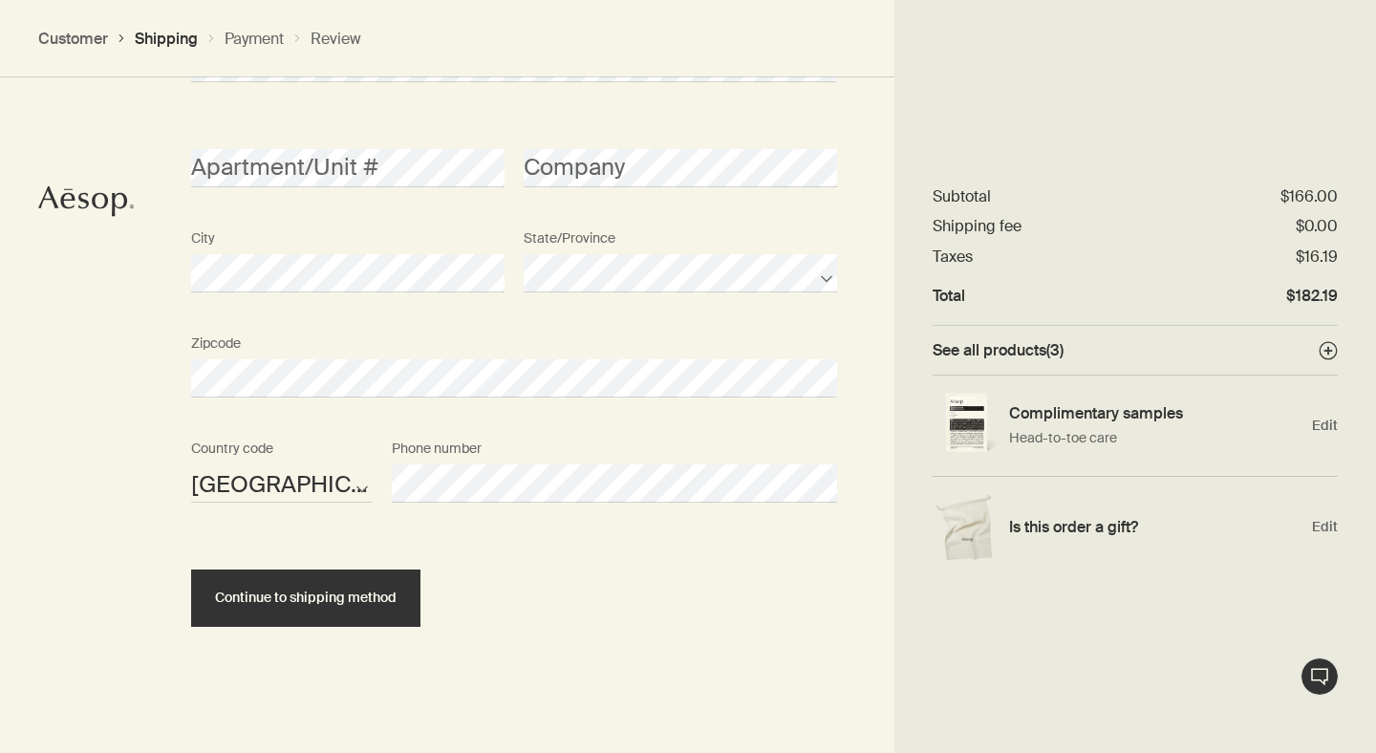
click at [266, 567] on div "Continue to shipping method" at bounding box center [514, 581] width 646 height 91
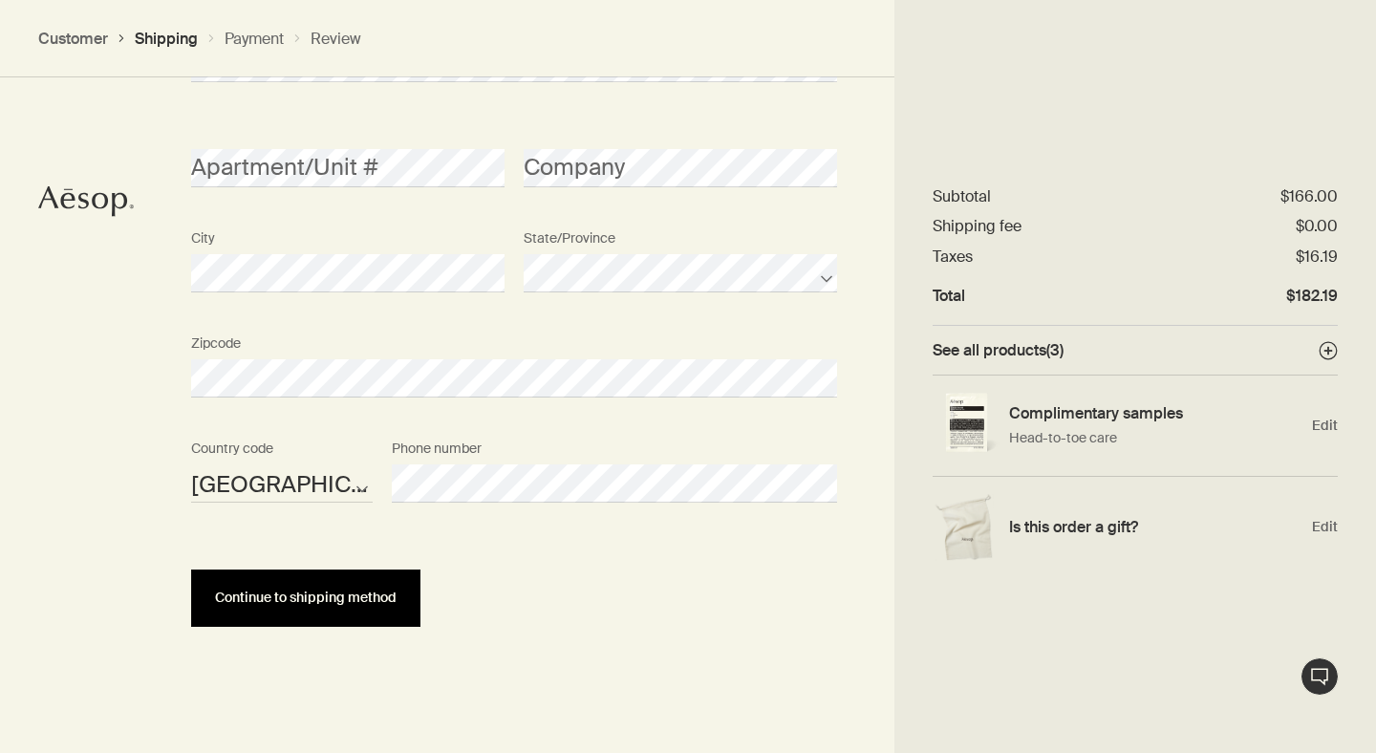
click at [275, 606] on button "Continue to shipping method" at bounding box center [305, 597] width 229 height 57
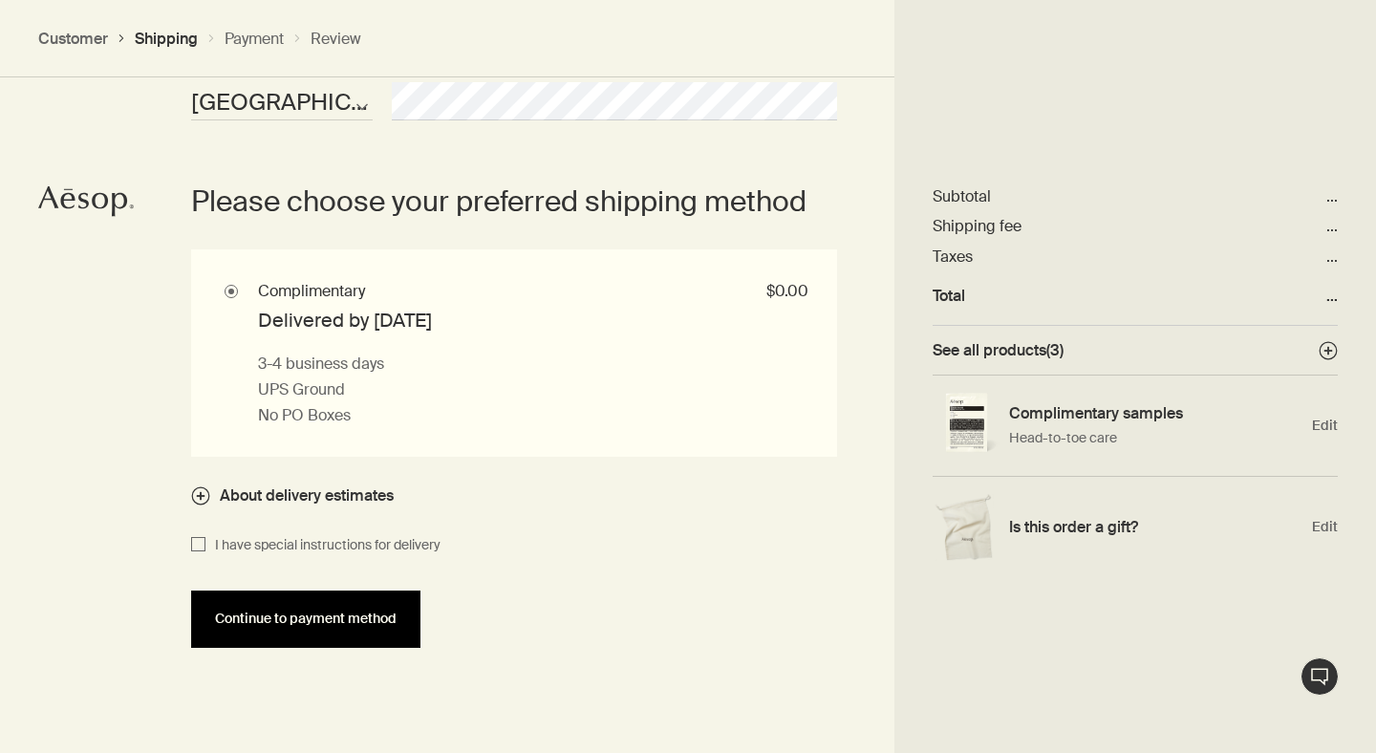
scroll to position [1664, 0]
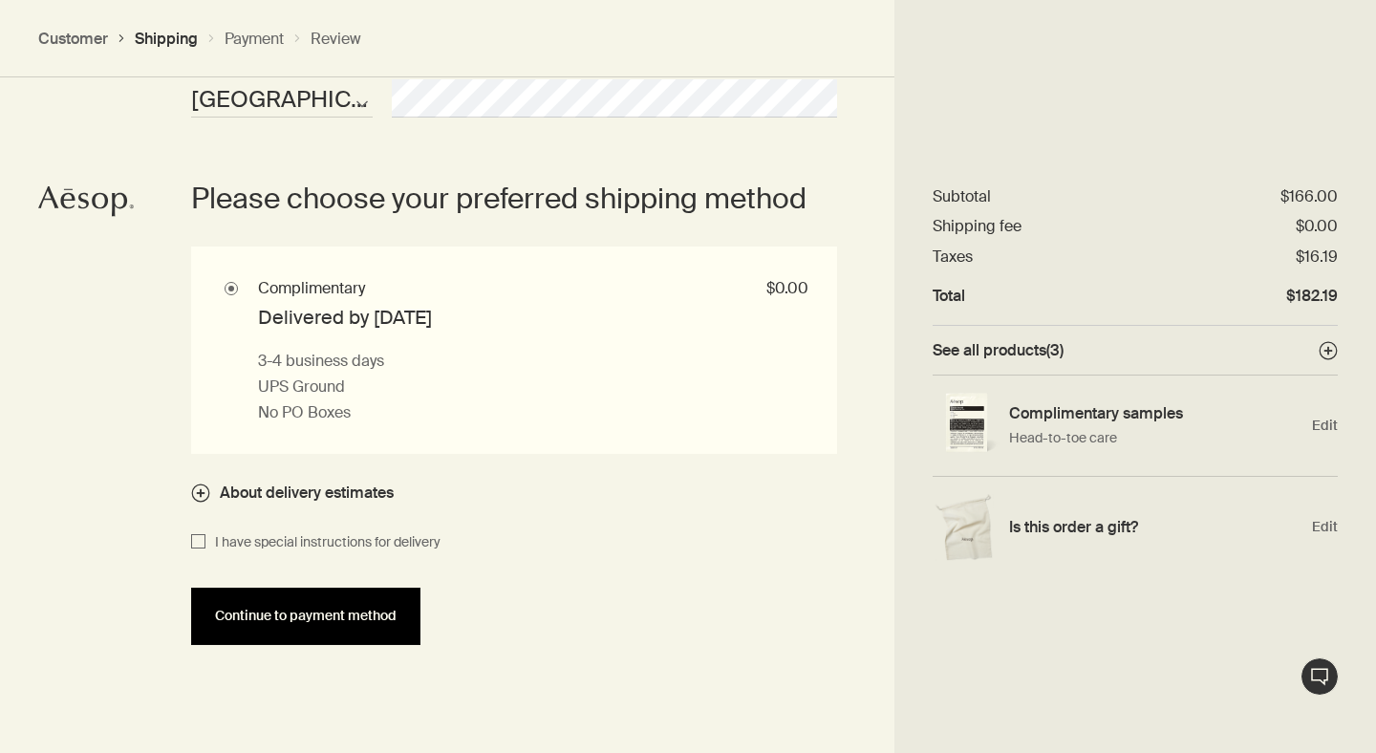
click at [287, 645] on button "Continue to payment method" at bounding box center [305, 616] width 229 height 57
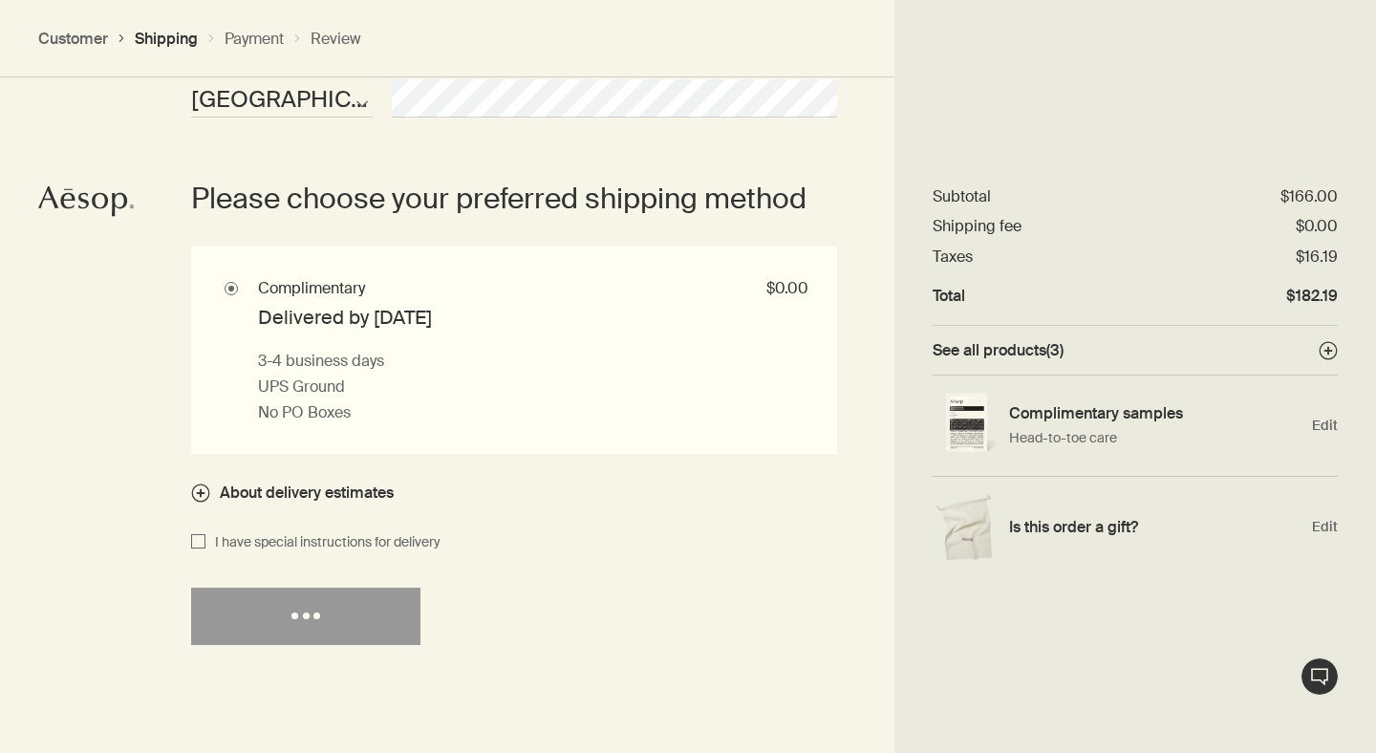
select select "US"
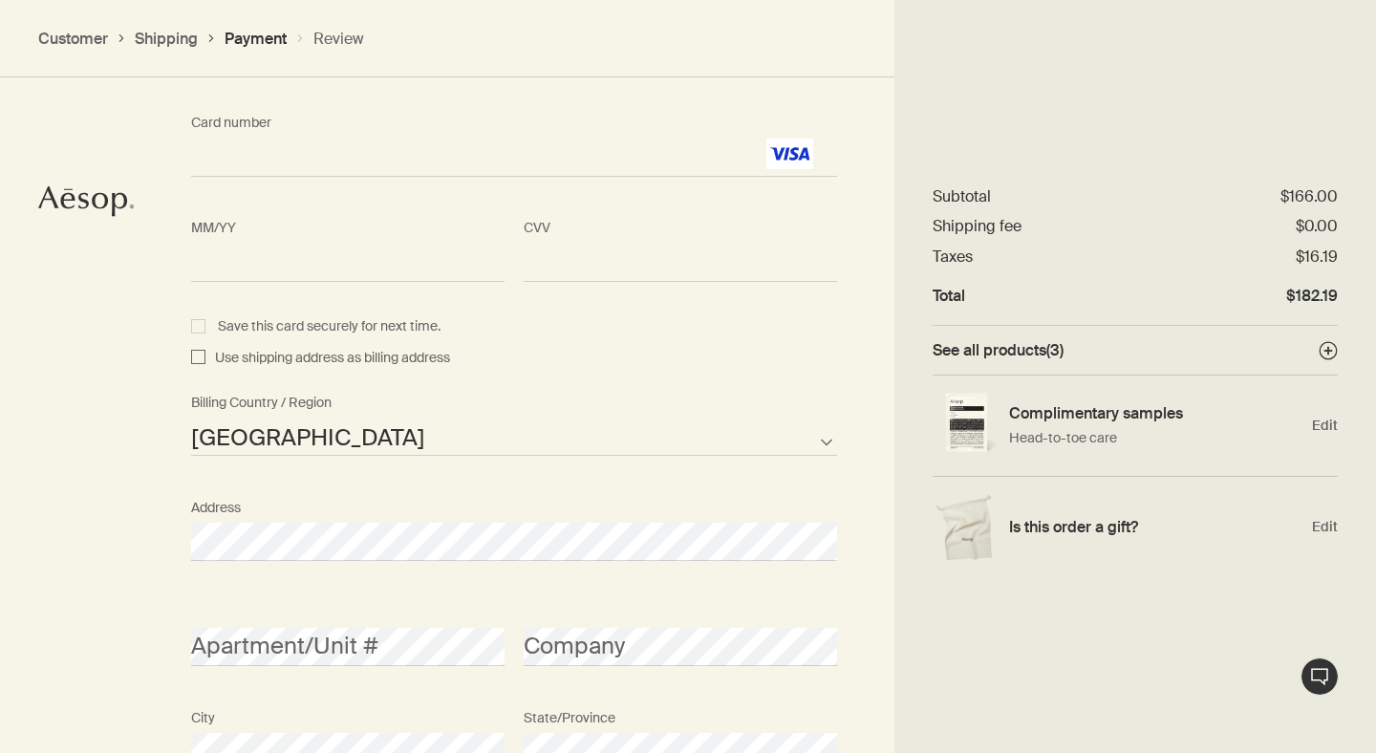
scroll to position [1908, 0]
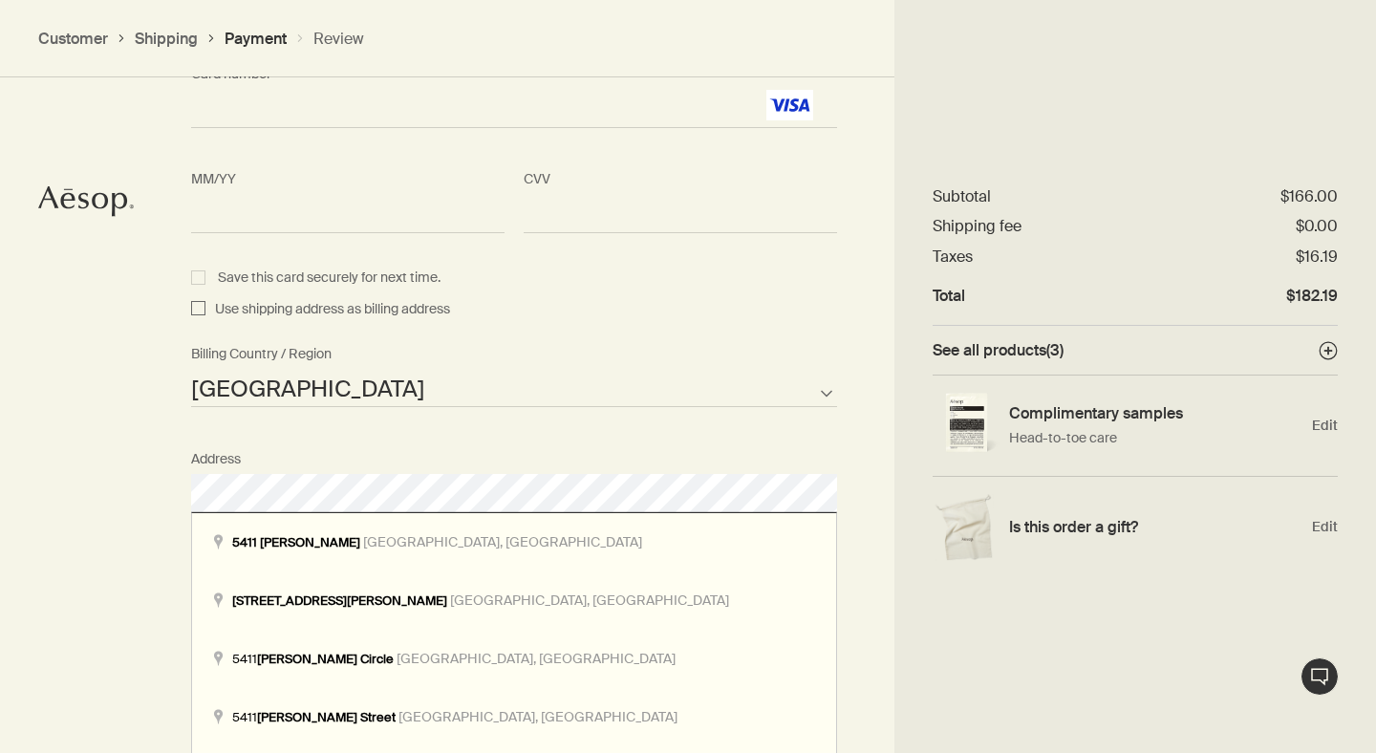
click at [119, 490] on div "How would you like to pay? Pay with Credit Card Pay with Gift Card Cardholder C…" at bounding box center [688, 337] width 1376 height 1663
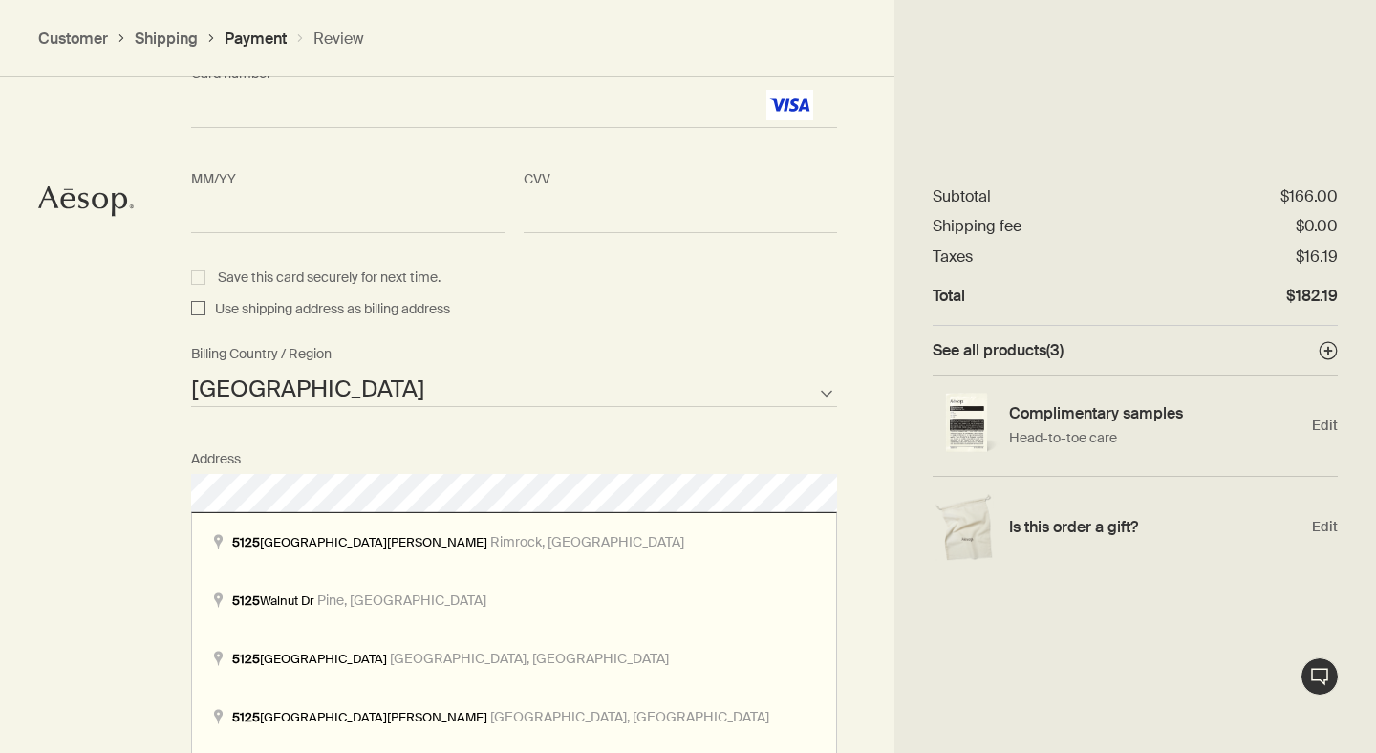
click at [72, 496] on div "How would you like to pay? Pay with Credit Card Pay with Gift Card Cardholder C…" at bounding box center [688, 337] width 1376 height 1663
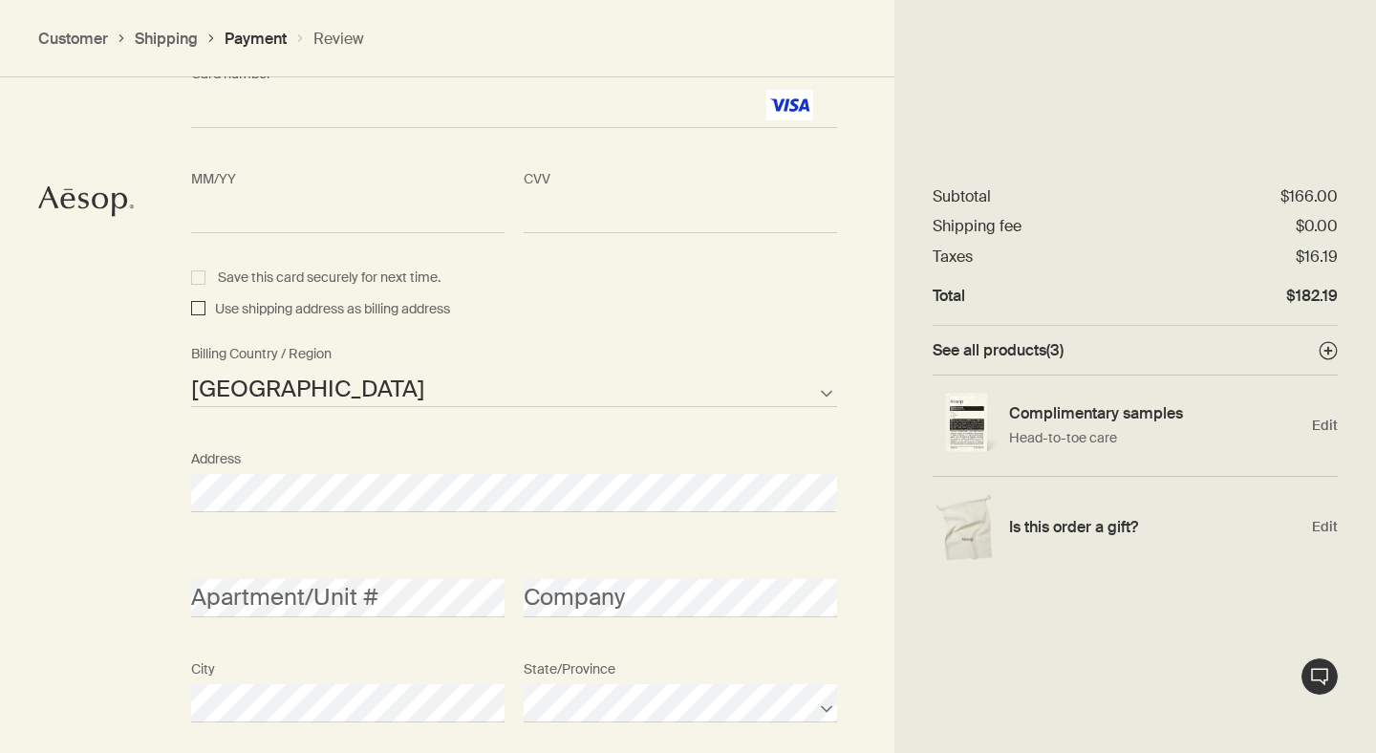
click at [197, 308] on input "Use shipping address as billing address" at bounding box center [198, 309] width 14 height 23
checkbox input "true"
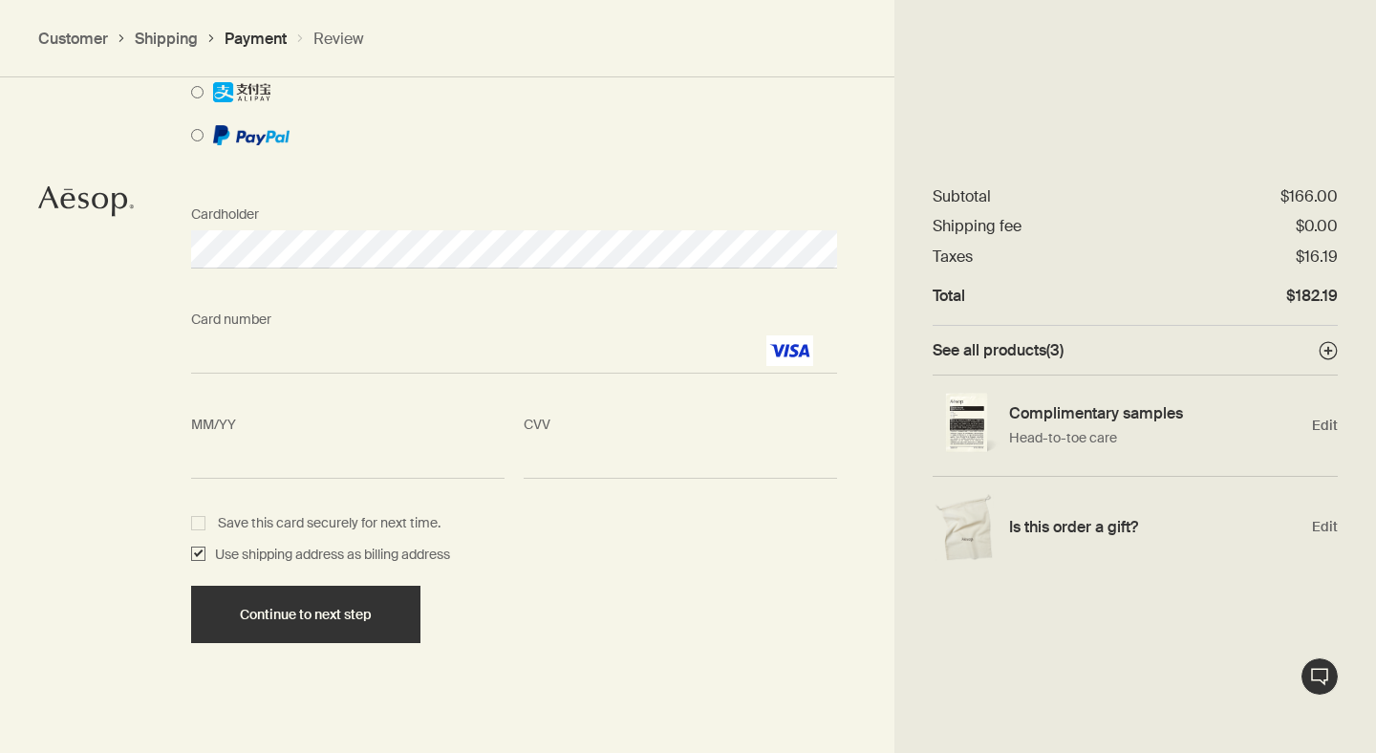
scroll to position [1680, 0]
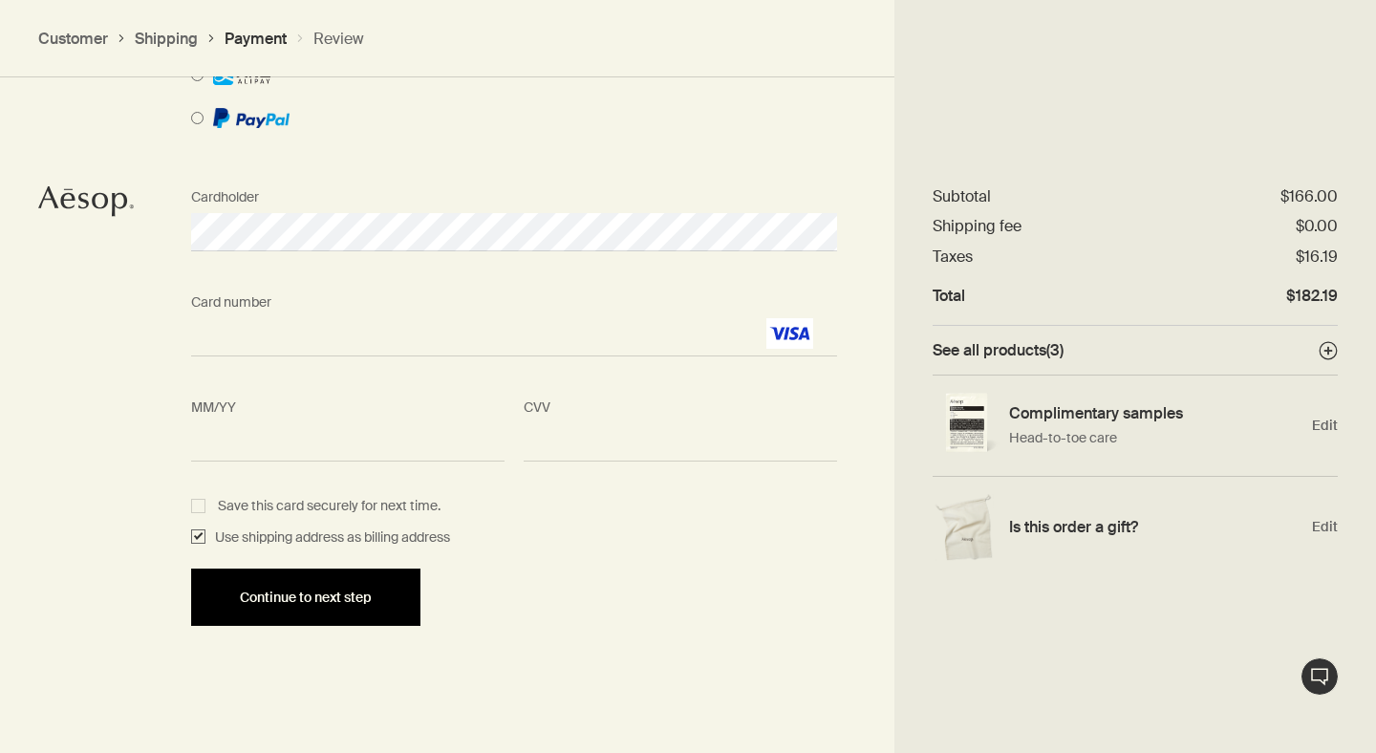
click at [264, 598] on span "Continue to next step" at bounding box center [306, 597] width 132 height 14
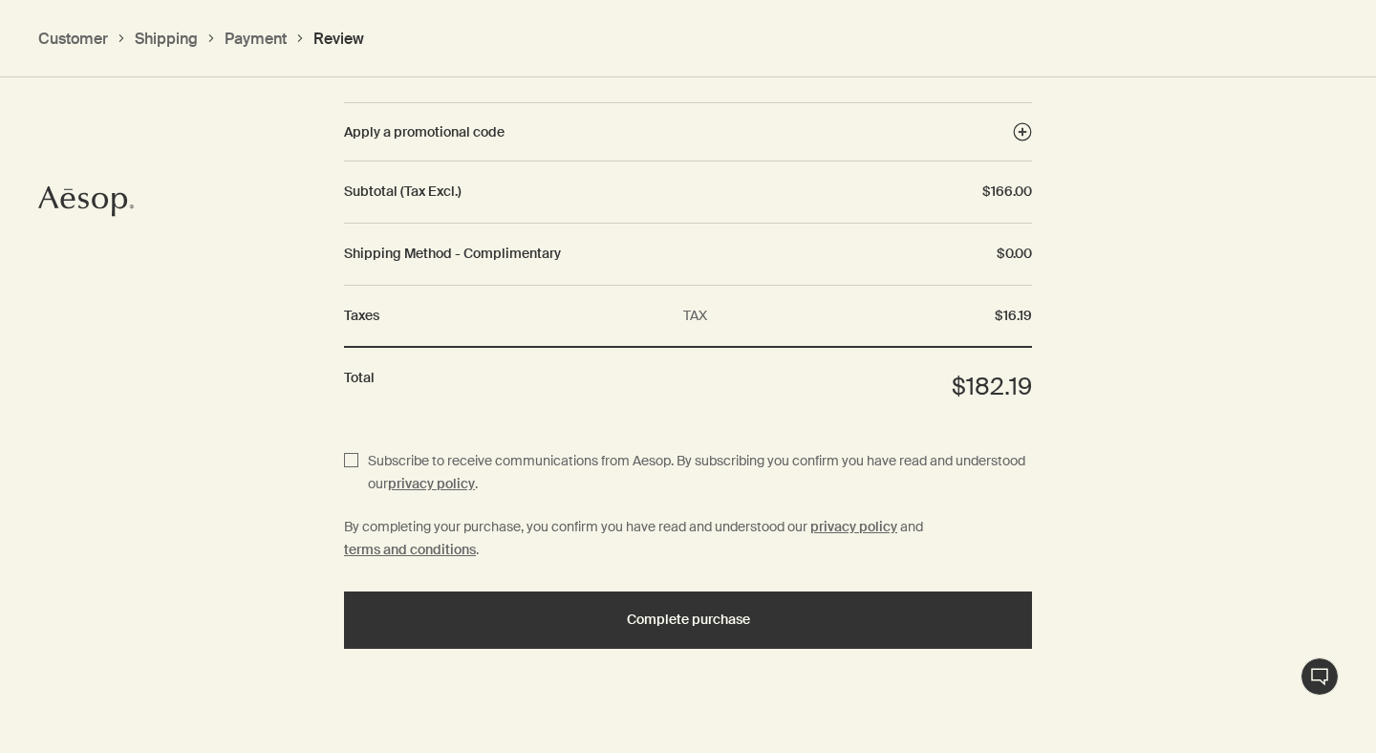
scroll to position [2371, 0]
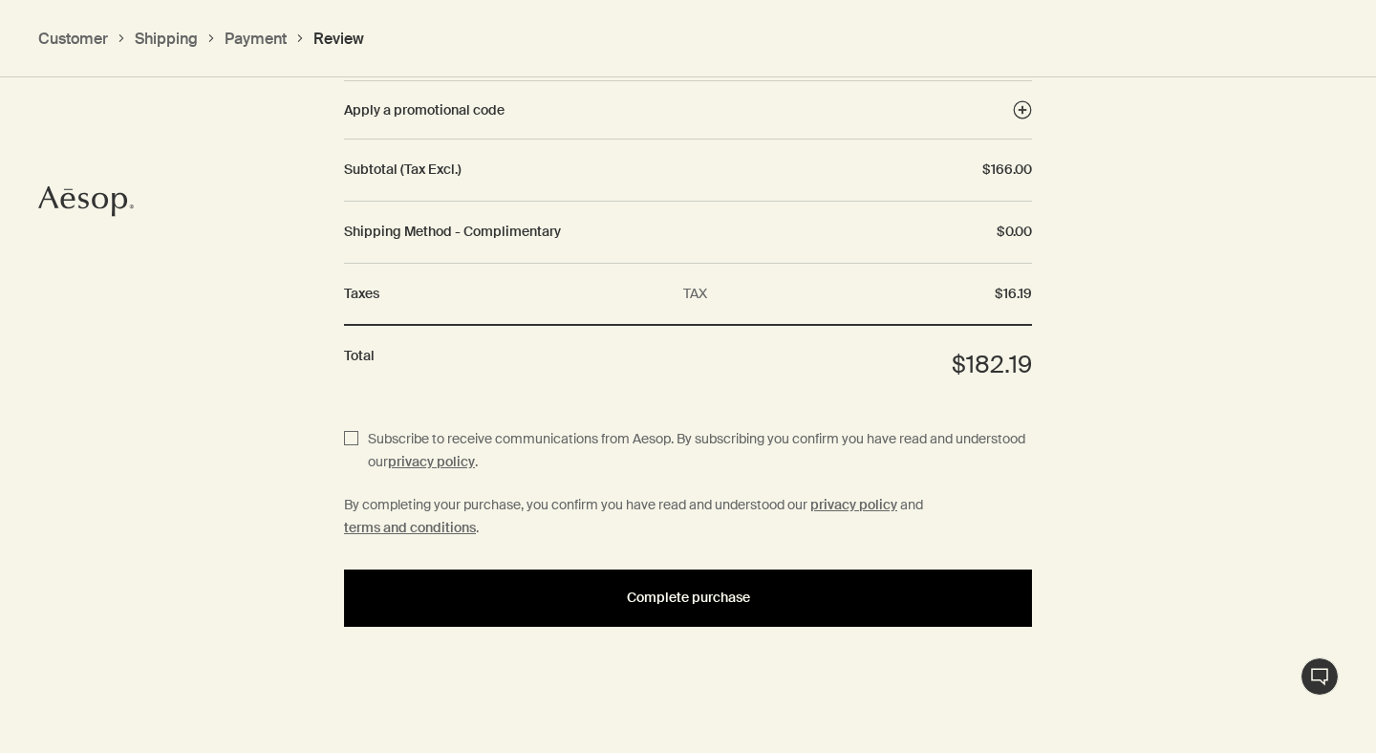
click at [738, 604] on button "Complete purchase" at bounding box center [688, 597] width 688 height 57
